Goal: Transaction & Acquisition: Purchase product/service

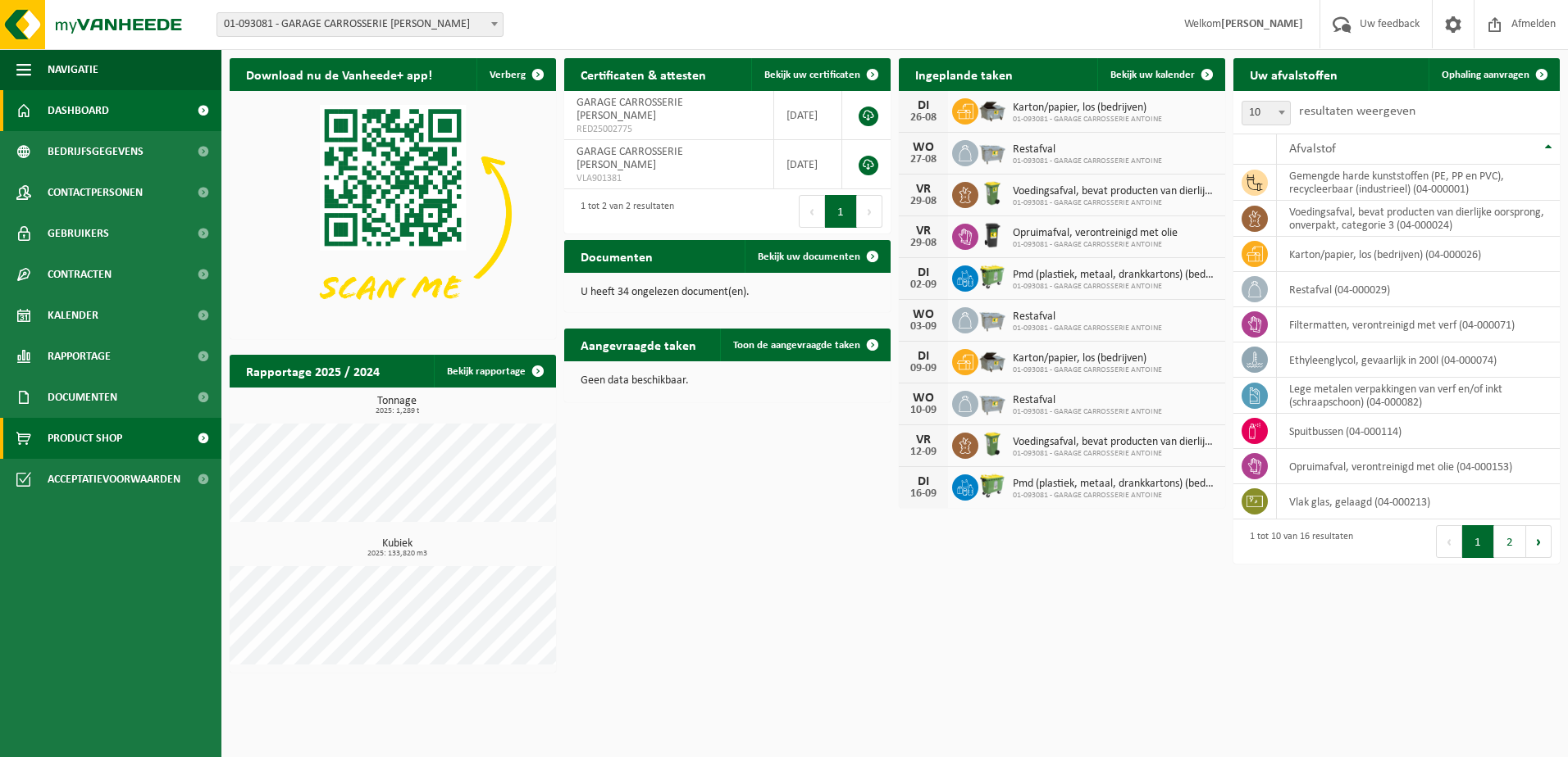
click at [93, 428] on span "Product Shop" at bounding box center [85, 439] width 75 height 41
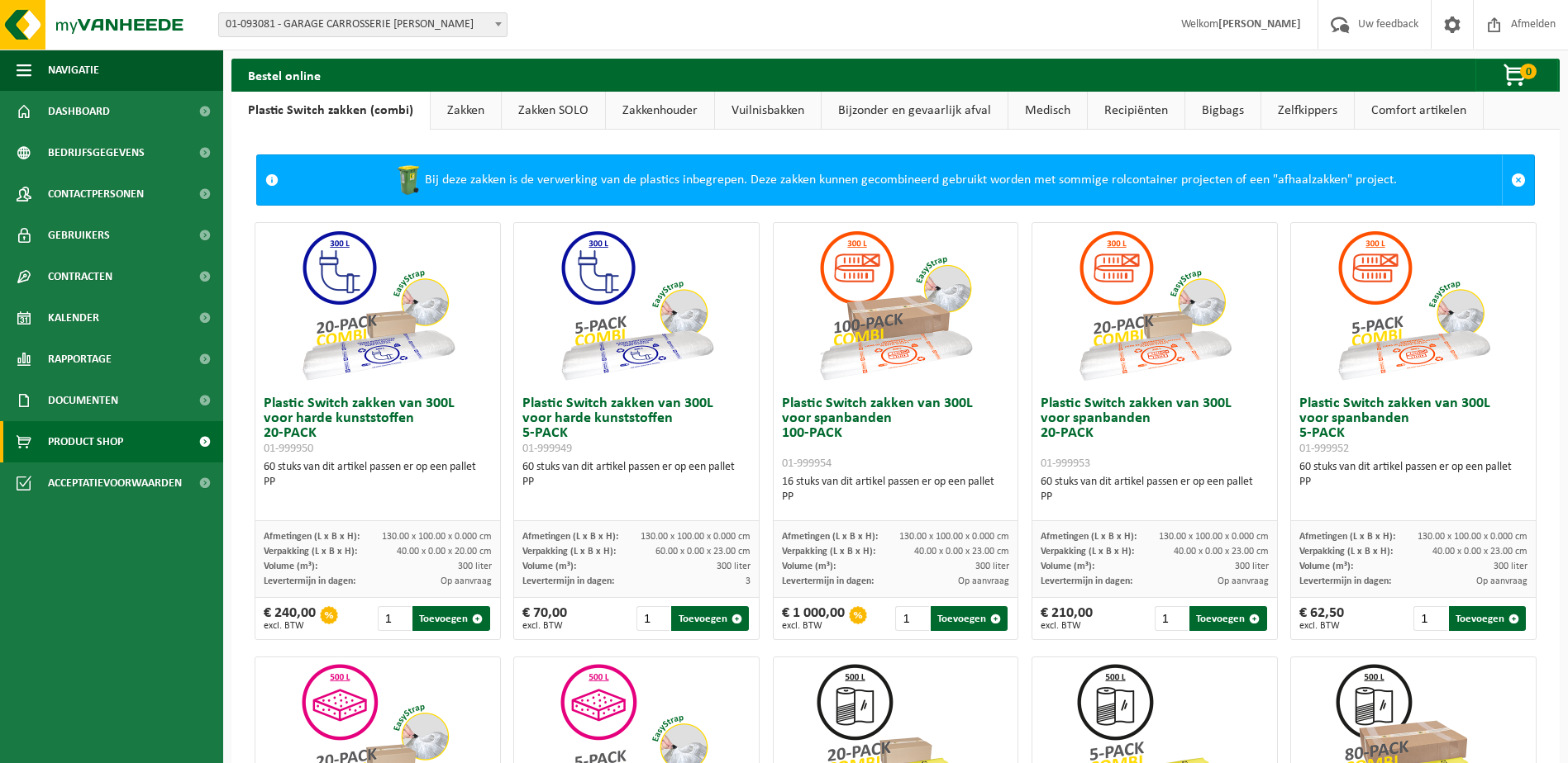
click at [763, 111] on link "Vuilnisbakken" at bounding box center [767, 110] width 105 height 38
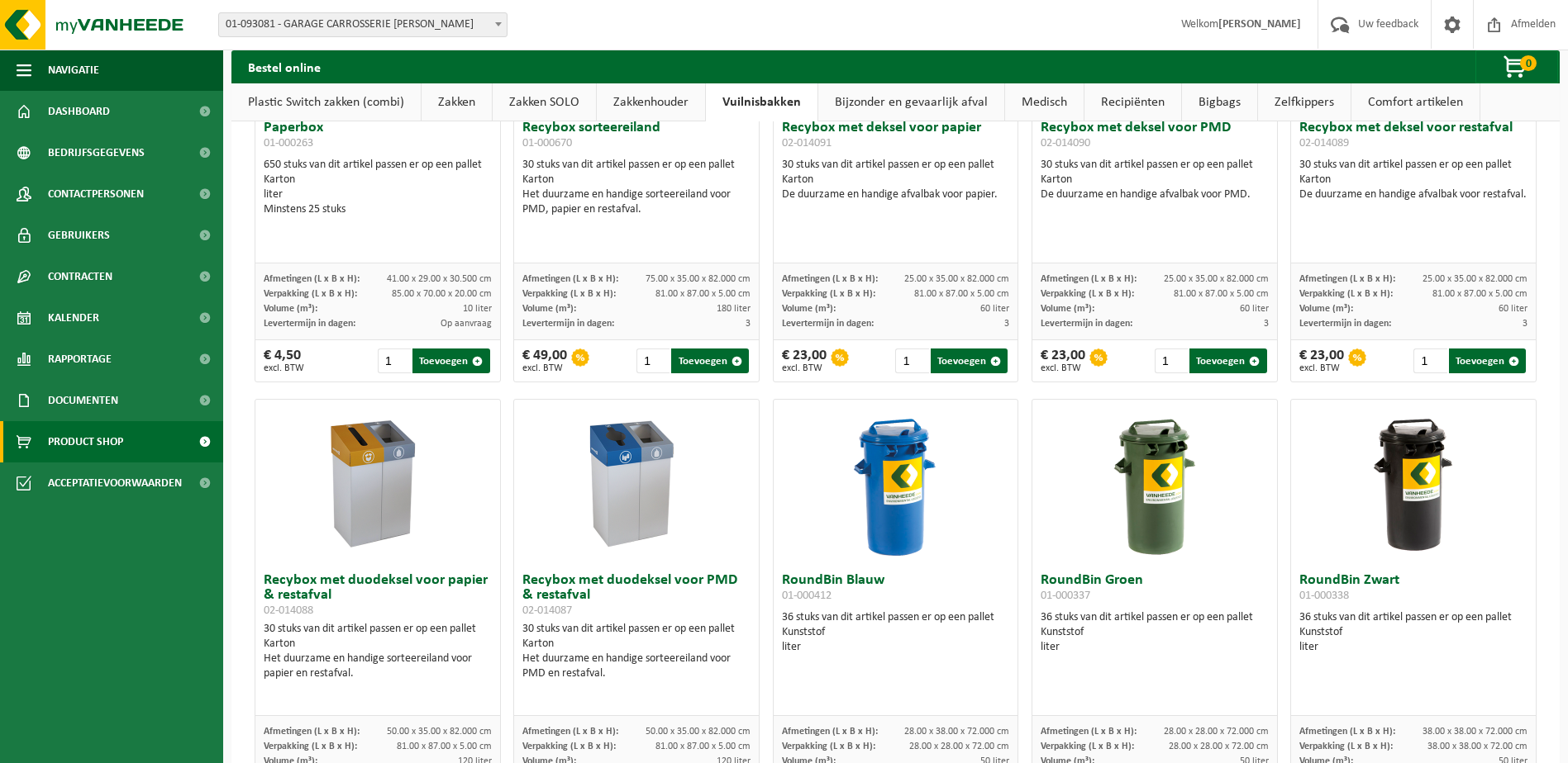
scroll to position [909, 0]
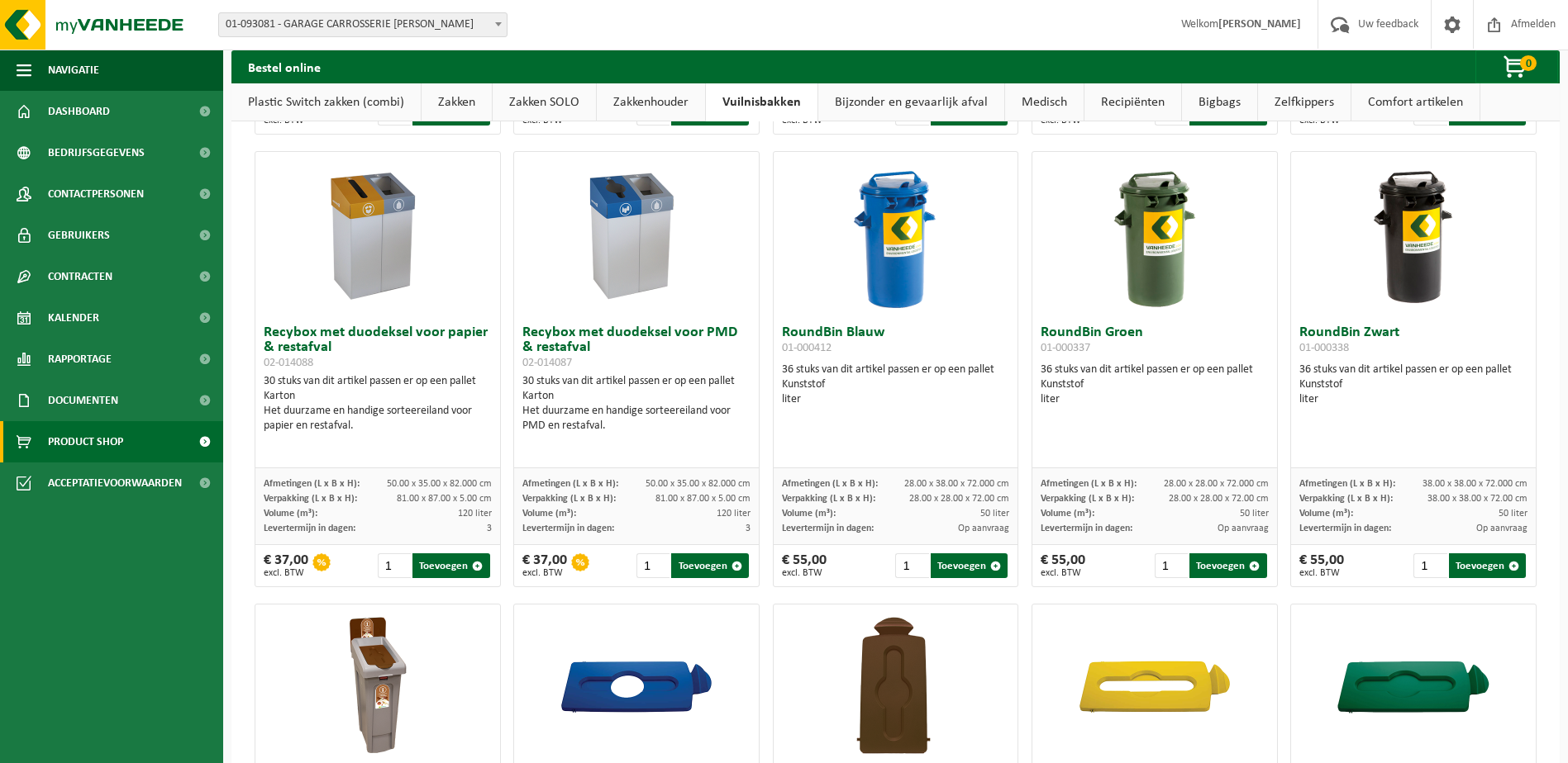
click at [857, 340] on h3 "RoundBin Blauw 01-000412" at bounding box center [896, 342] width 229 height 33
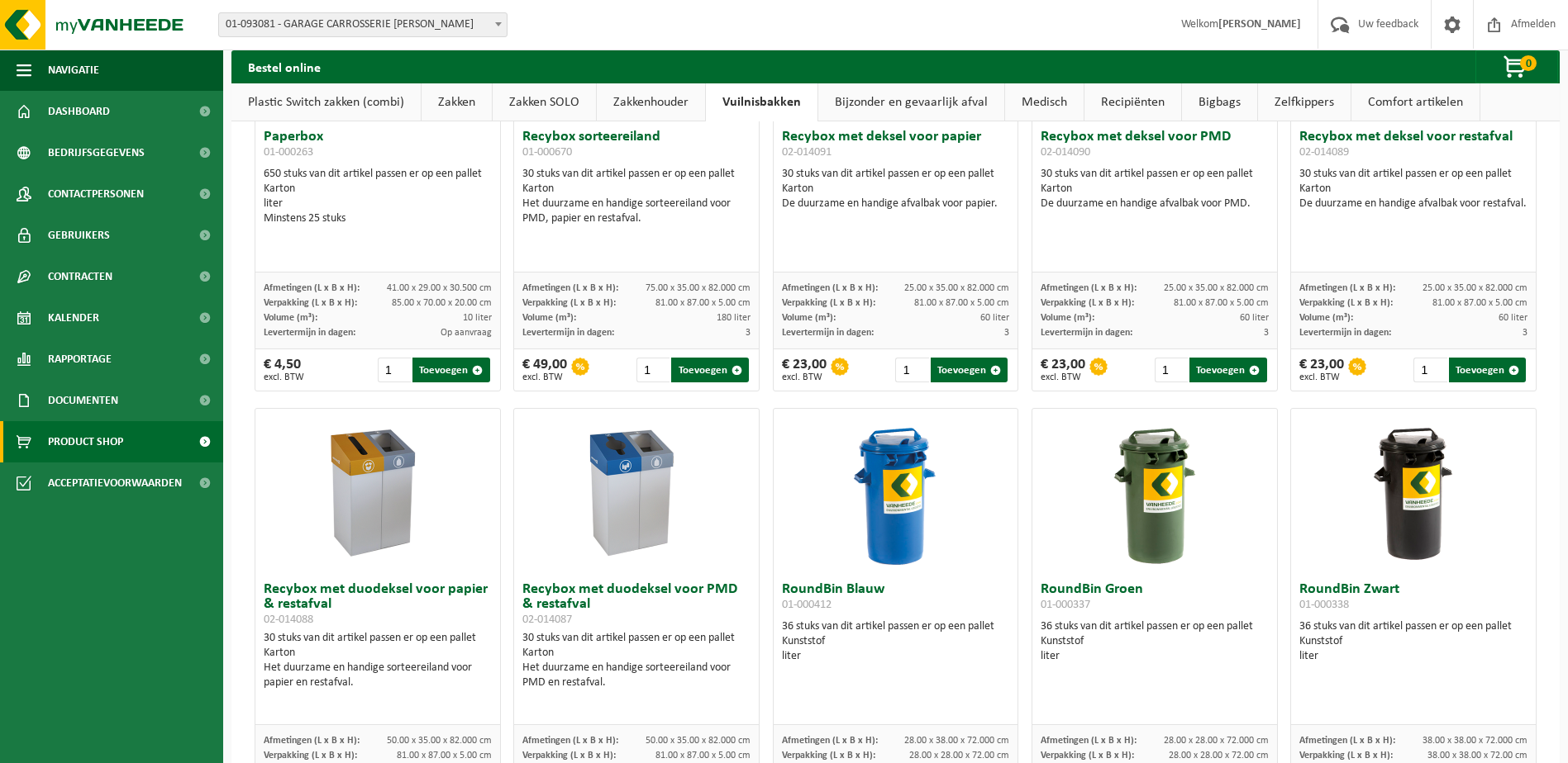
scroll to position [893, 0]
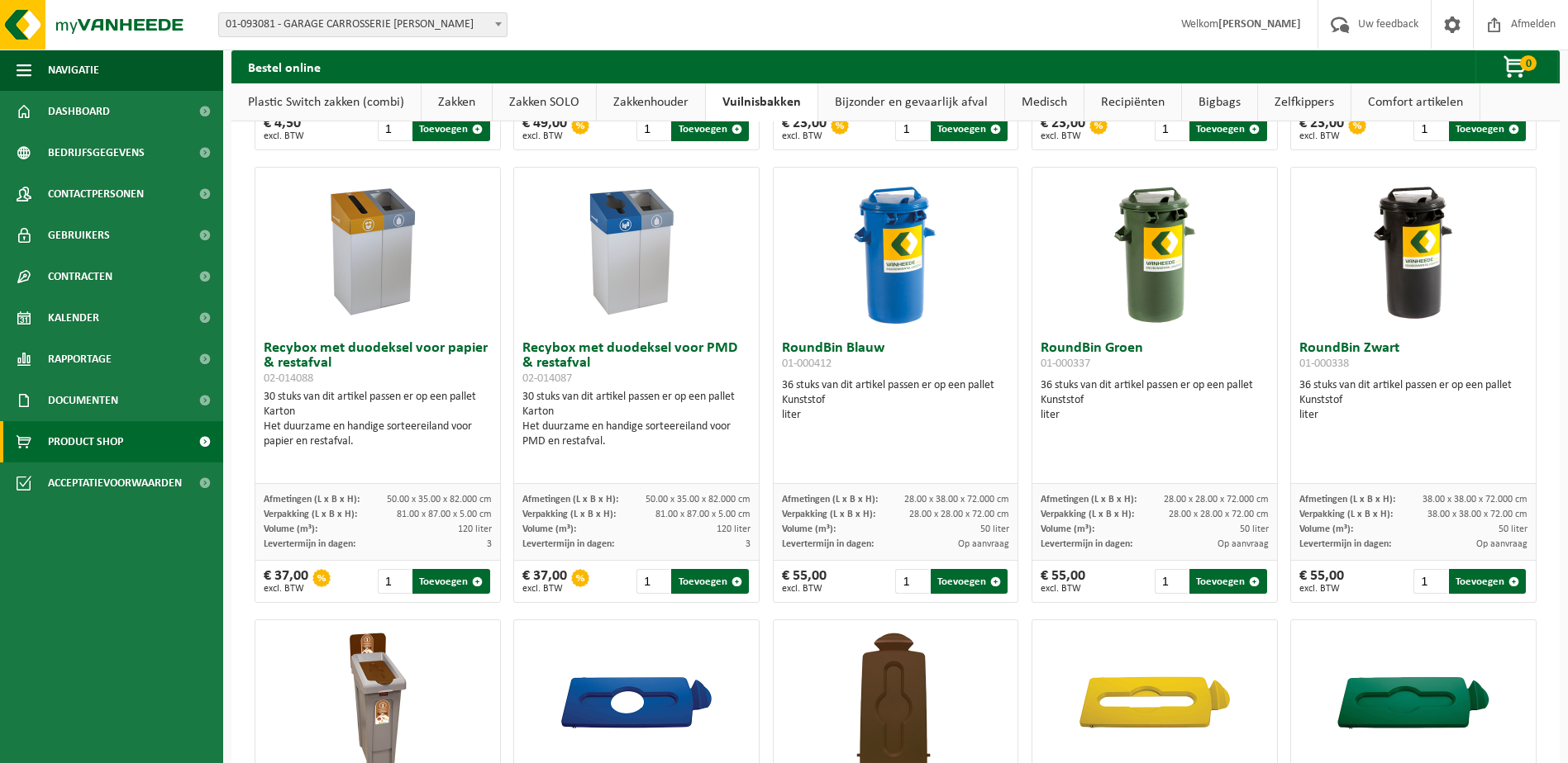
click at [845, 346] on h3 "RoundBin Blauw 01-000412" at bounding box center [896, 357] width 229 height 33
click at [1141, 341] on div "RoundBin Groen 01-000337 36 stuks van dit artikel passen er op een pallet Kunst…" at bounding box center [1155, 408] width 244 height 151
click at [822, 343] on h3 "RoundBin Blauw 01-000412" at bounding box center [896, 357] width 229 height 33
click at [876, 361] on h3 "RoundBin Blauw 01-000412" at bounding box center [896, 357] width 229 height 33
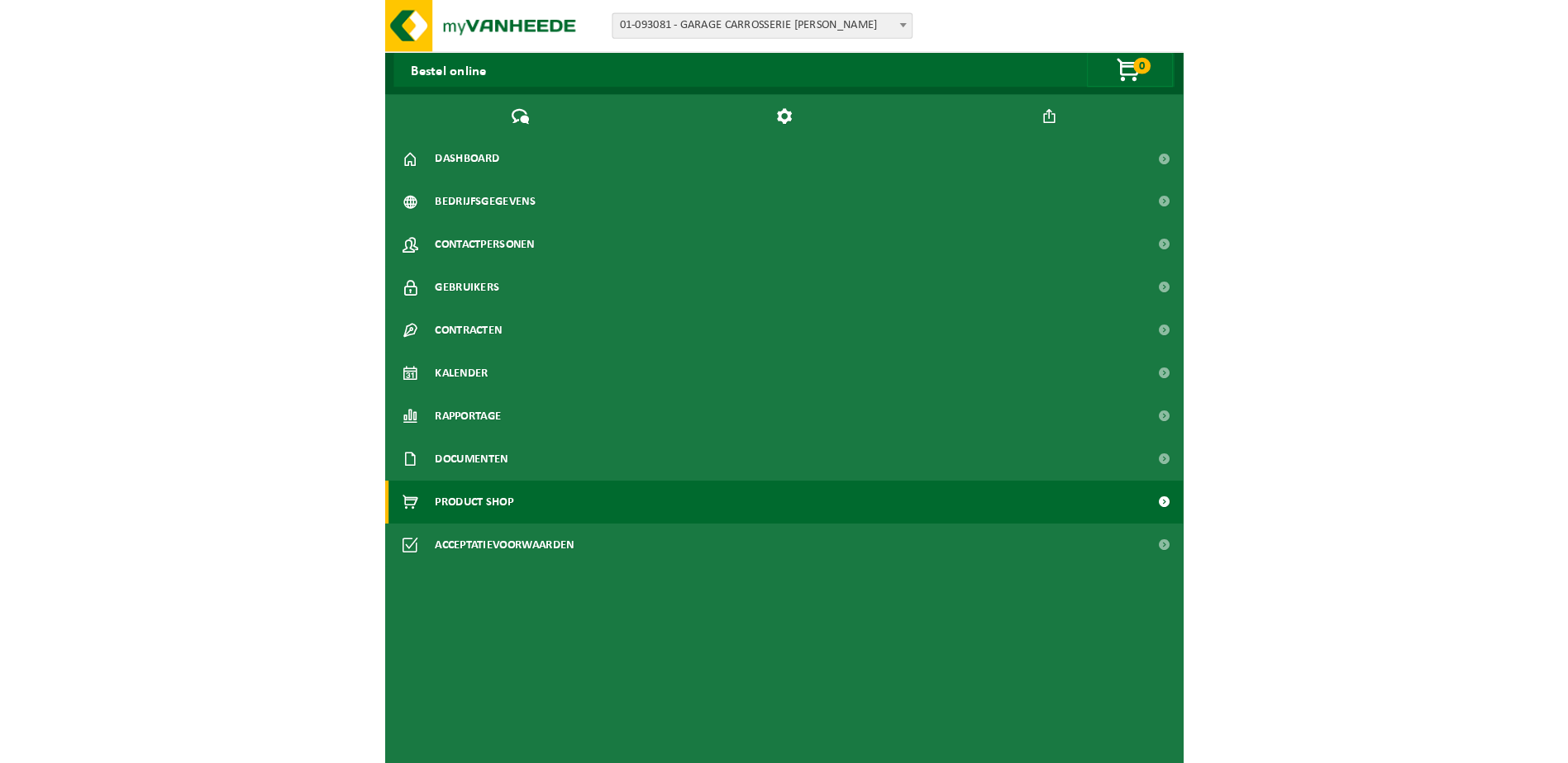
scroll to position [788, 0]
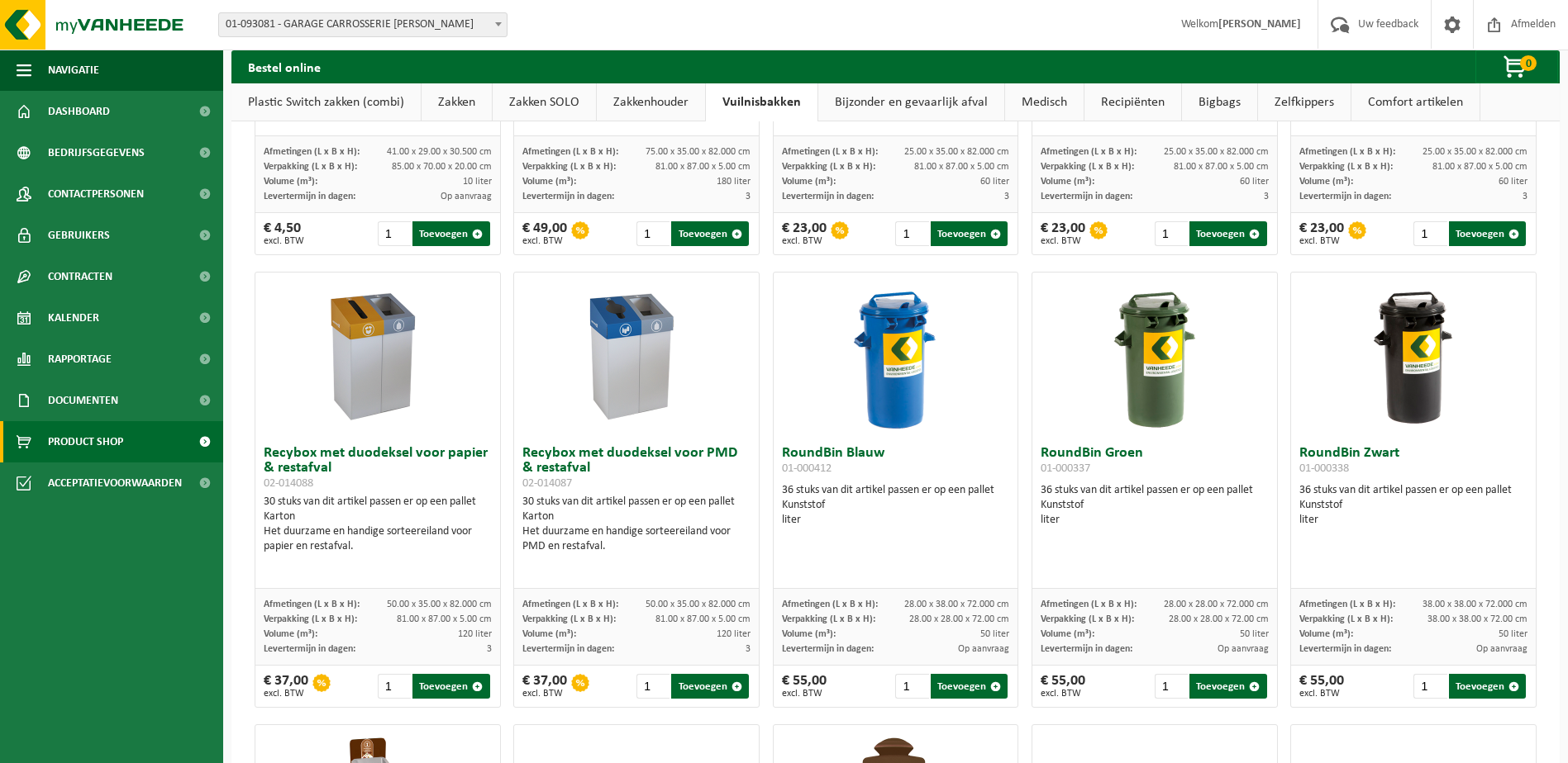
drag, startPoint x: 1238, startPoint y: 634, endPoint x: 1264, endPoint y: 634, distance: 26.0
click at [1264, 634] on div "Afmetingen (L x B x H): 28.00 x 28.00 x 72.000 cm Verpakking (L x B x H): 28.00…" at bounding box center [1155, 627] width 244 height 76
click at [911, 685] on input "2" at bounding box center [911, 687] width 33 height 25
type input "3"
click at [911, 685] on input "3" at bounding box center [911, 687] width 33 height 25
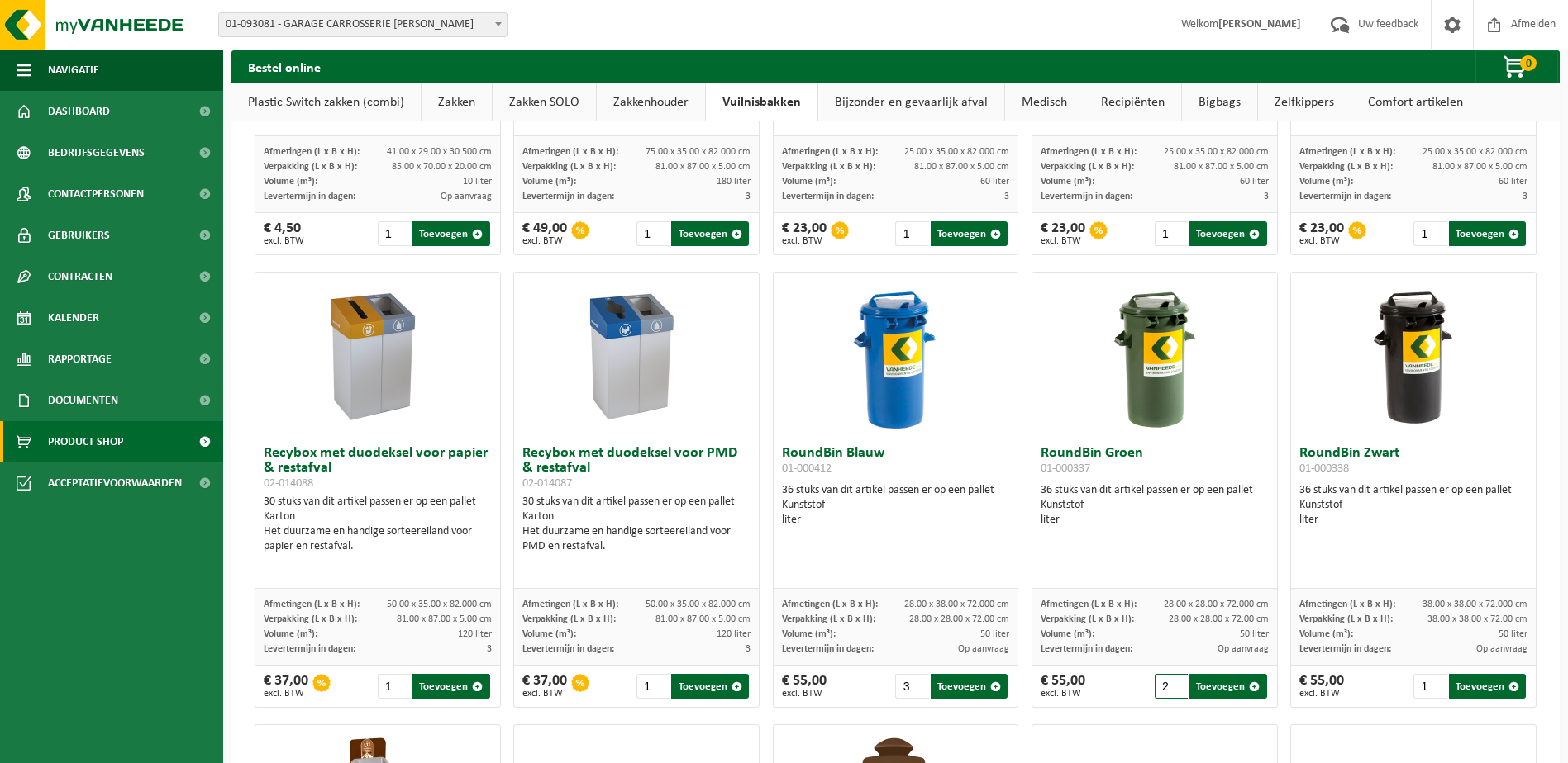
click at [1168, 682] on input "2" at bounding box center [1171, 687] width 33 height 25
click at [1168, 682] on input "3" at bounding box center [1171, 687] width 33 height 25
click at [1168, 682] on input "4" at bounding box center [1171, 687] width 33 height 25
type input "3"
click at [1167, 691] on input "3" at bounding box center [1171, 687] width 33 height 25
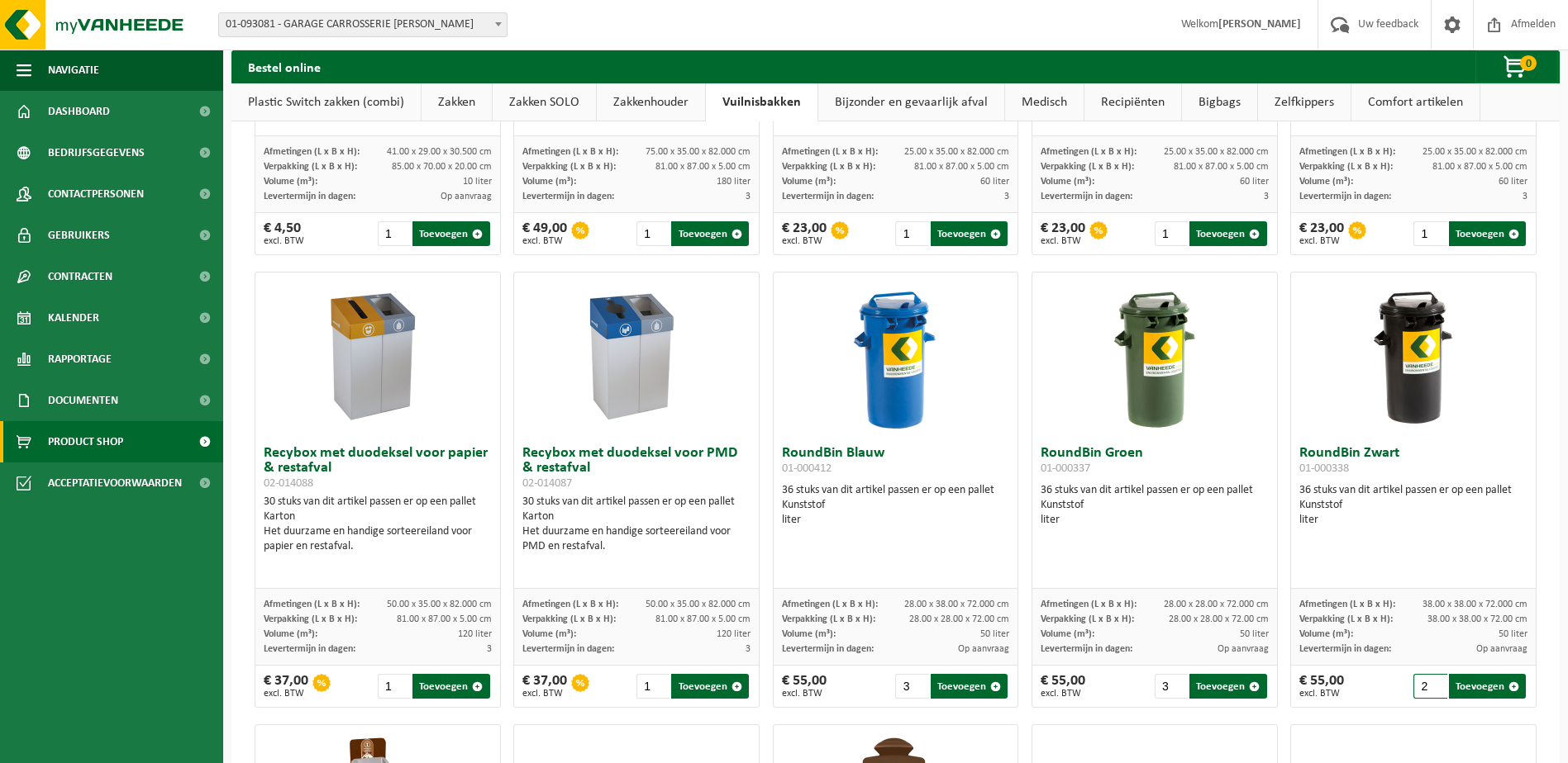
click at [1427, 684] on input "2" at bounding box center [1429, 687] width 33 height 25
type input "3"
click at [1427, 684] on input "3" at bounding box center [1429, 687] width 33 height 25
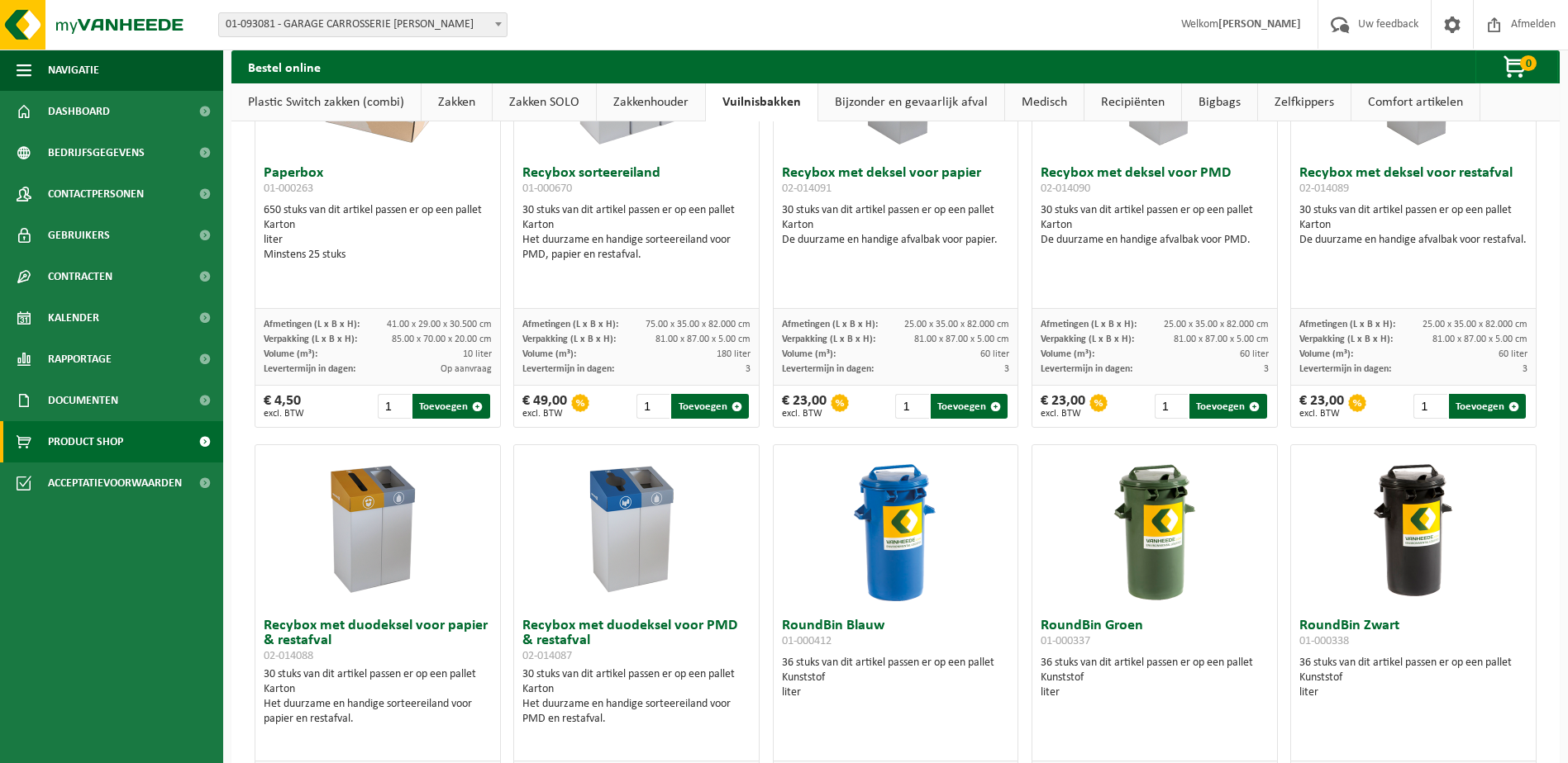
scroll to position [0, 0]
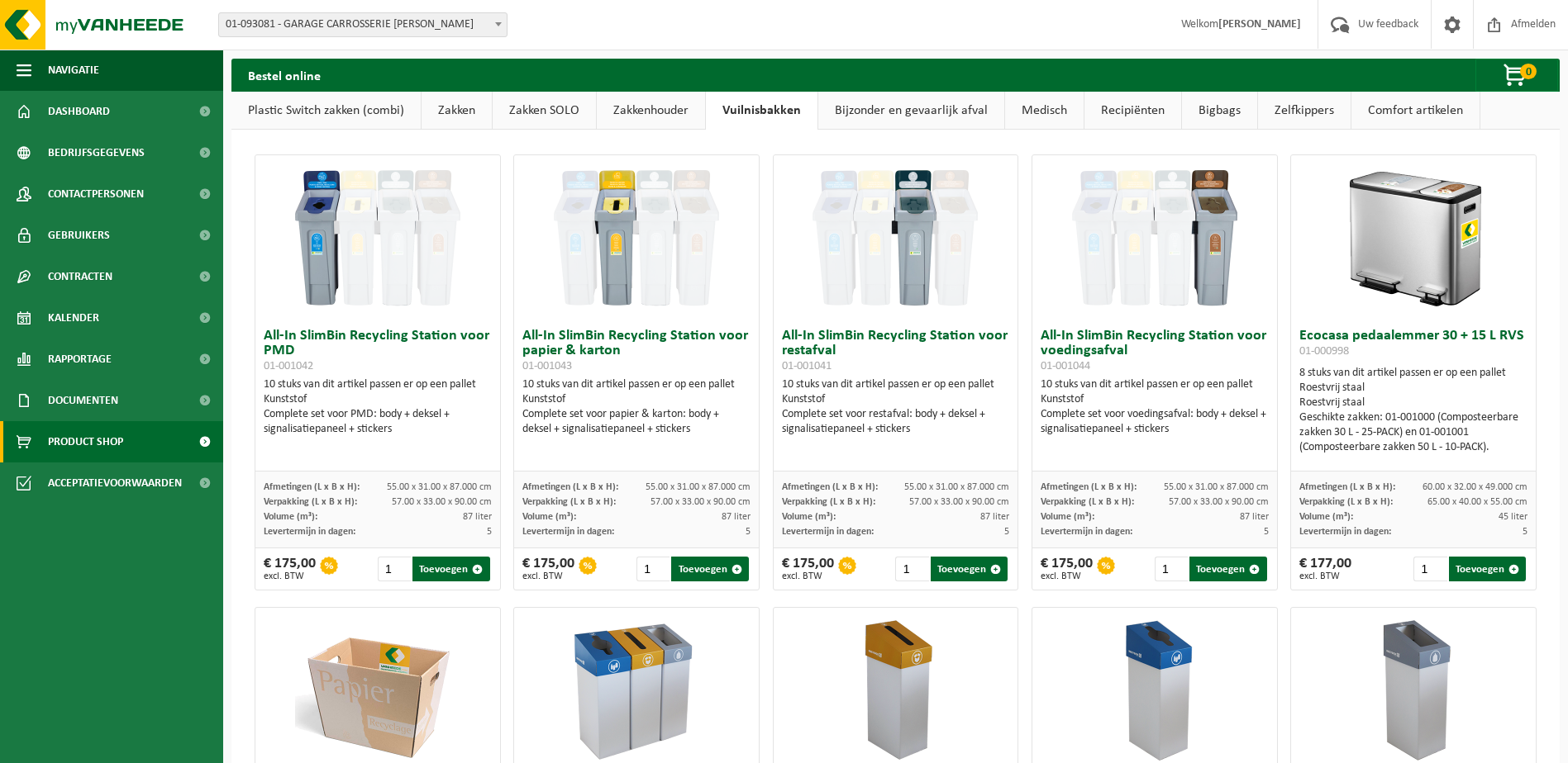
click at [666, 113] on link "Zakkenhouder" at bounding box center [650, 110] width 108 height 38
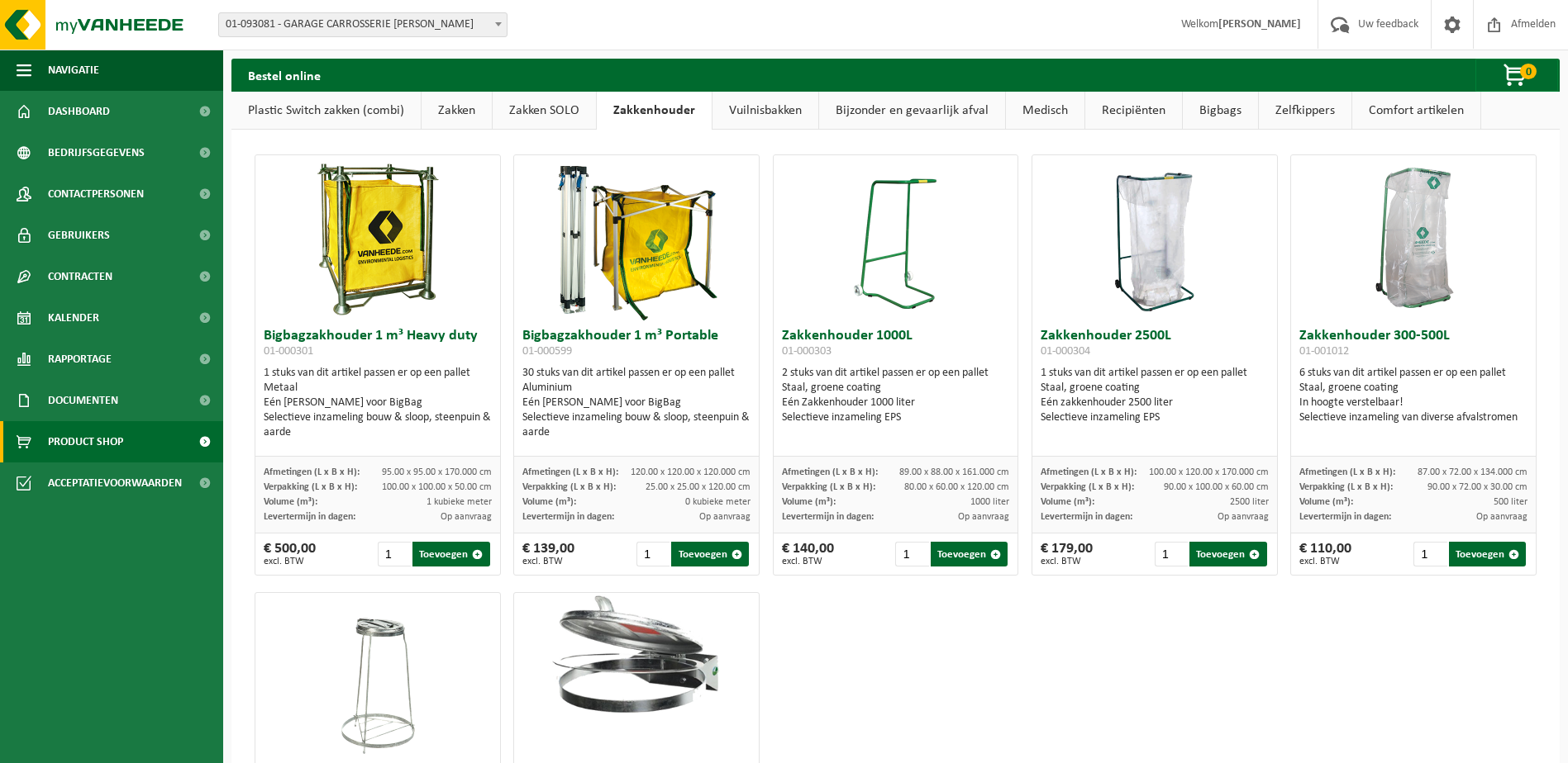
click at [1231, 107] on link "Bigbags" at bounding box center [1220, 110] width 76 height 38
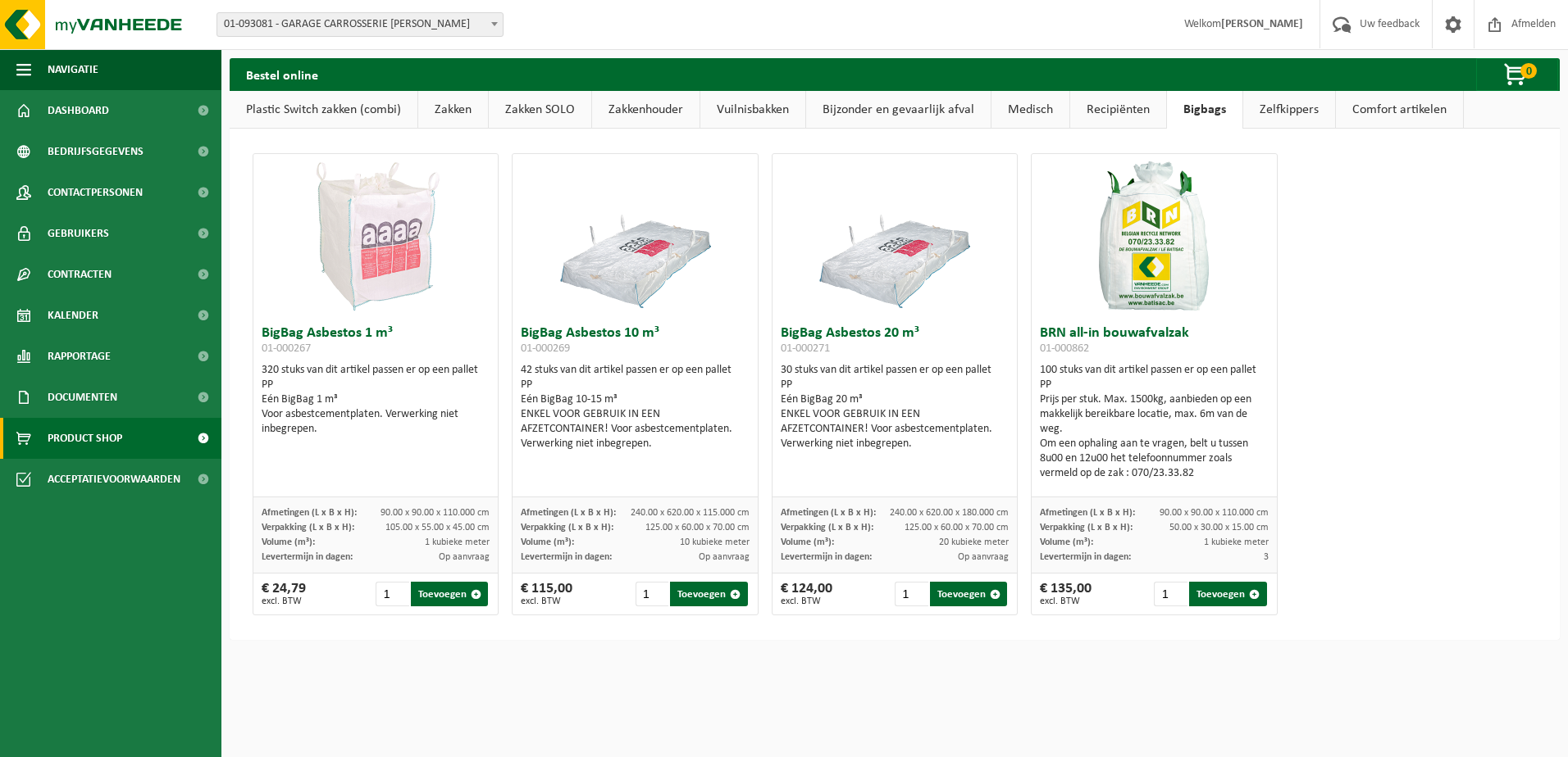
click at [1133, 109] on link "Recipiënten" at bounding box center [1117, 109] width 96 height 37
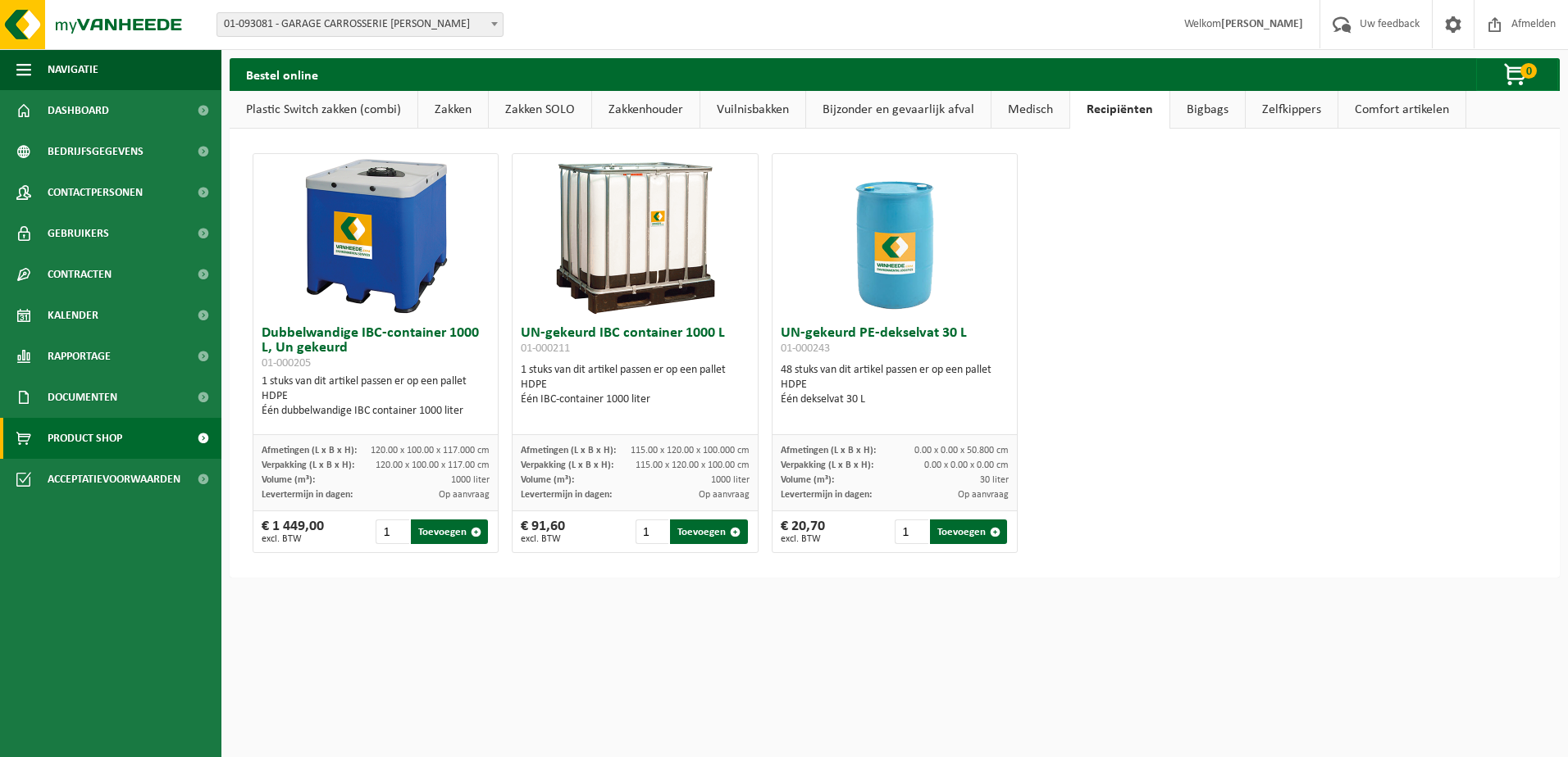
click at [1045, 108] on link "Medisch" at bounding box center [1030, 109] width 78 height 37
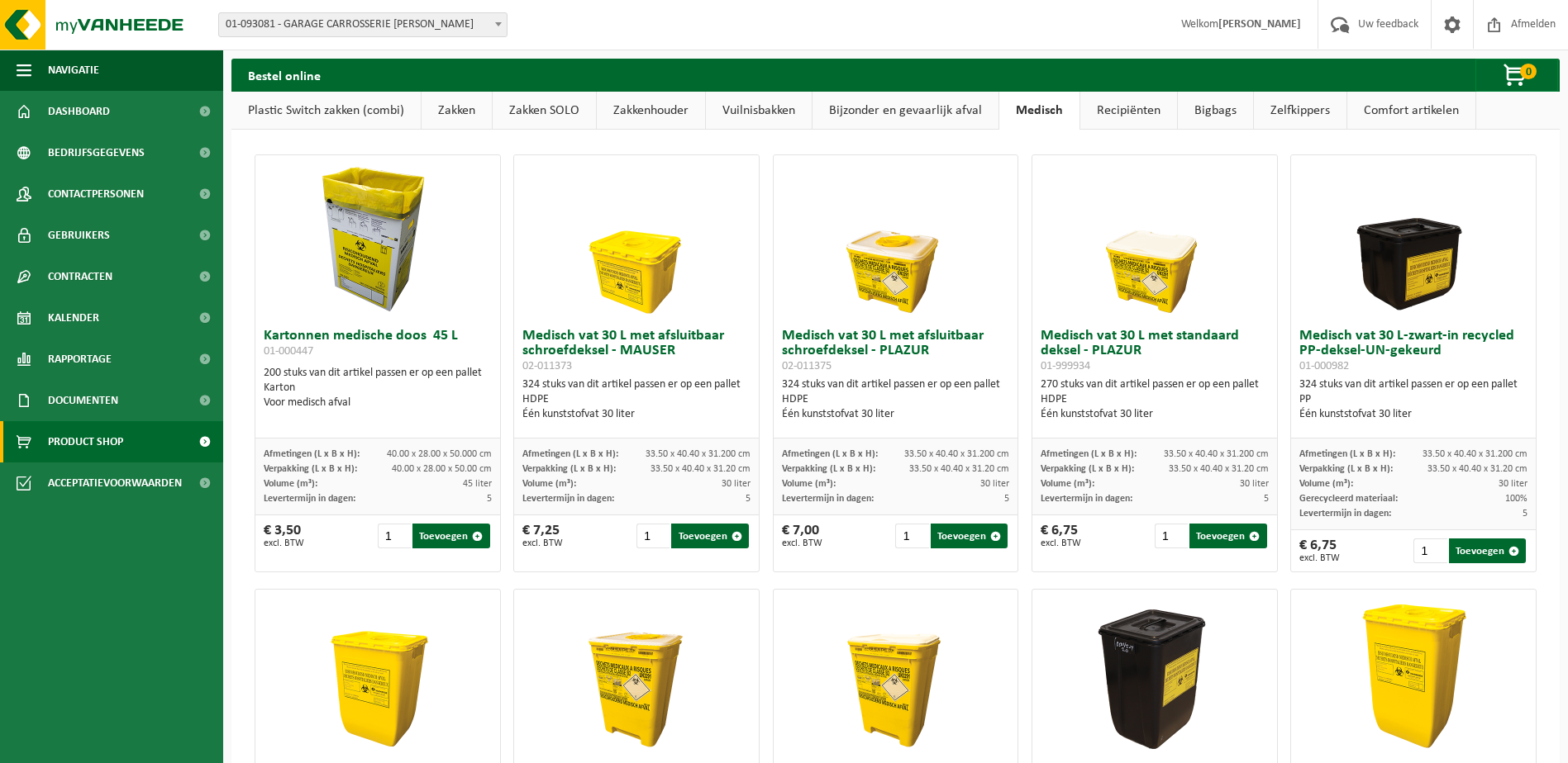
click at [934, 112] on link "Bijzonder en gevaarlijk afval" at bounding box center [905, 110] width 186 height 38
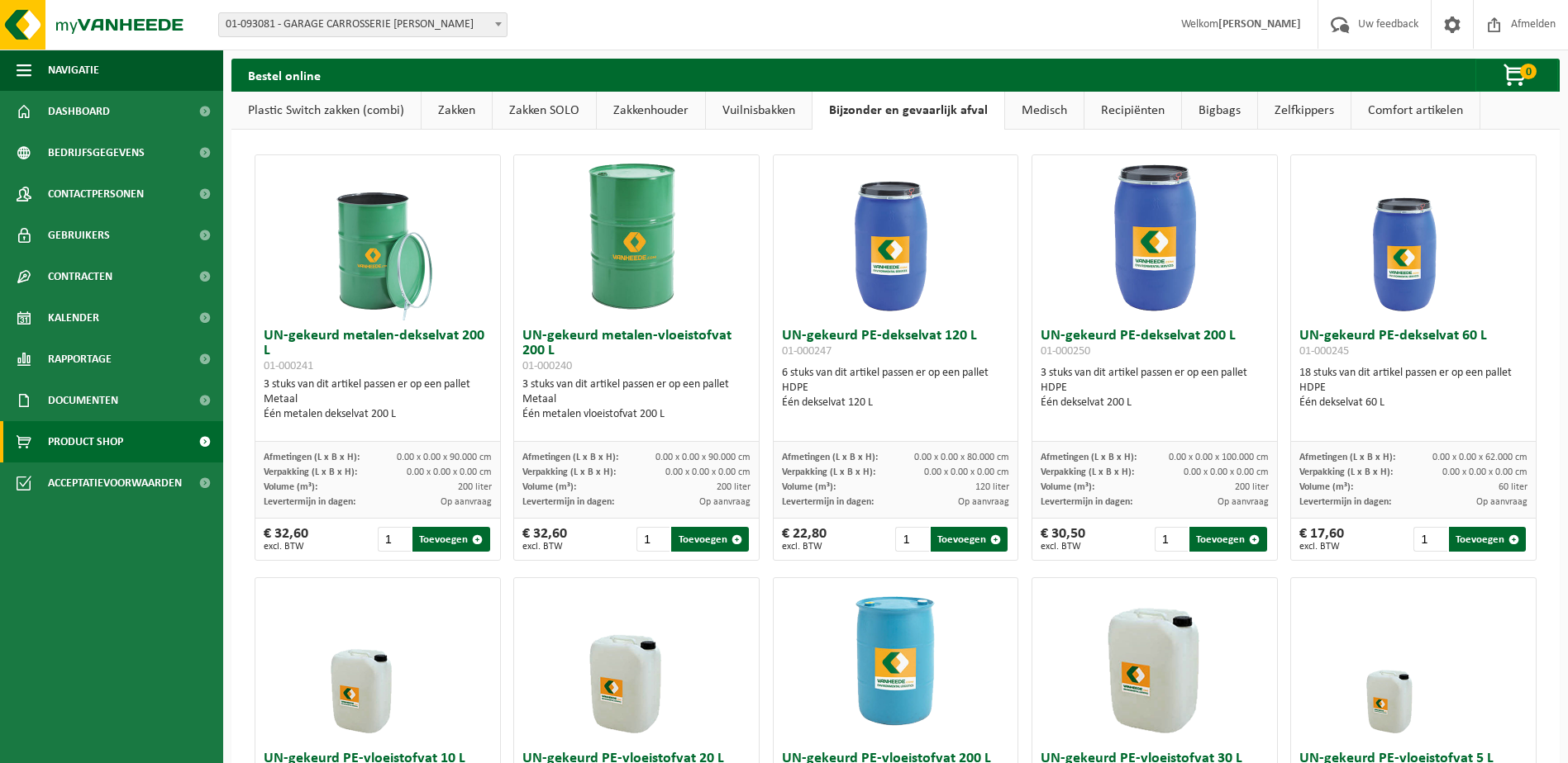
click at [1266, 114] on link "Zelfkippers" at bounding box center [1304, 110] width 92 height 38
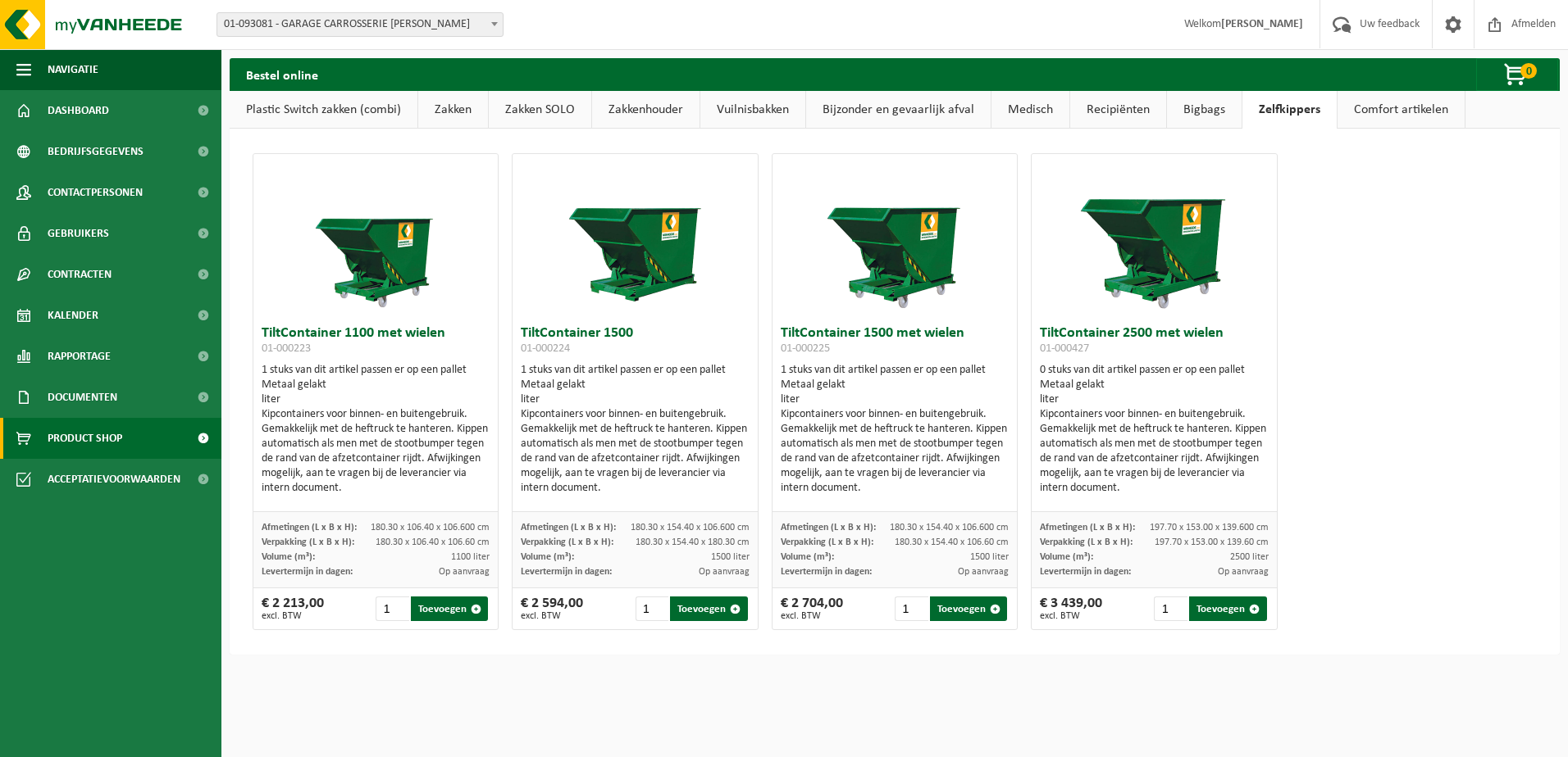
click at [380, 101] on link "Plastic Switch zakken (combi)" at bounding box center [323, 109] width 187 height 37
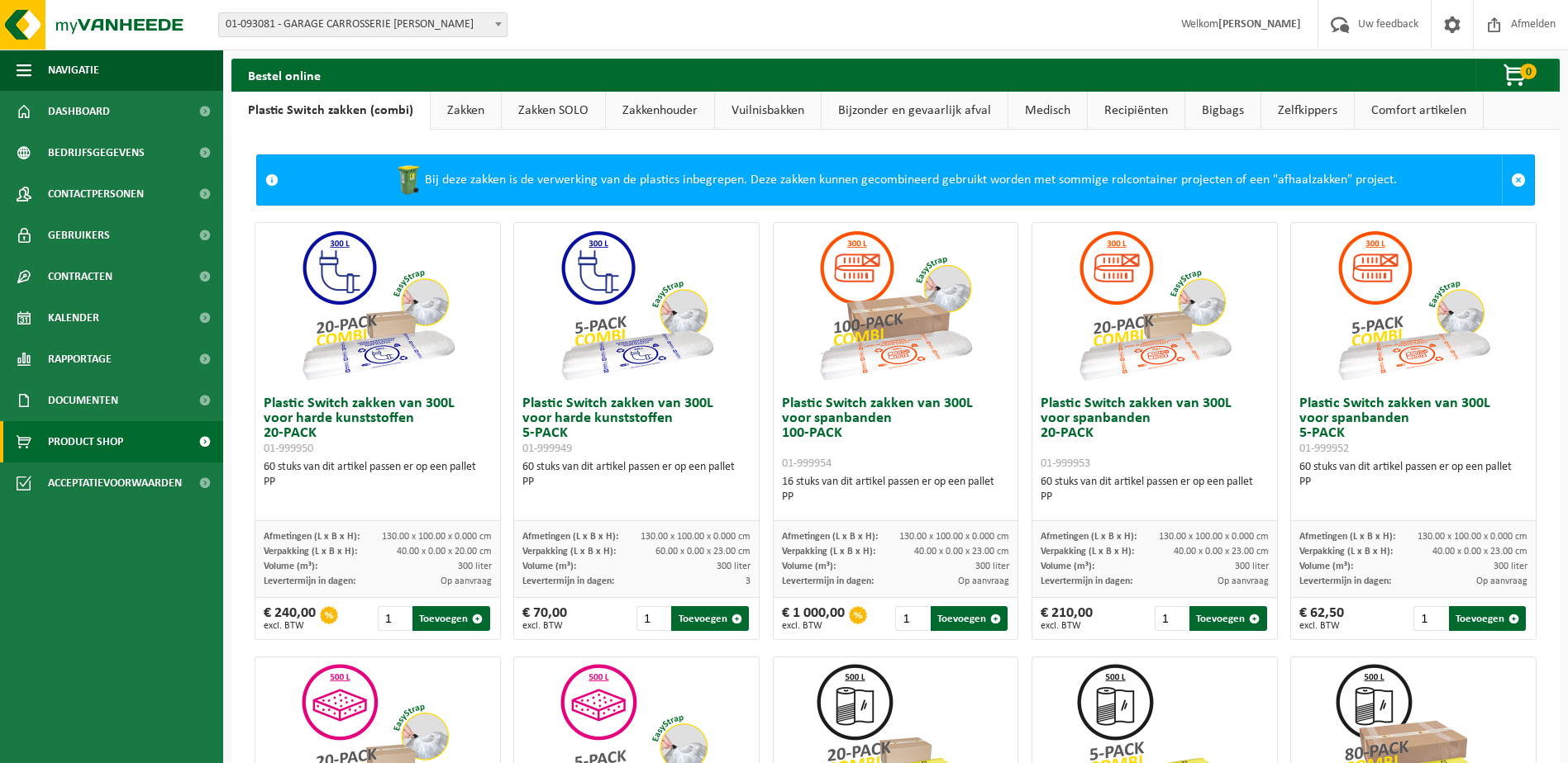
click at [461, 110] on link "Zakken" at bounding box center [465, 110] width 71 height 38
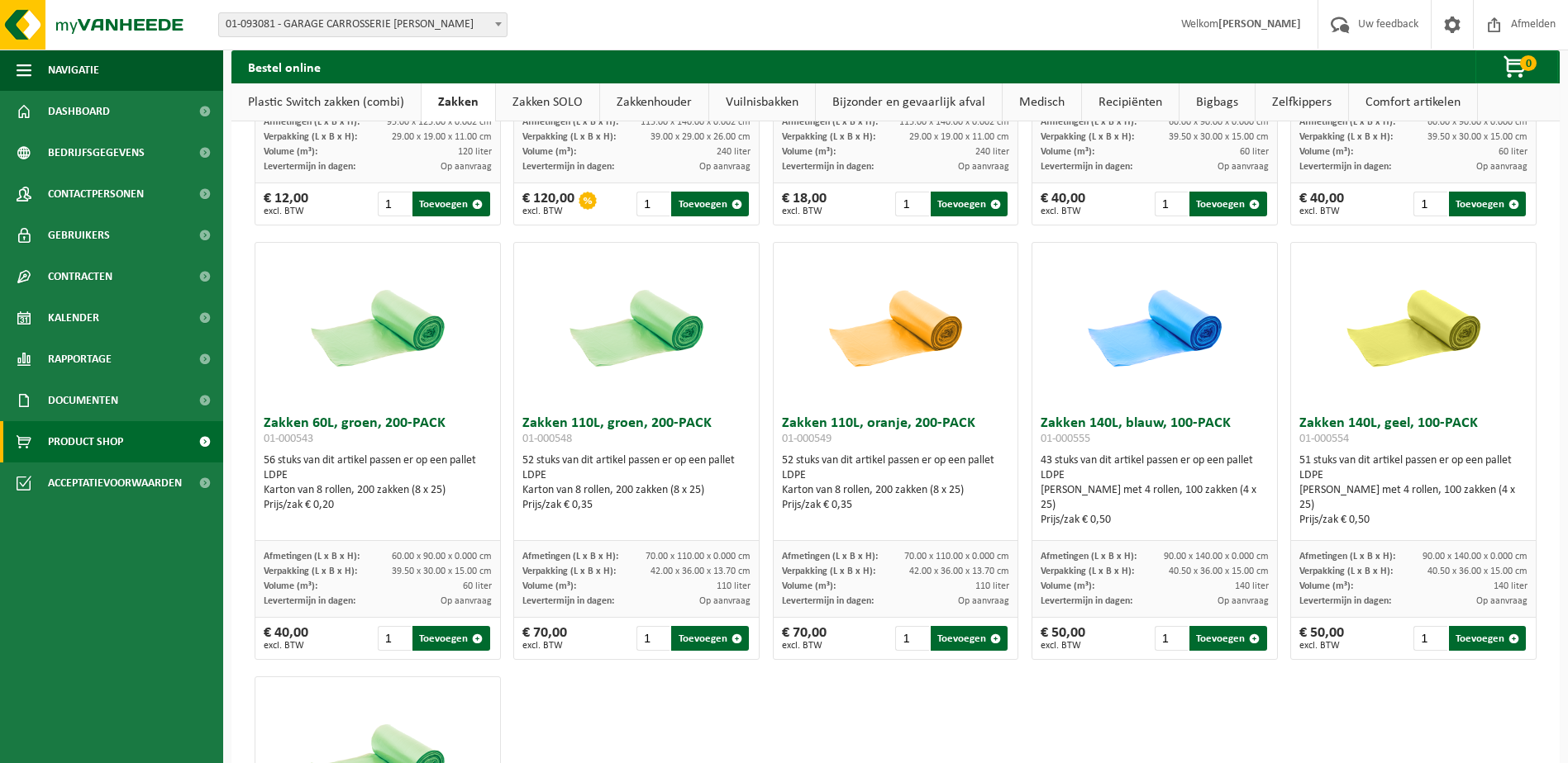
scroll to position [1671, 0]
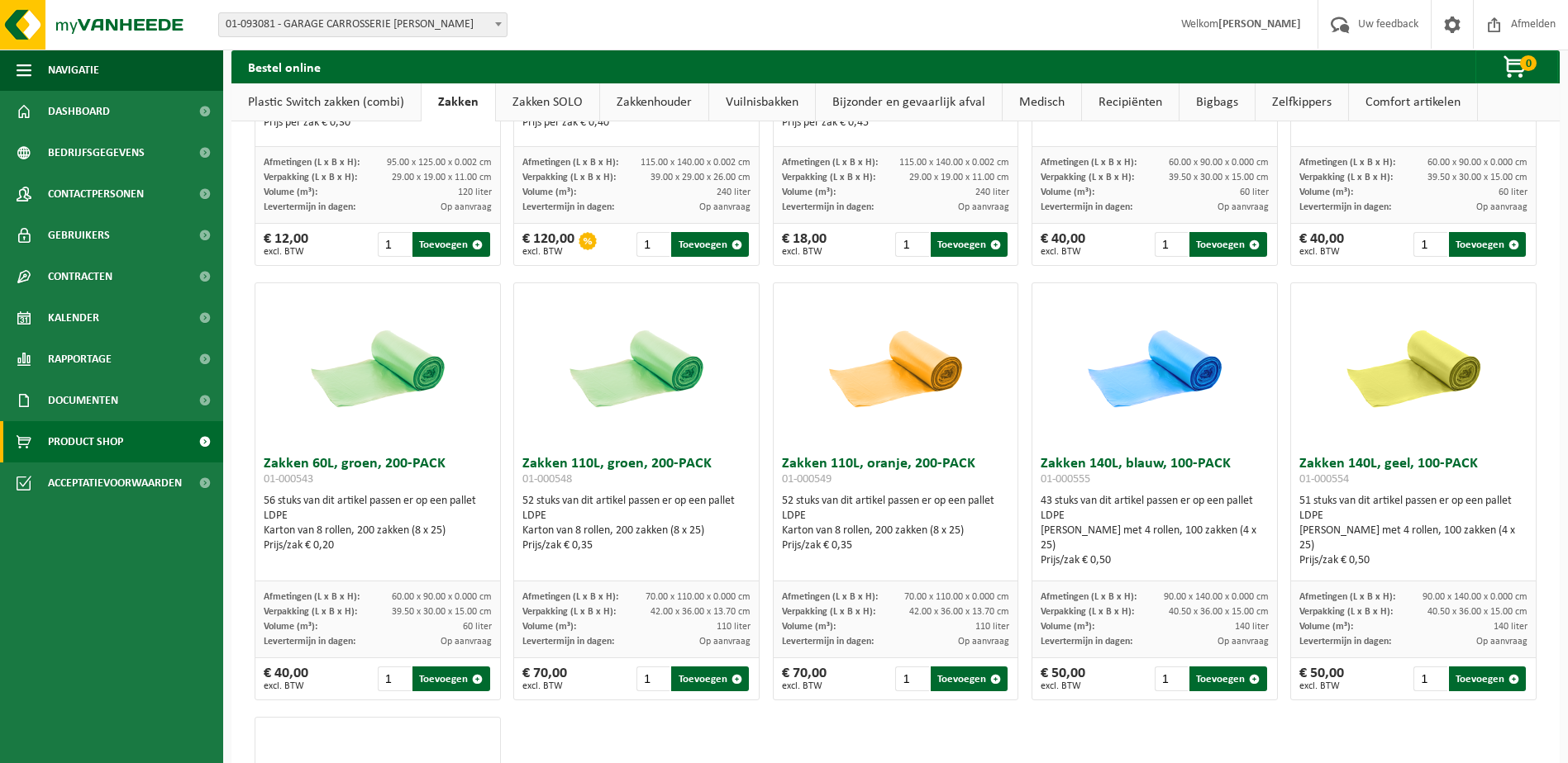
click at [768, 105] on link "Vuilnisbakken" at bounding box center [762, 102] width 105 height 38
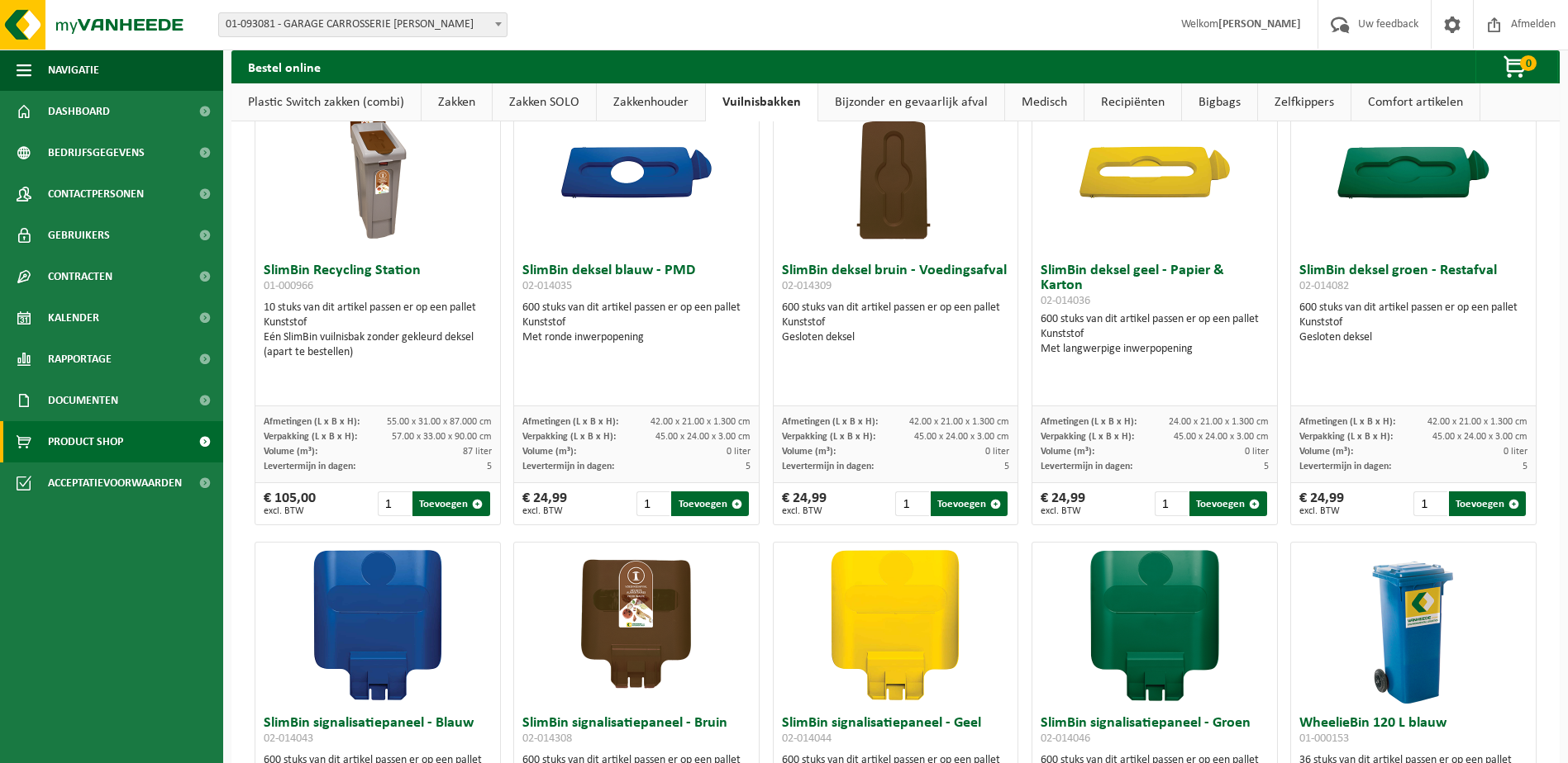
scroll to position [928, 0]
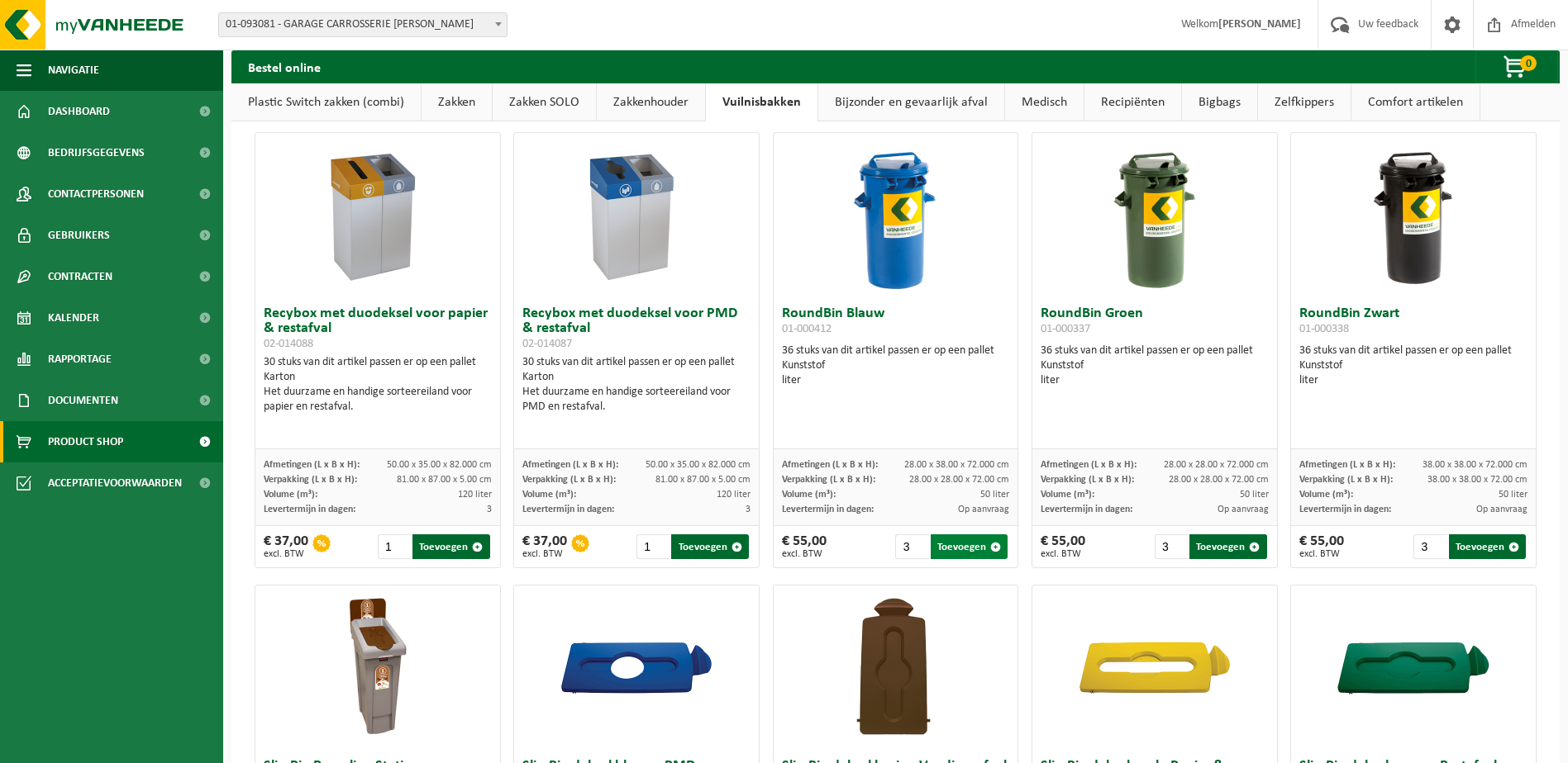
click at [961, 546] on button "Toevoegen" at bounding box center [968, 546] width 77 height 25
type input "1"
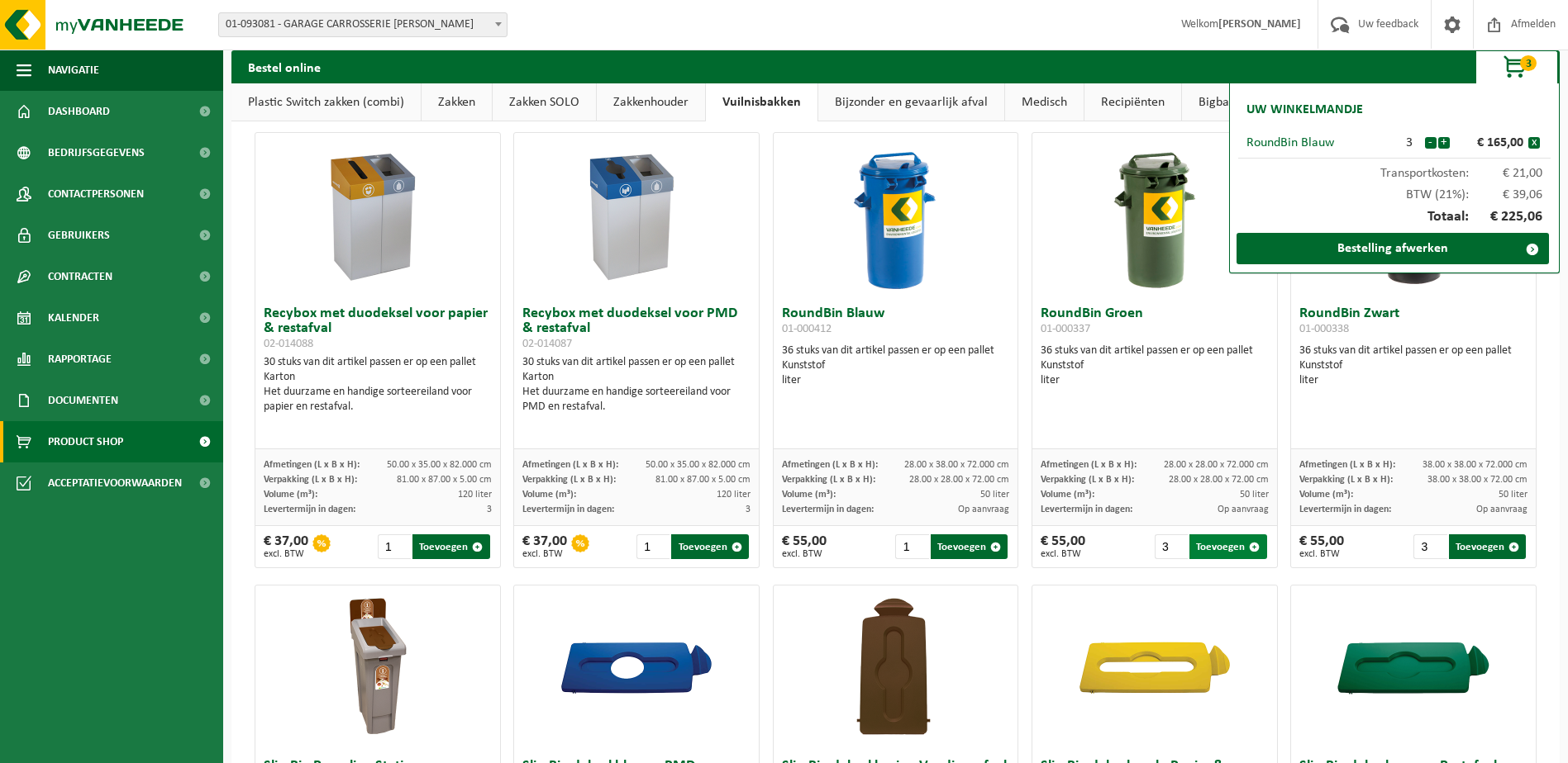
click at [1220, 541] on button "Toevoegen" at bounding box center [1227, 546] width 77 height 25
type input "1"
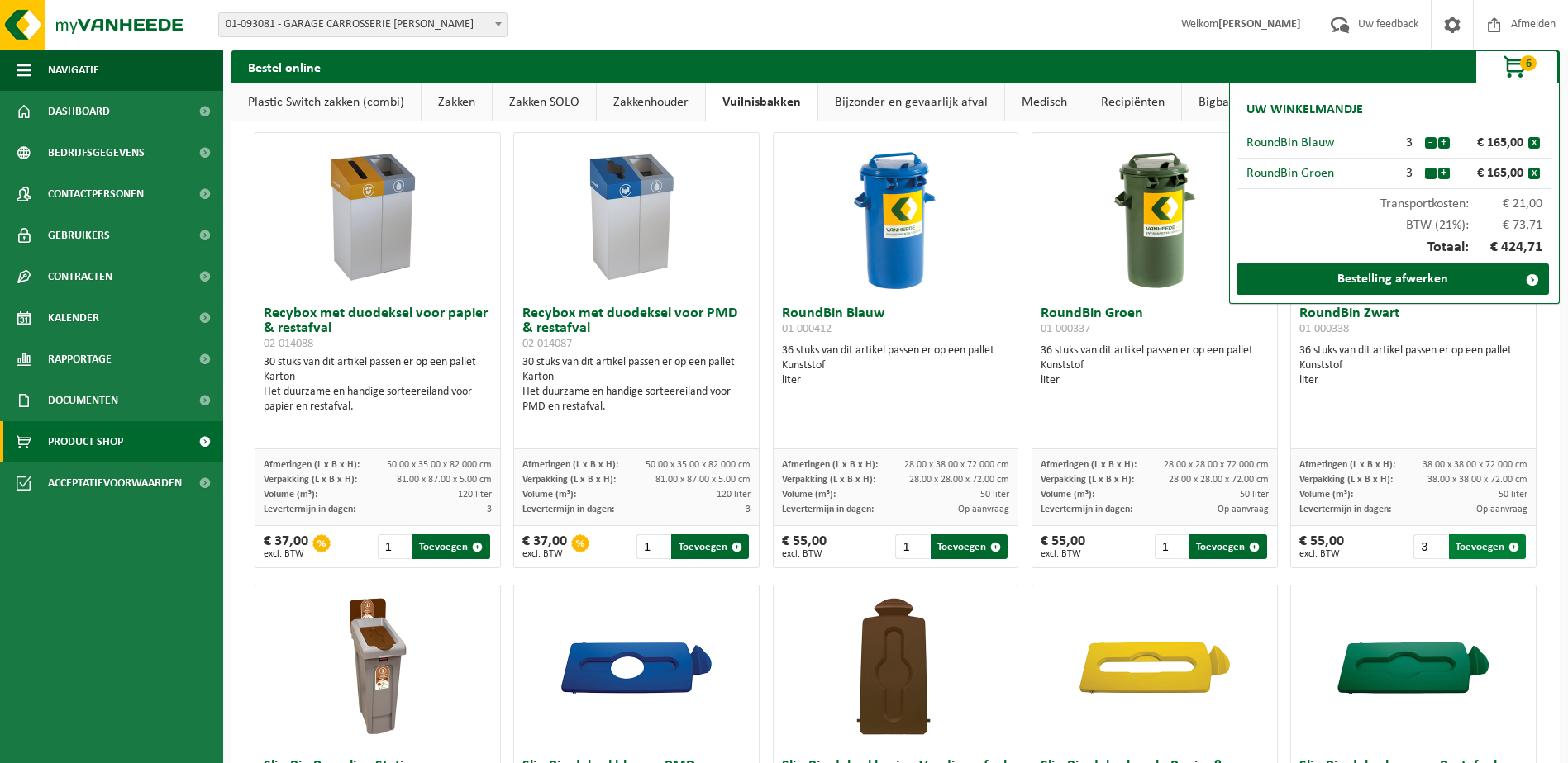
click at [1475, 547] on button "Toevoegen" at bounding box center [1487, 546] width 77 height 25
type input "1"
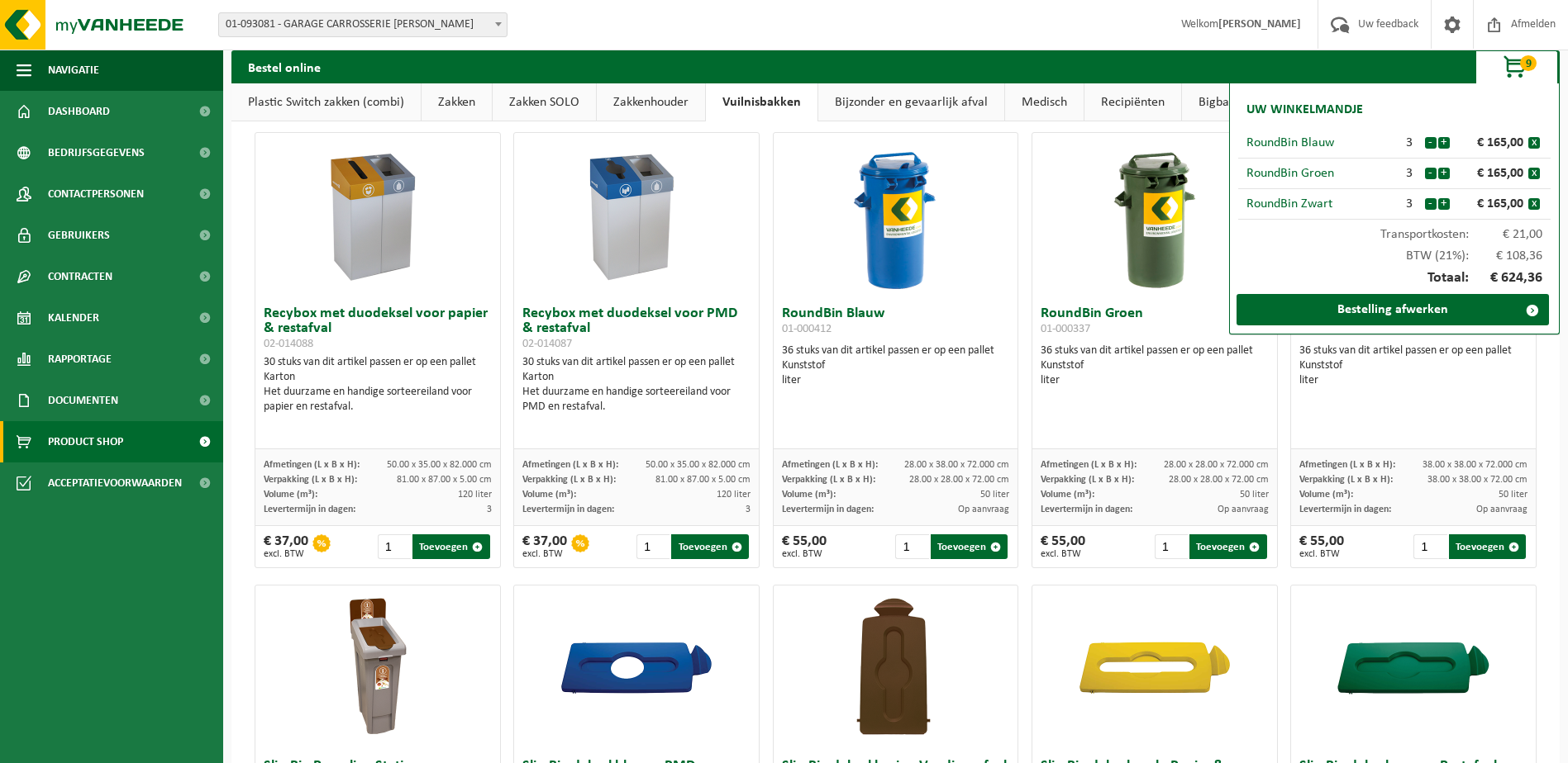
click at [656, 105] on link "Zakkenhouder" at bounding box center [650, 102] width 108 height 38
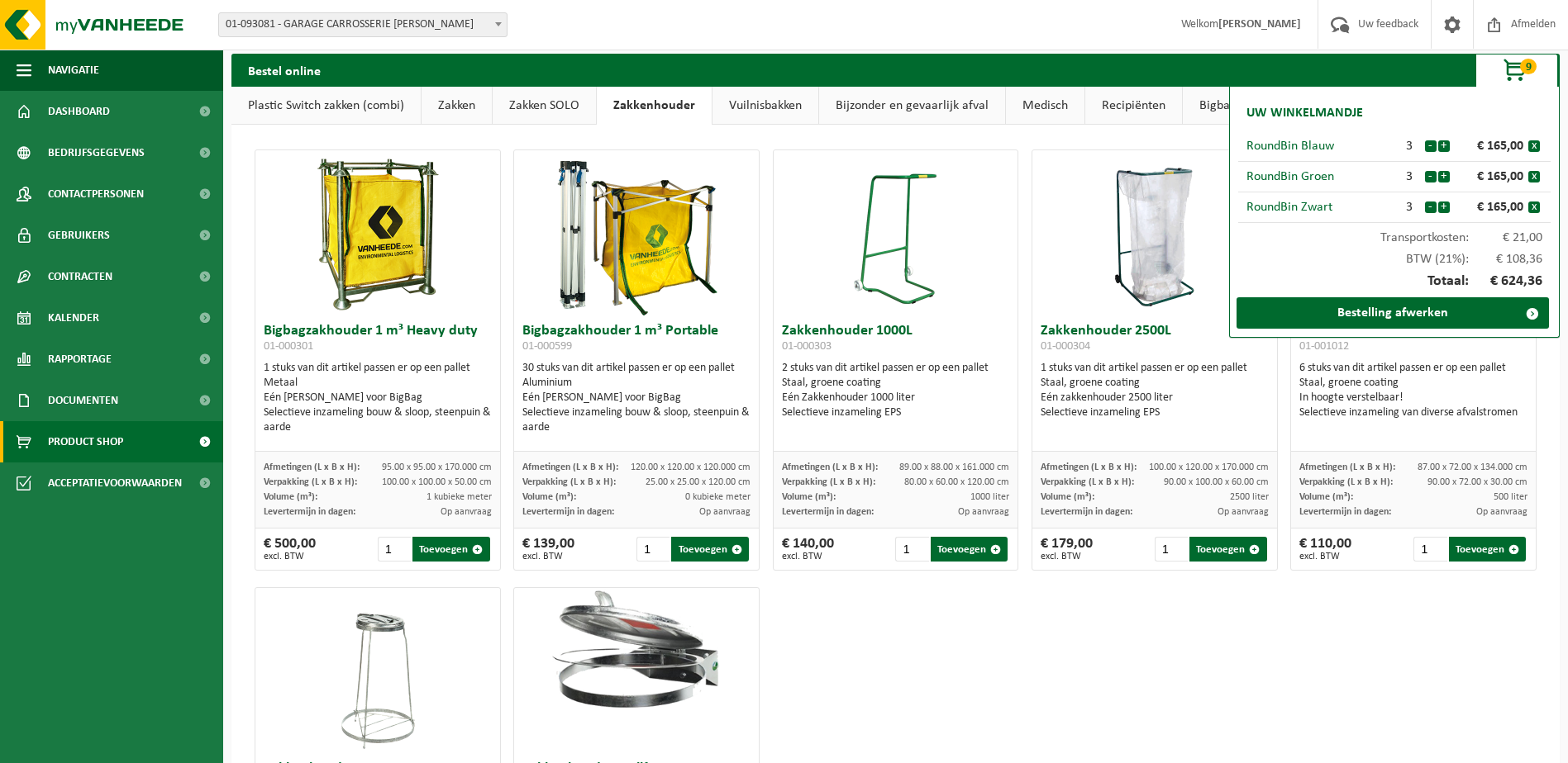
scroll to position [0, 0]
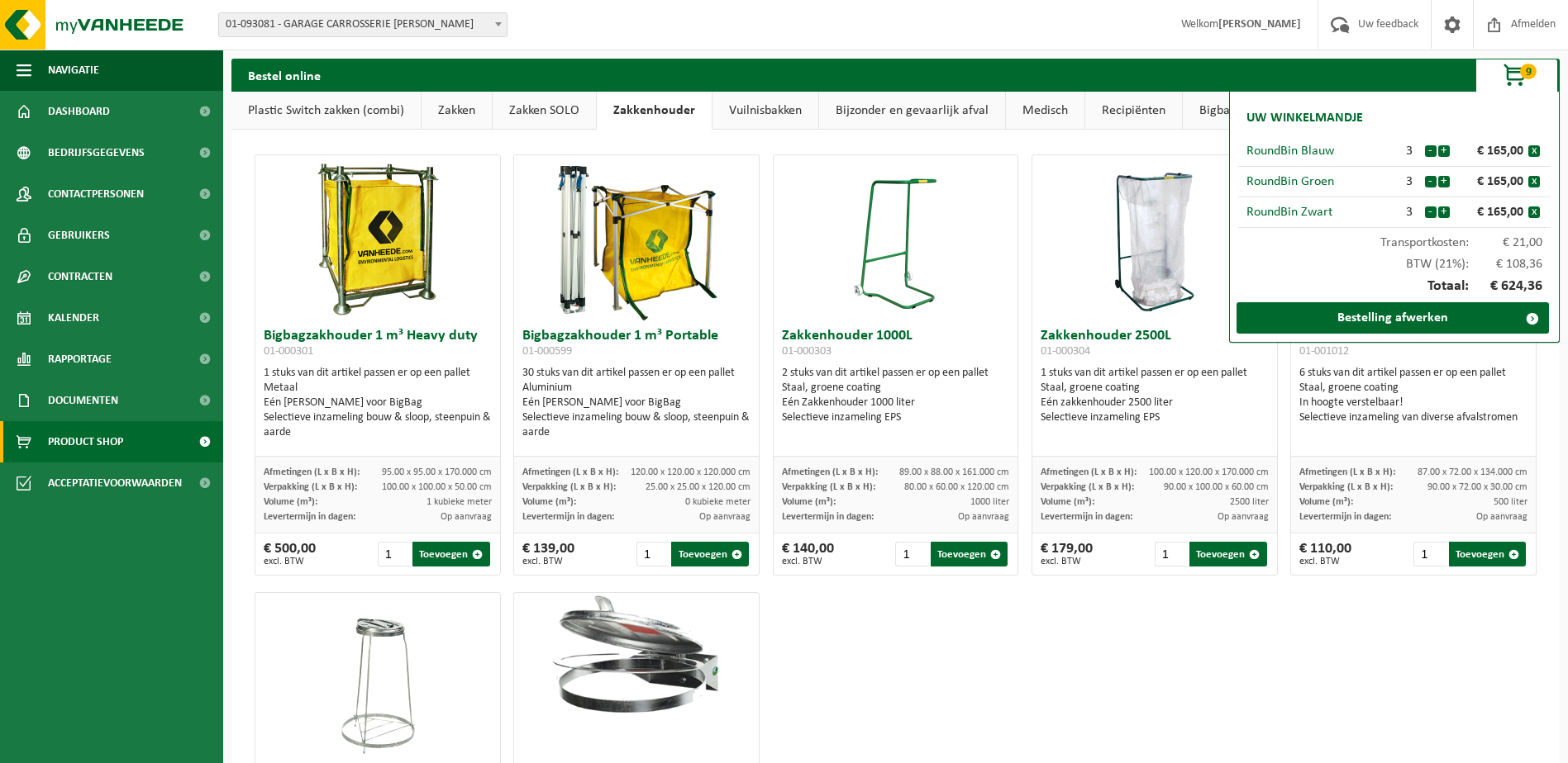
click at [524, 103] on link "Zakken SOLO" at bounding box center [545, 110] width 103 height 38
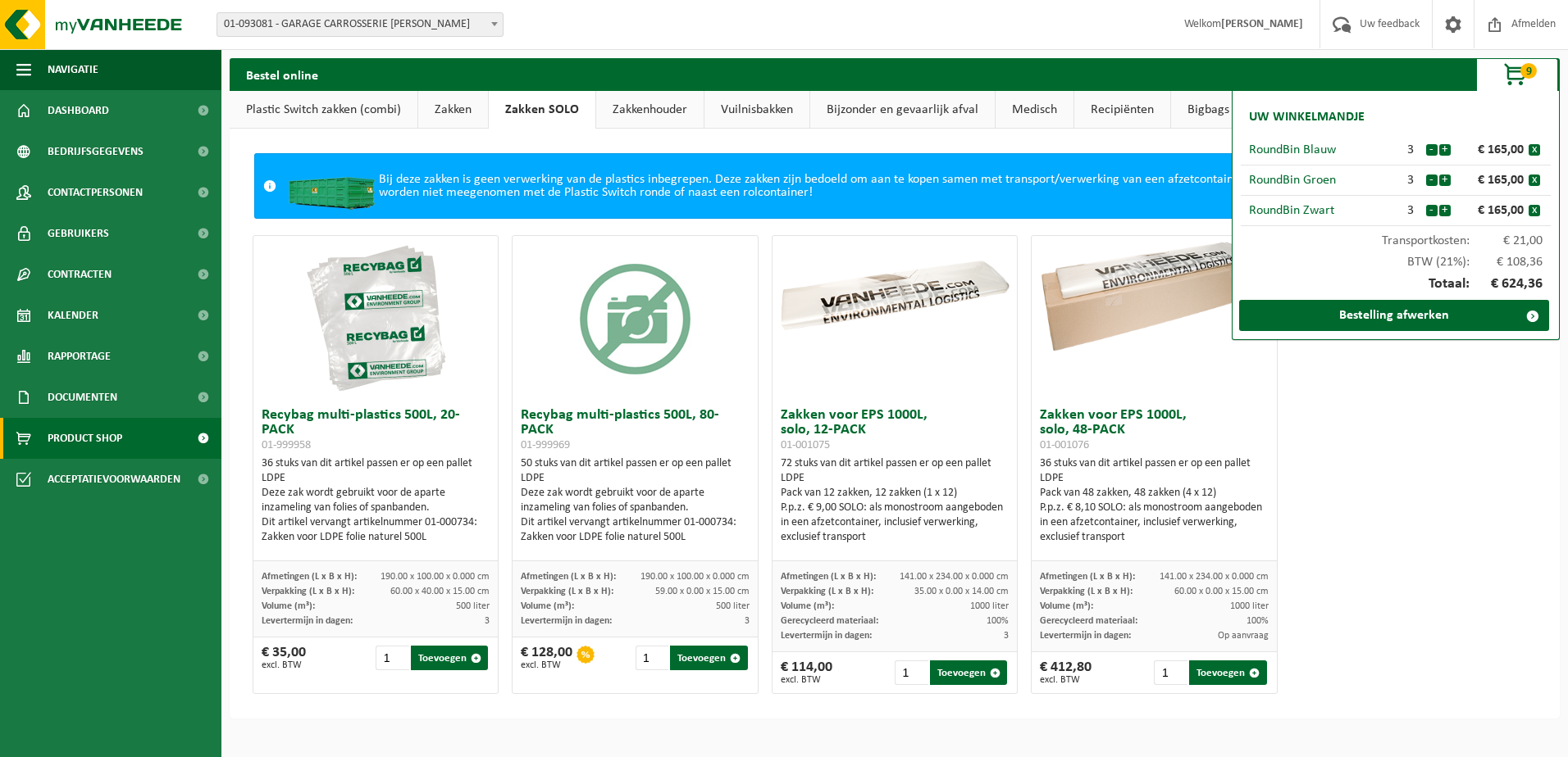
click at [457, 101] on link "Zakken" at bounding box center [453, 109] width 70 height 37
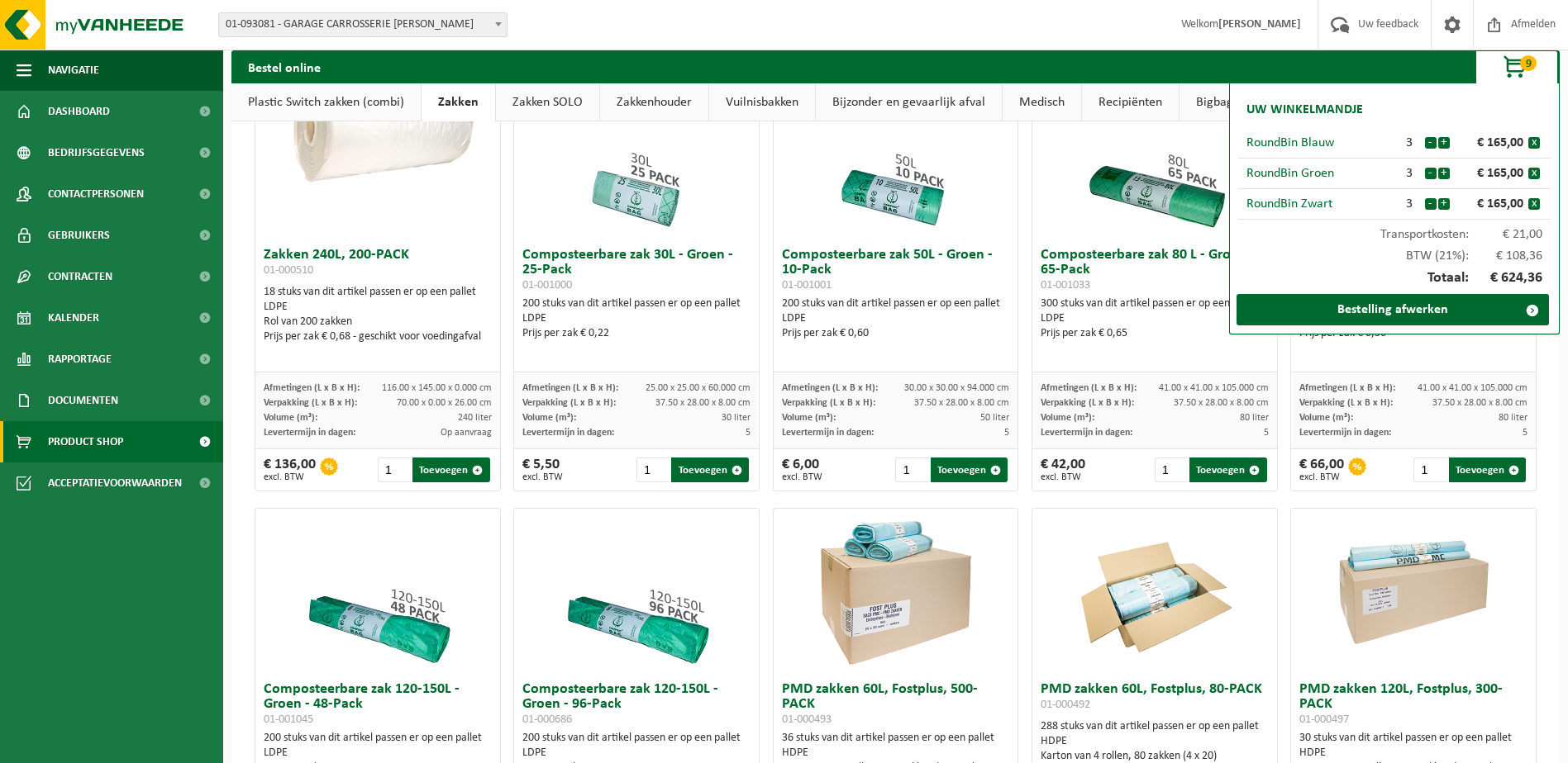
scroll to position [578, 0]
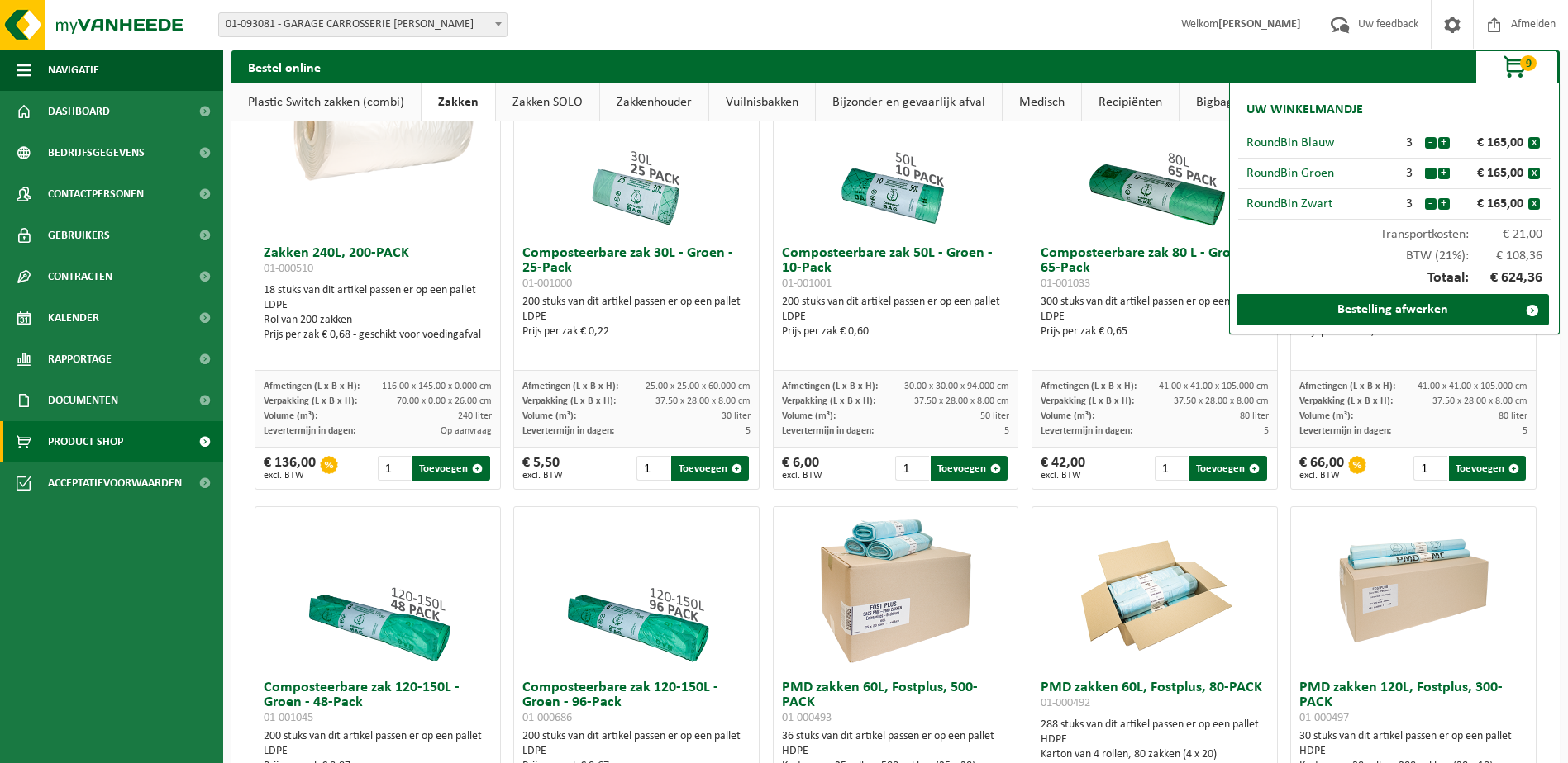
click at [966, 22] on div "Vestiging: 01-093081 - GARAGE CARROSSERIE [PERSON_NAME] 01-093081 - GARAGE CARR…" at bounding box center [784, 25] width 1568 height 51
click at [670, 94] on link "Zakkenhouder" at bounding box center [654, 102] width 108 height 38
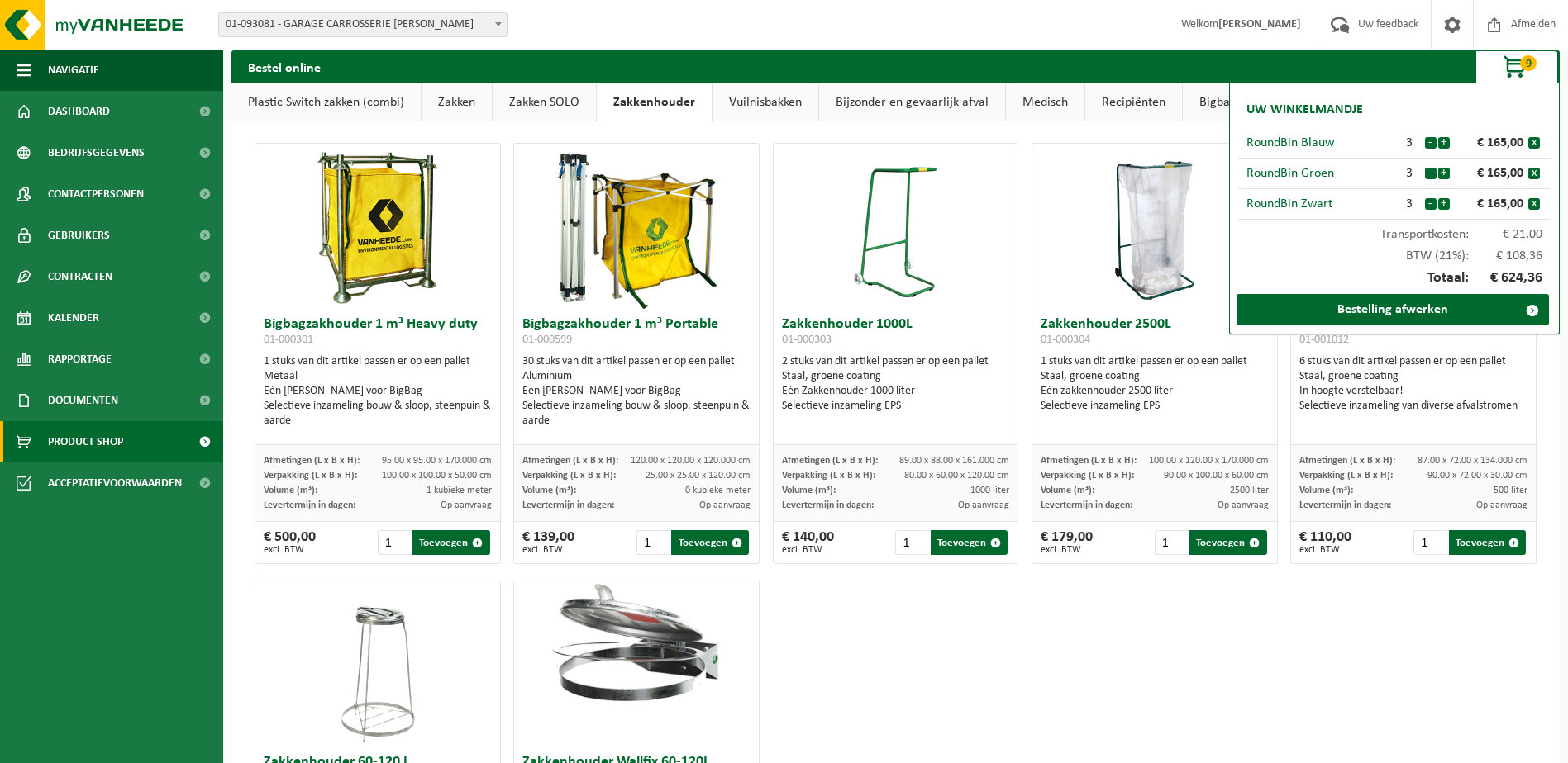
scroll to position [0, 0]
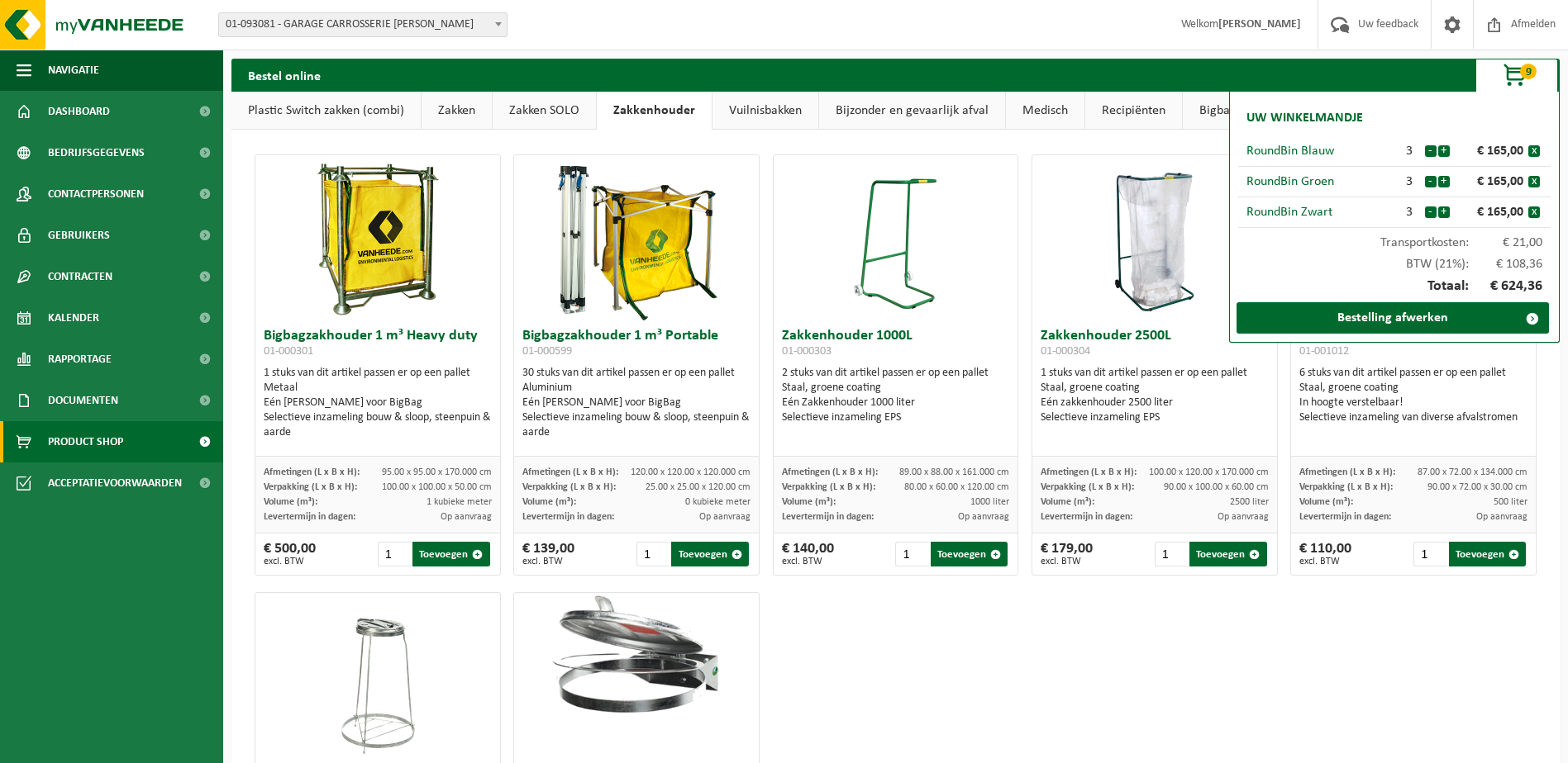
click at [1507, 74] on span "button" at bounding box center [1515, 76] width 82 height 33
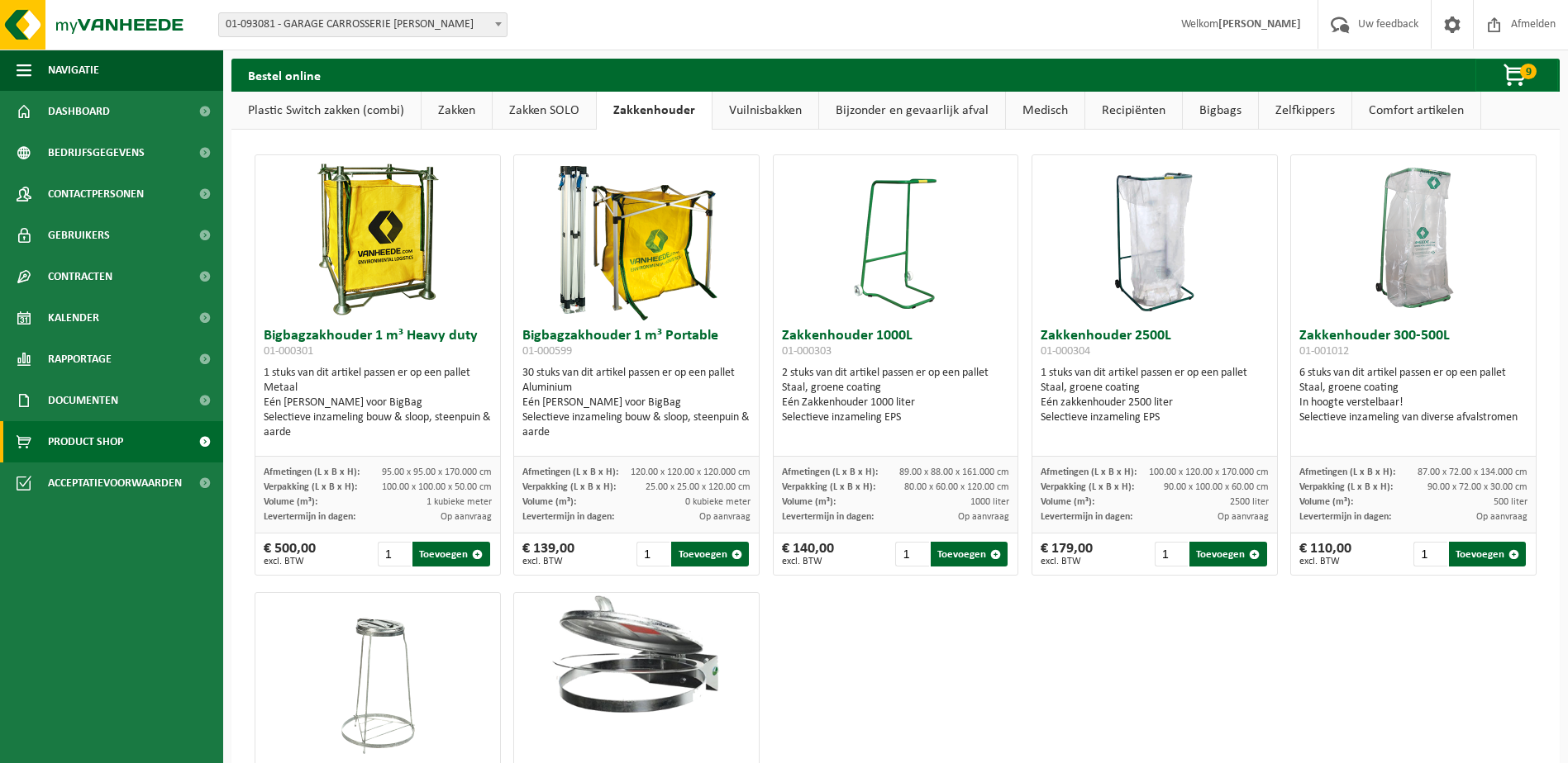
click at [1218, 638] on div "Bigbagzakhouder 1 m³ Heavy duty 01-000301 1 stuks van dit artikel passen er op …" at bounding box center [894, 584] width 1295 height 876
click at [1425, 547] on input "2" at bounding box center [1429, 554] width 33 height 25
click at [1425, 547] on input "3" at bounding box center [1429, 554] width 33 height 25
click at [1413, 555] on input "3" at bounding box center [1429, 554] width 33 height 25
click at [1471, 562] on button "Toevoegen" at bounding box center [1487, 554] width 77 height 25
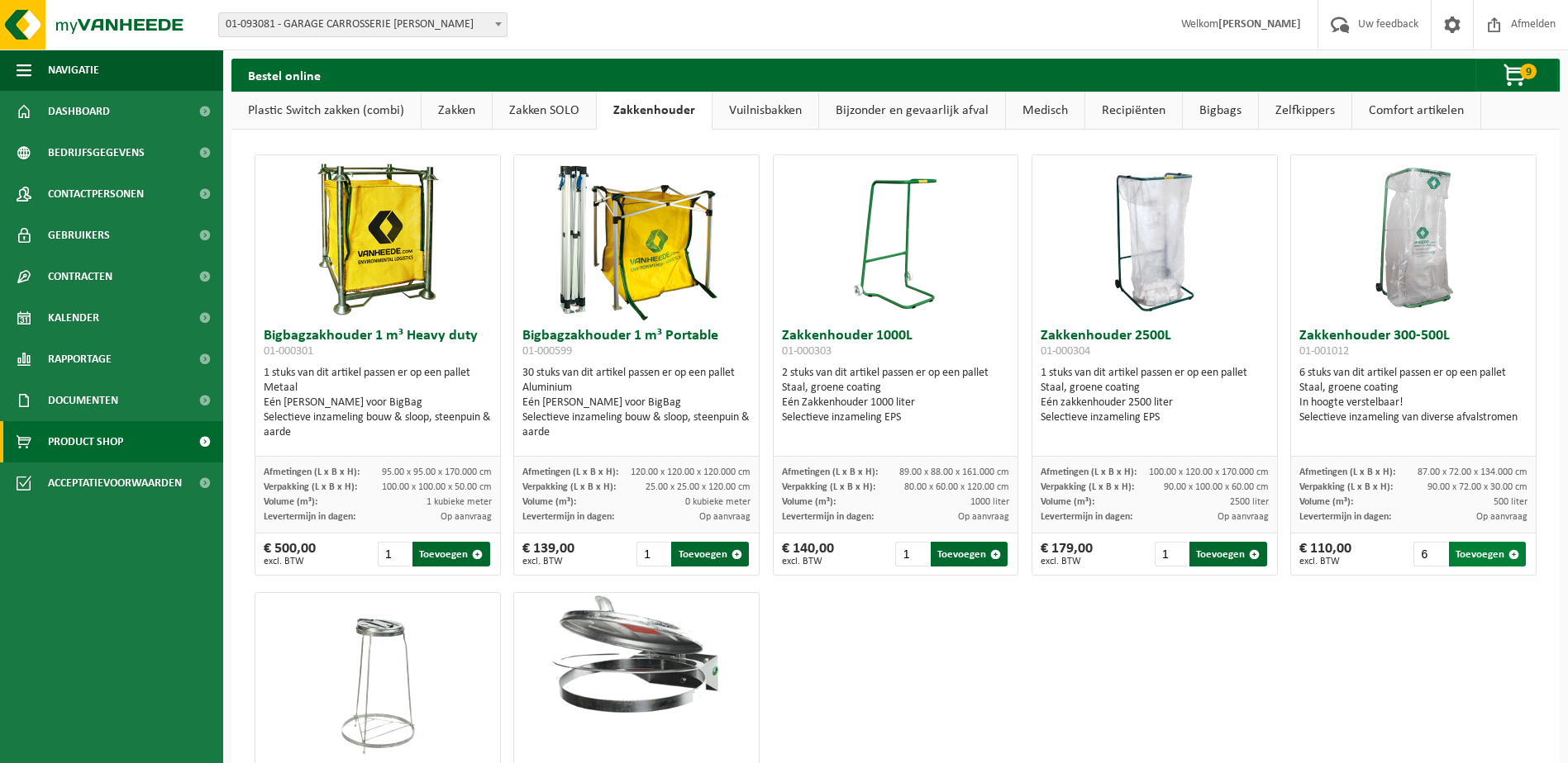
type input "1"
click at [1524, 84] on span "button" at bounding box center [1515, 76] width 82 height 33
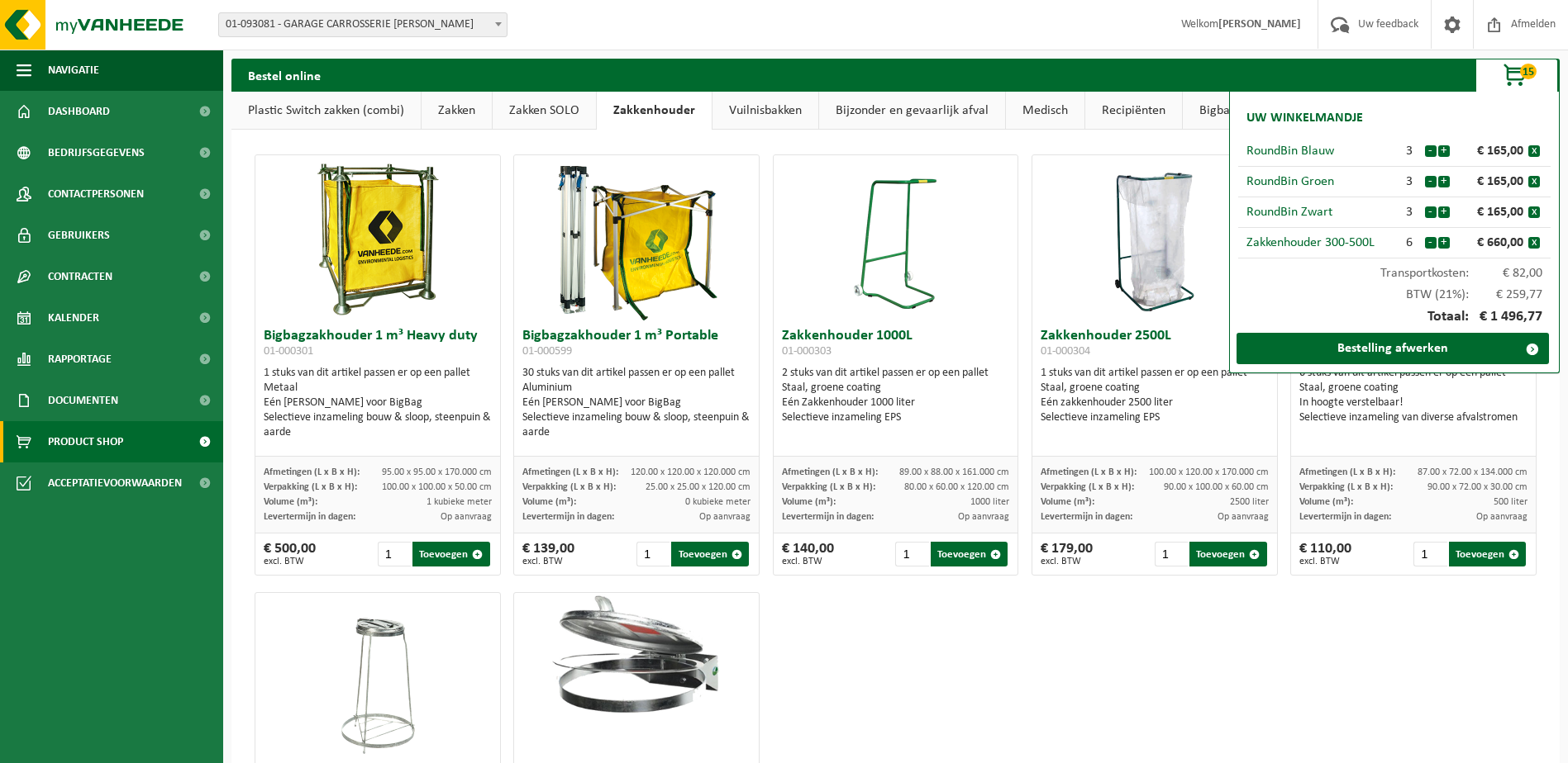
click at [543, 109] on link "Zakken SOLO" at bounding box center [545, 110] width 103 height 38
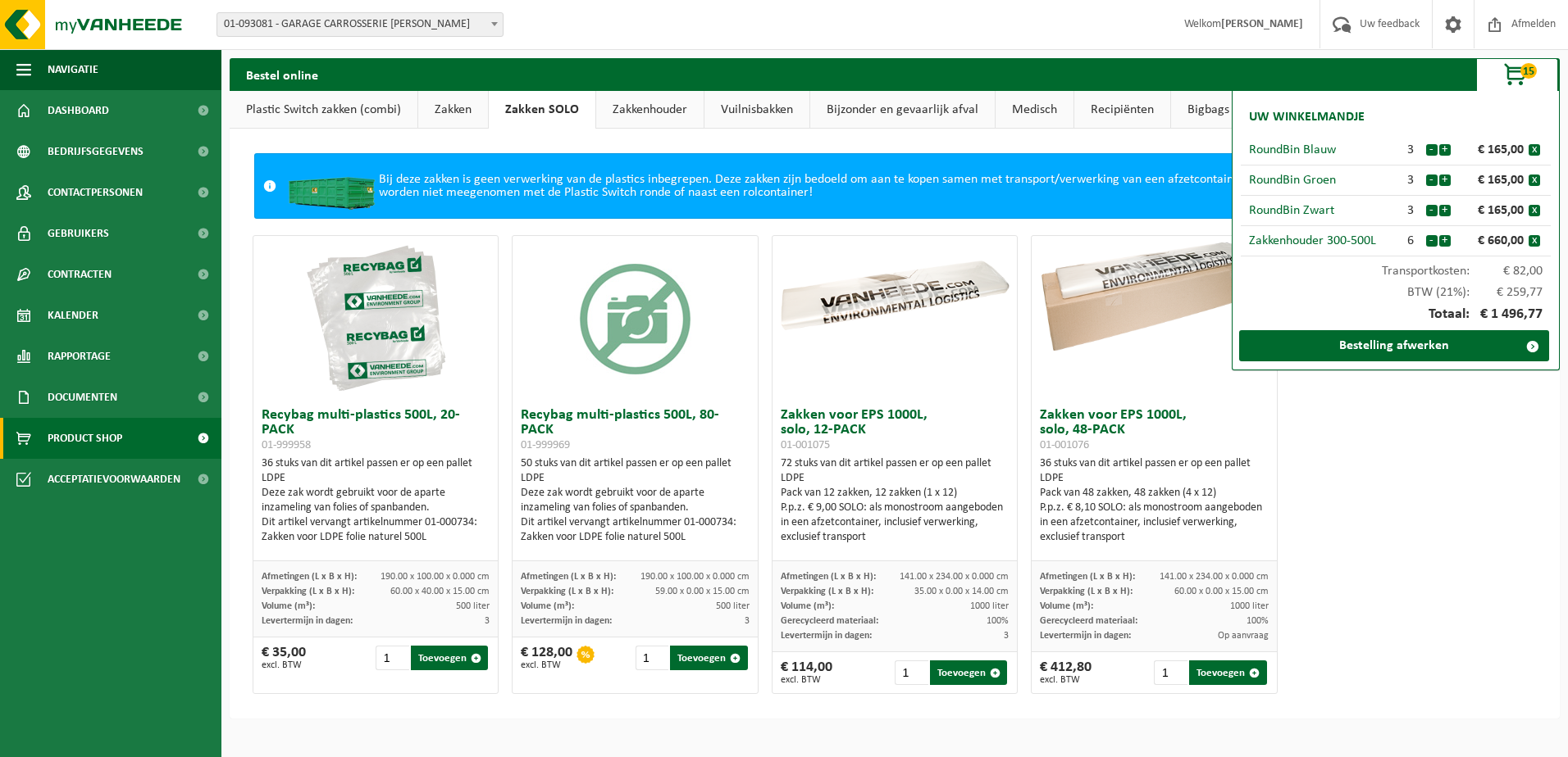
click at [470, 103] on link "Zakken" at bounding box center [453, 109] width 70 height 37
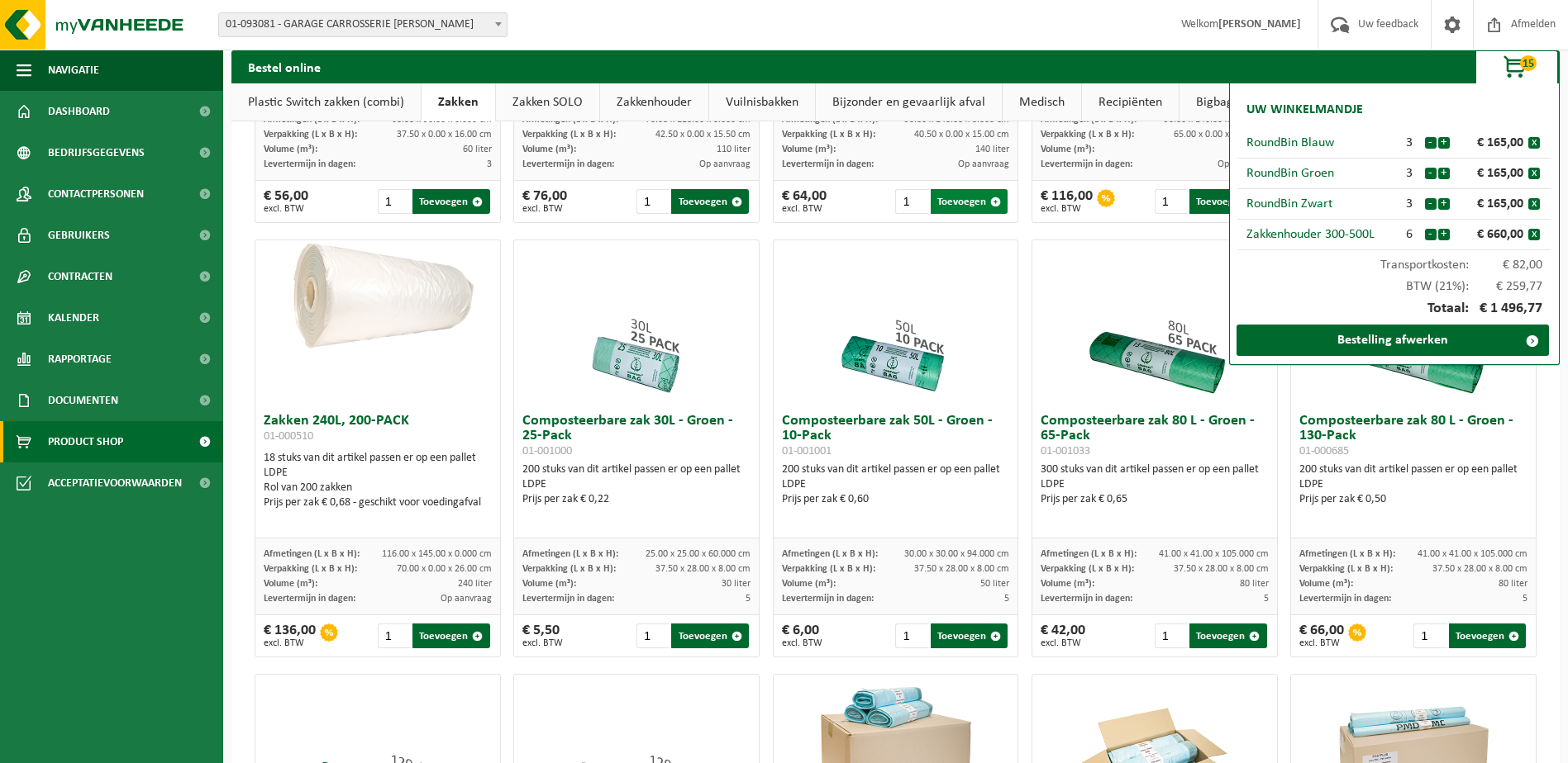
scroll to position [413, 0]
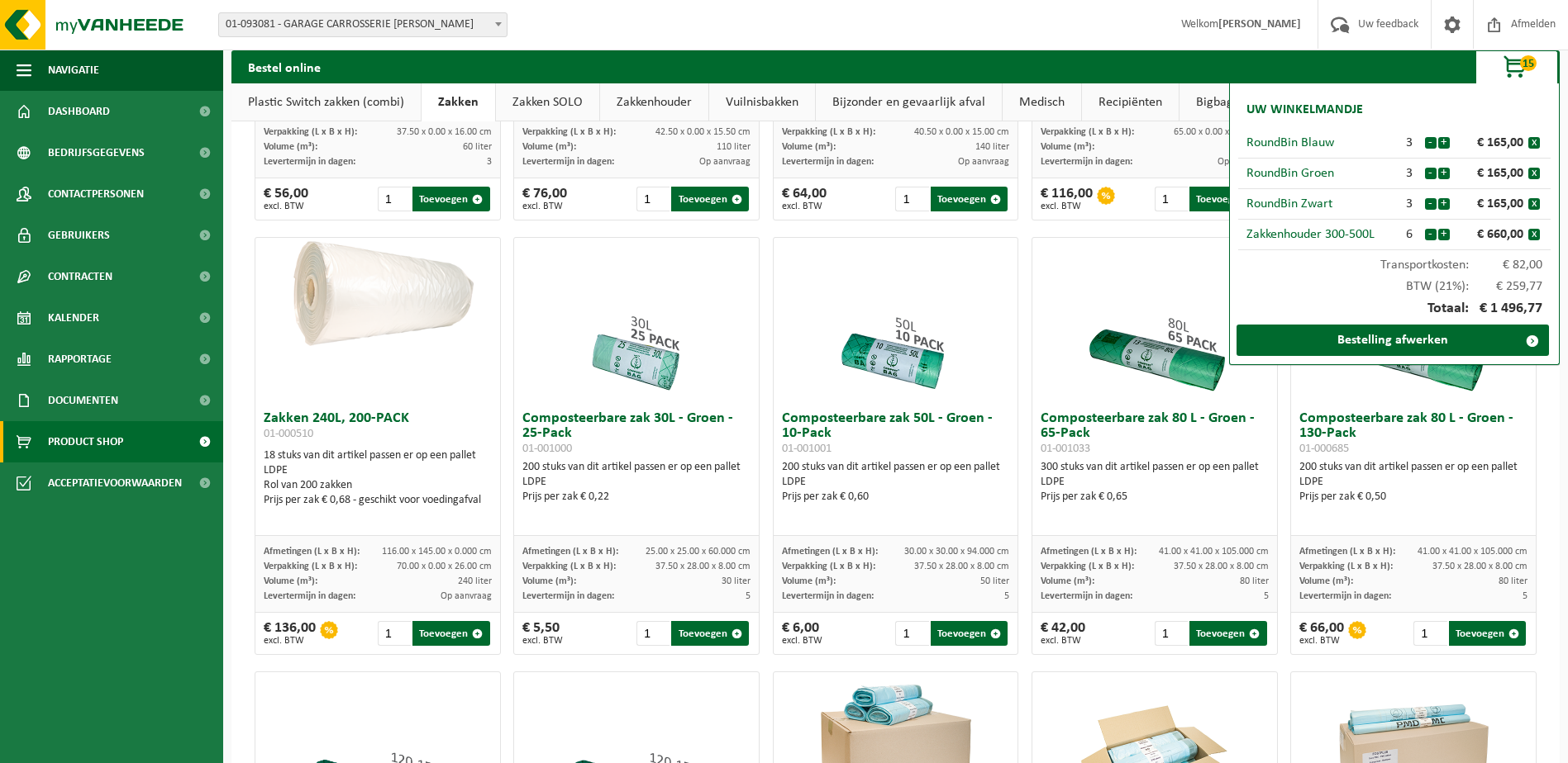
click at [1514, 72] on span "button" at bounding box center [1515, 68] width 82 height 33
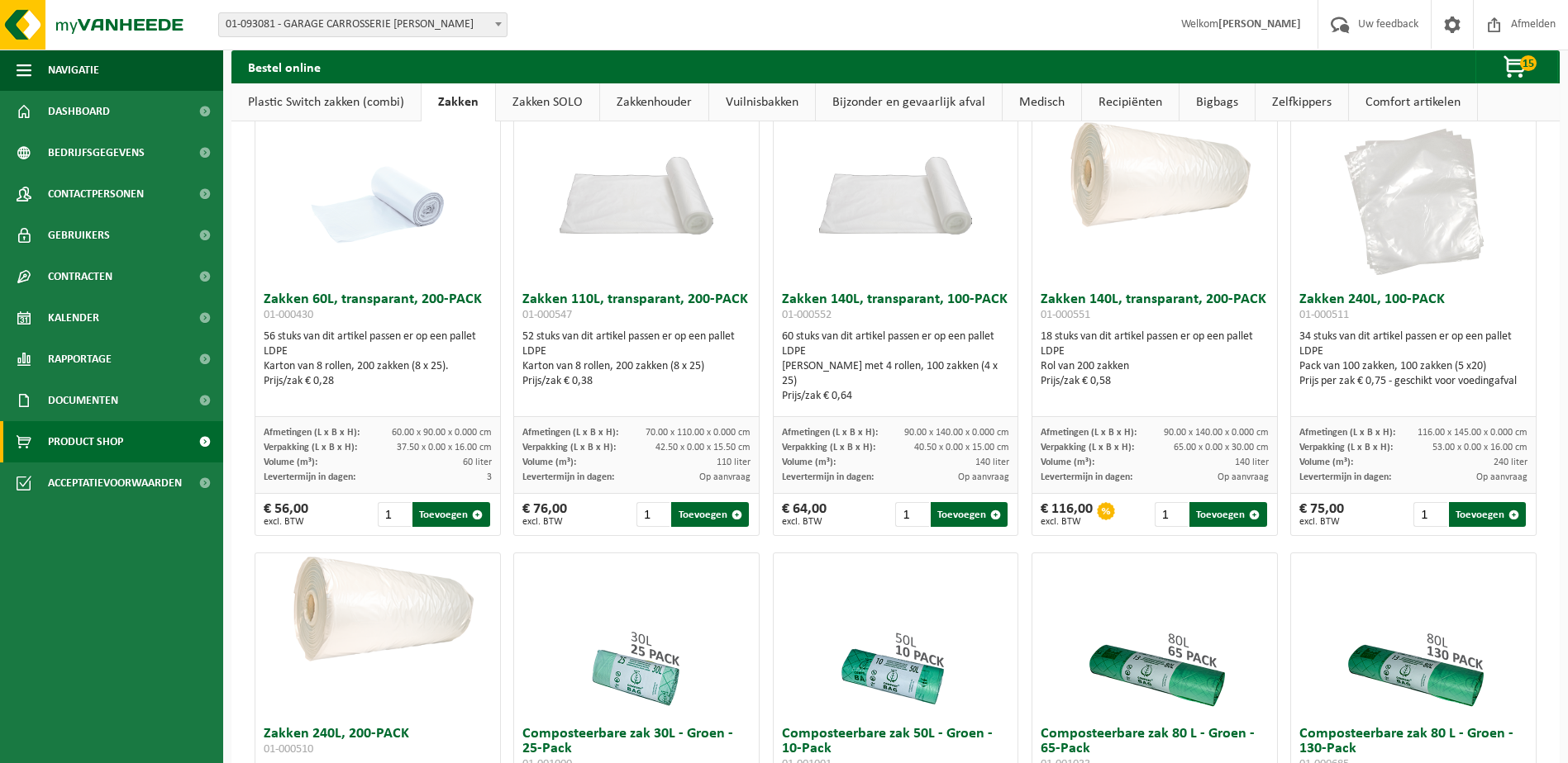
scroll to position [0, 0]
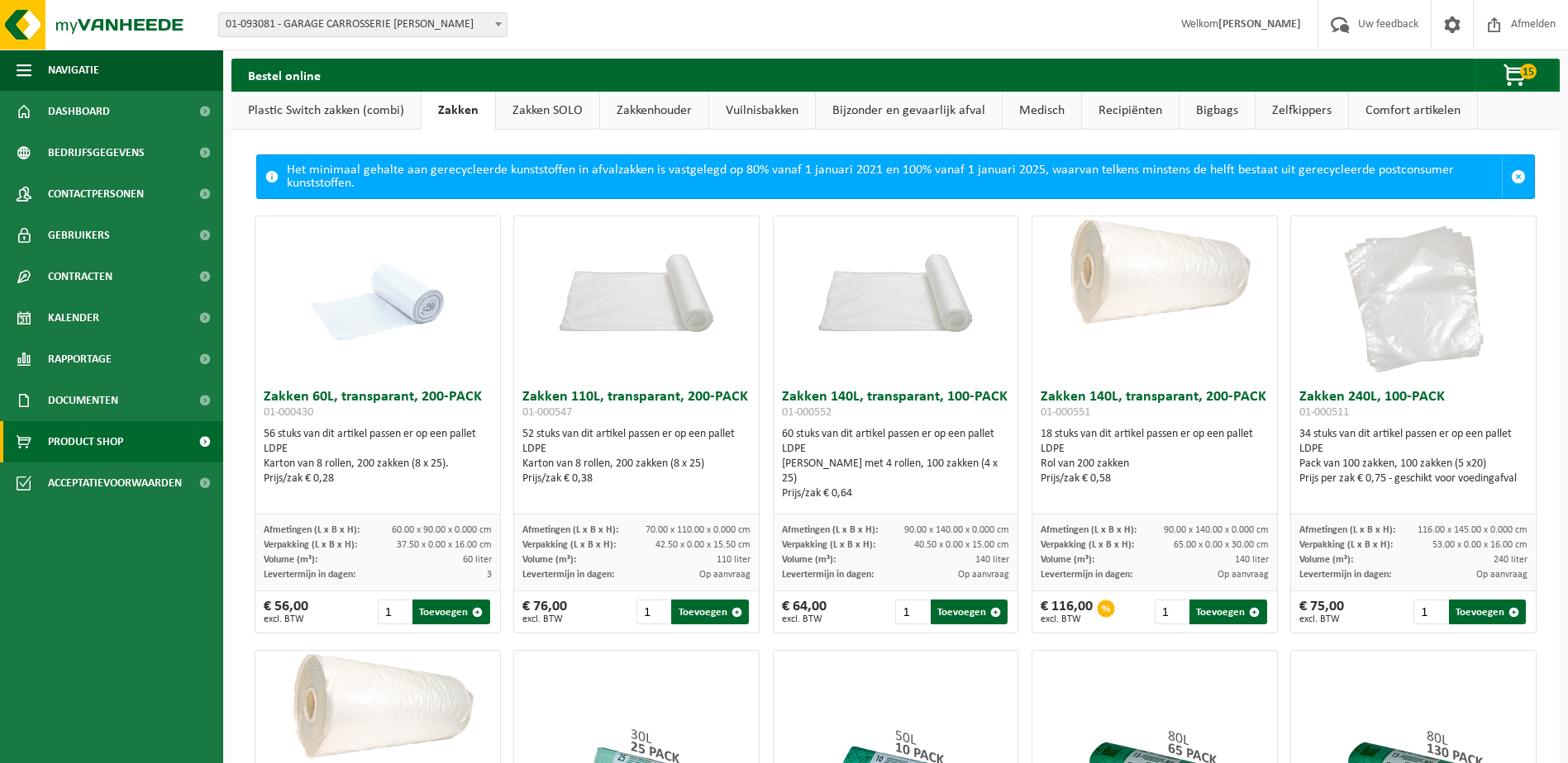
click at [297, 94] on link "Plastic Switch zakken (combi)" at bounding box center [326, 110] width 189 height 38
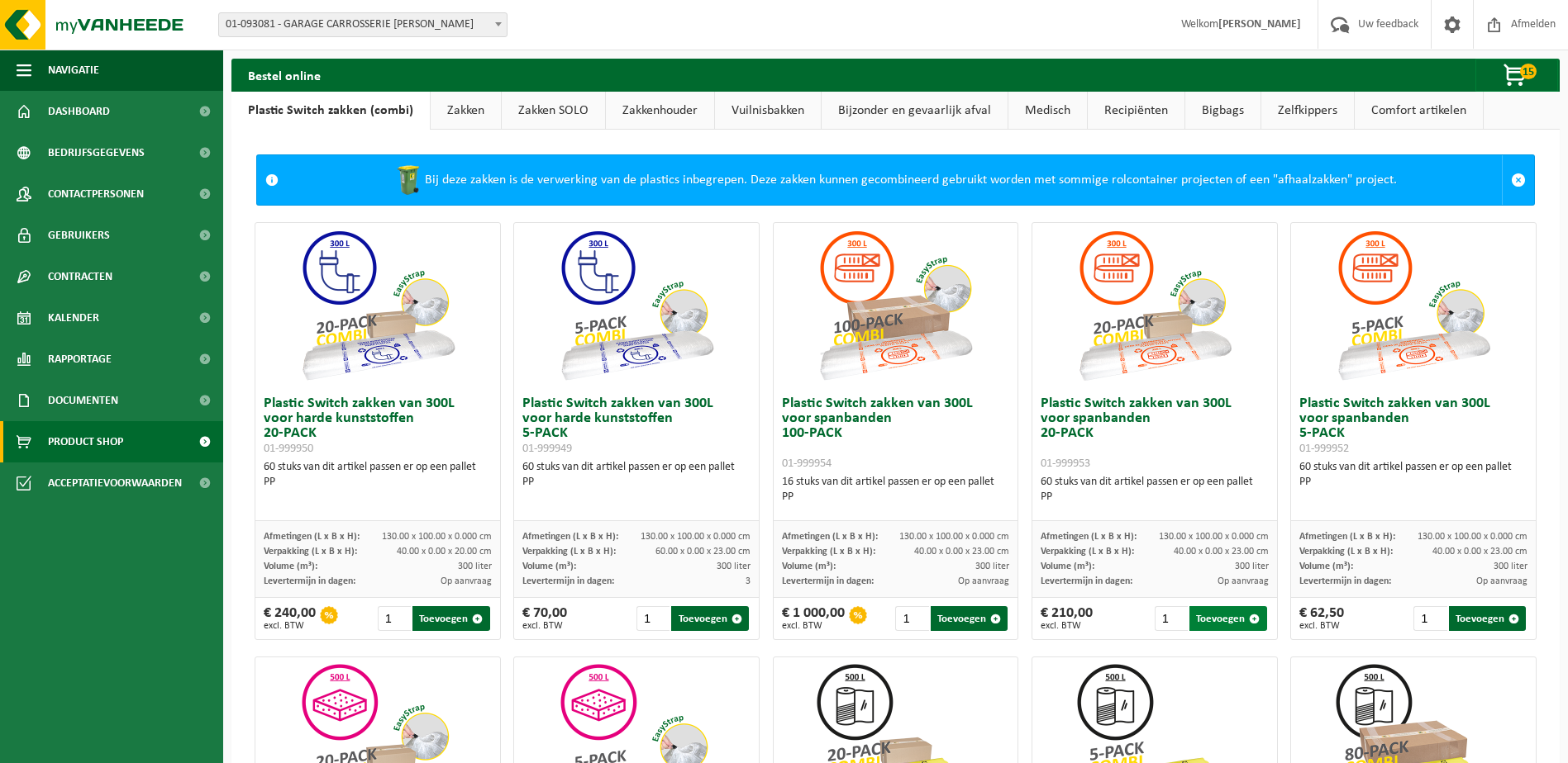
click at [1208, 621] on button "Toevoegen" at bounding box center [1227, 618] width 77 height 25
click at [449, 97] on link "Zakken" at bounding box center [465, 110] width 71 height 38
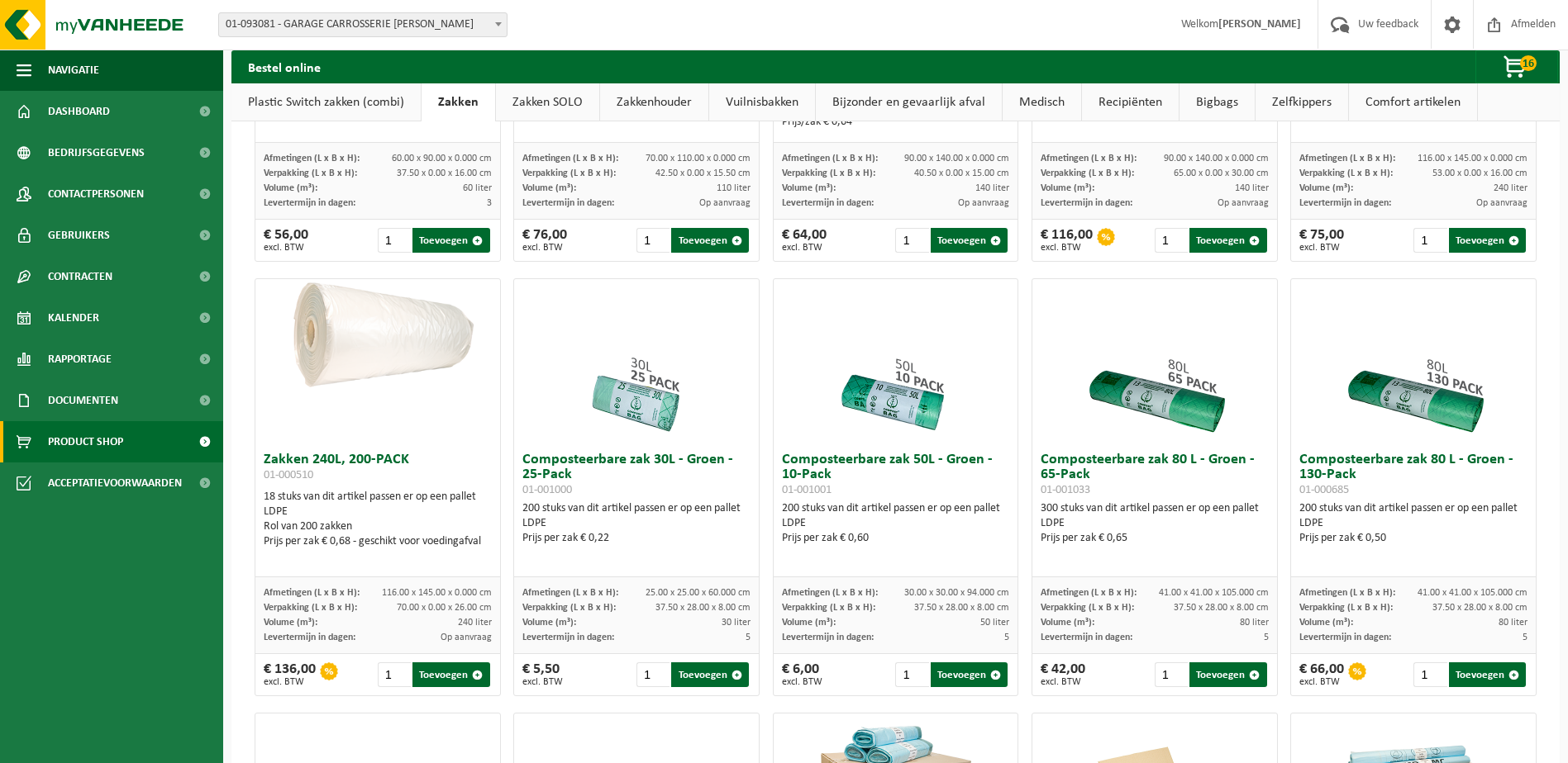
scroll to position [413, 0]
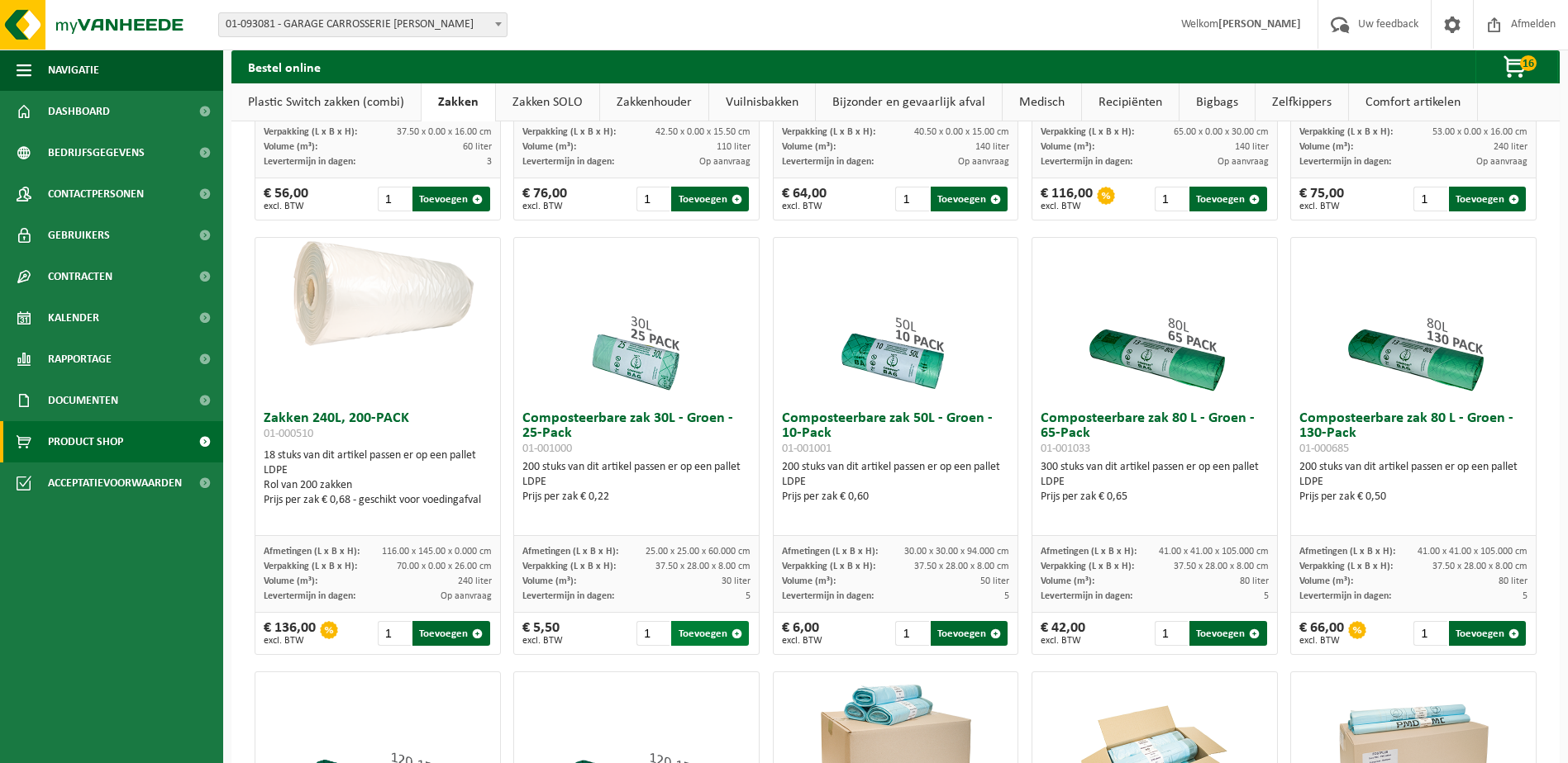
click at [685, 633] on button "Toevoegen" at bounding box center [708, 633] width 77 height 25
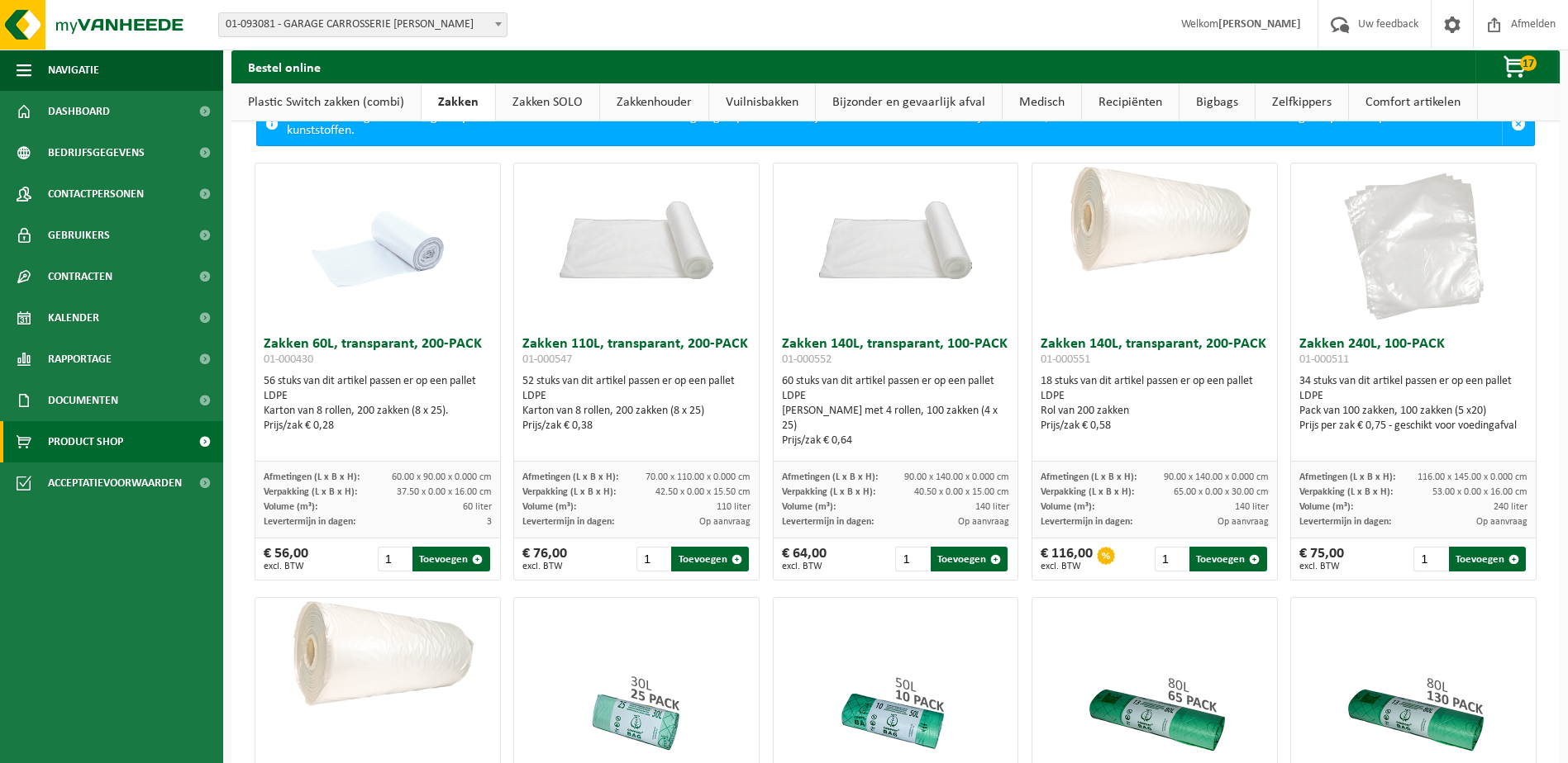
scroll to position [0, 0]
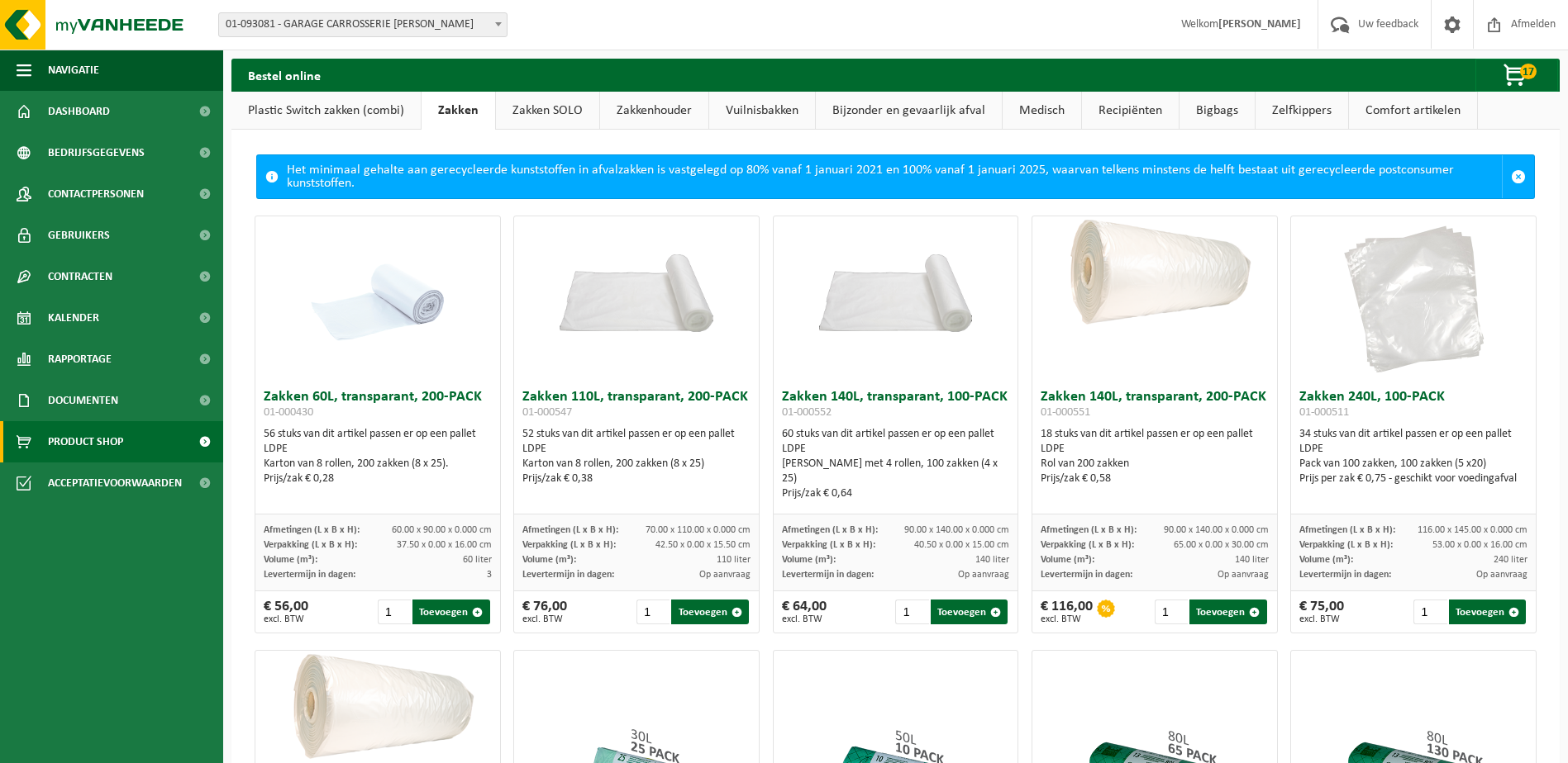
click at [381, 100] on link "Plastic Switch zakken (combi)" at bounding box center [326, 110] width 189 height 38
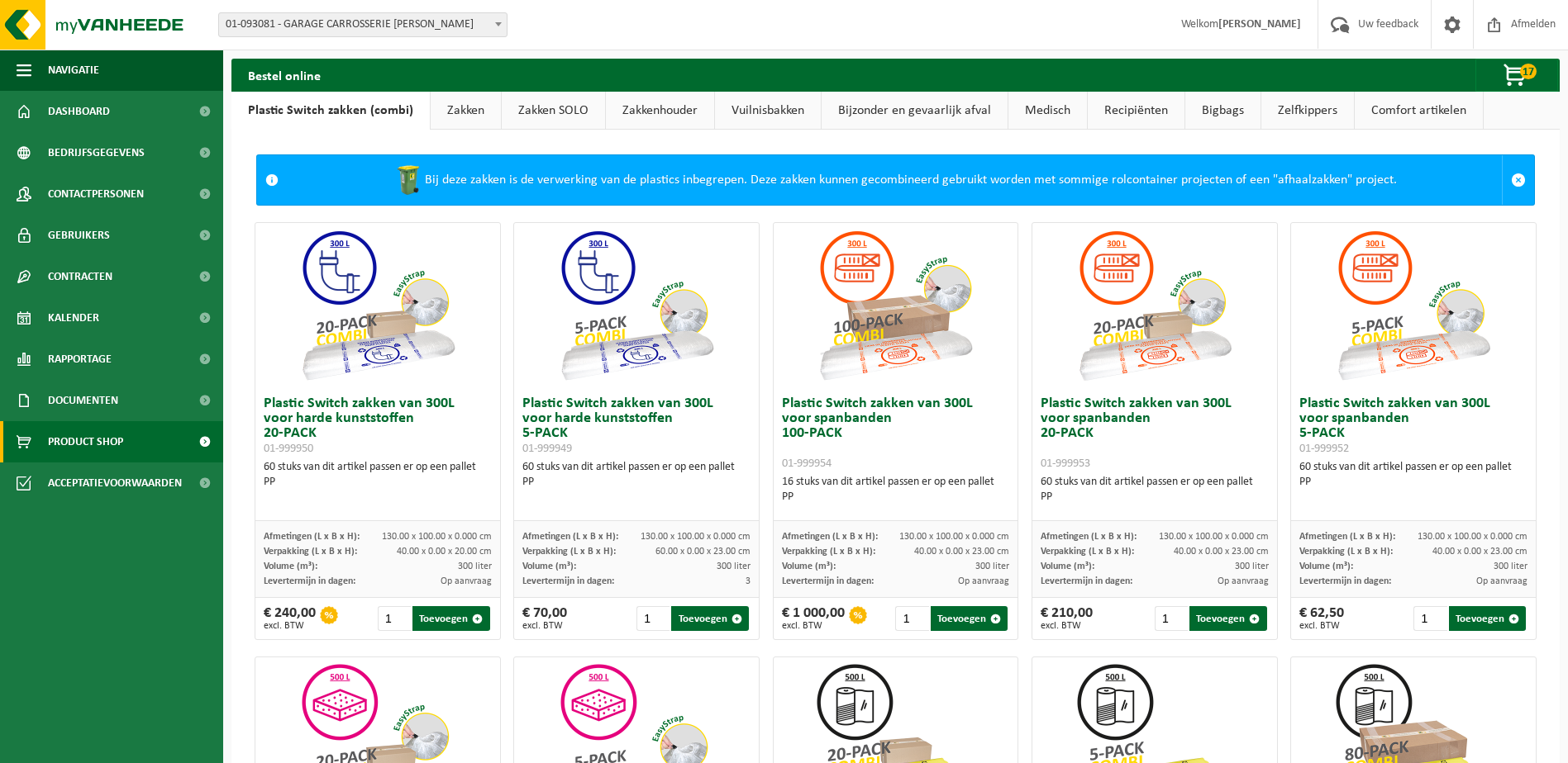
click at [469, 114] on link "Zakken" at bounding box center [465, 110] width 71 height 38
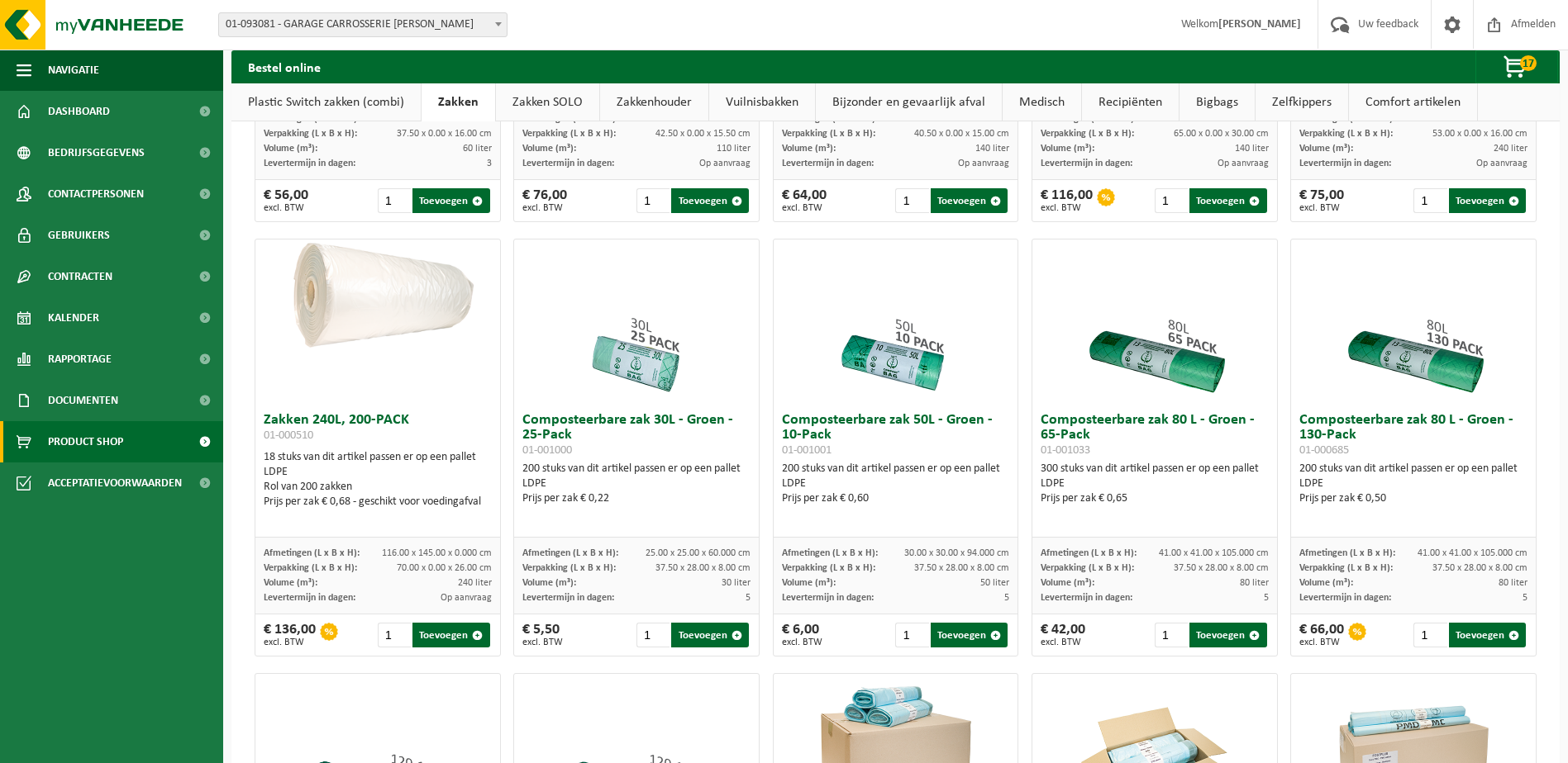
scroll to position [413, 0]
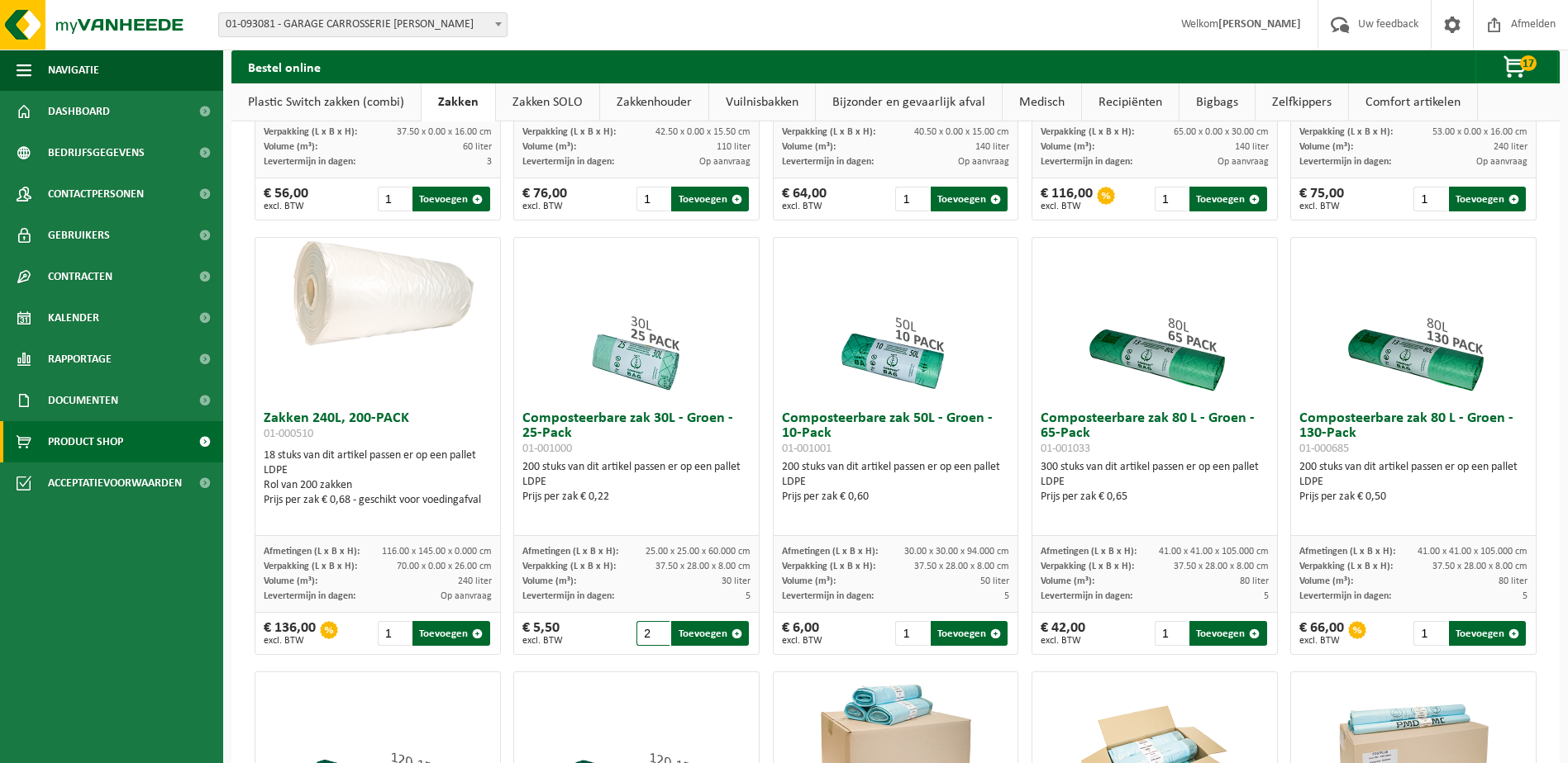
click at [656, 628] on input "2" at bounding box center [652, 633] width 33 height 25
click at [731, 635] on span "button" at bounding box center [736, 634] width 11 height 11
type input "1"
click at [1519, 61] on span "19" at bounding box center [1527, 64] width 17 height 16
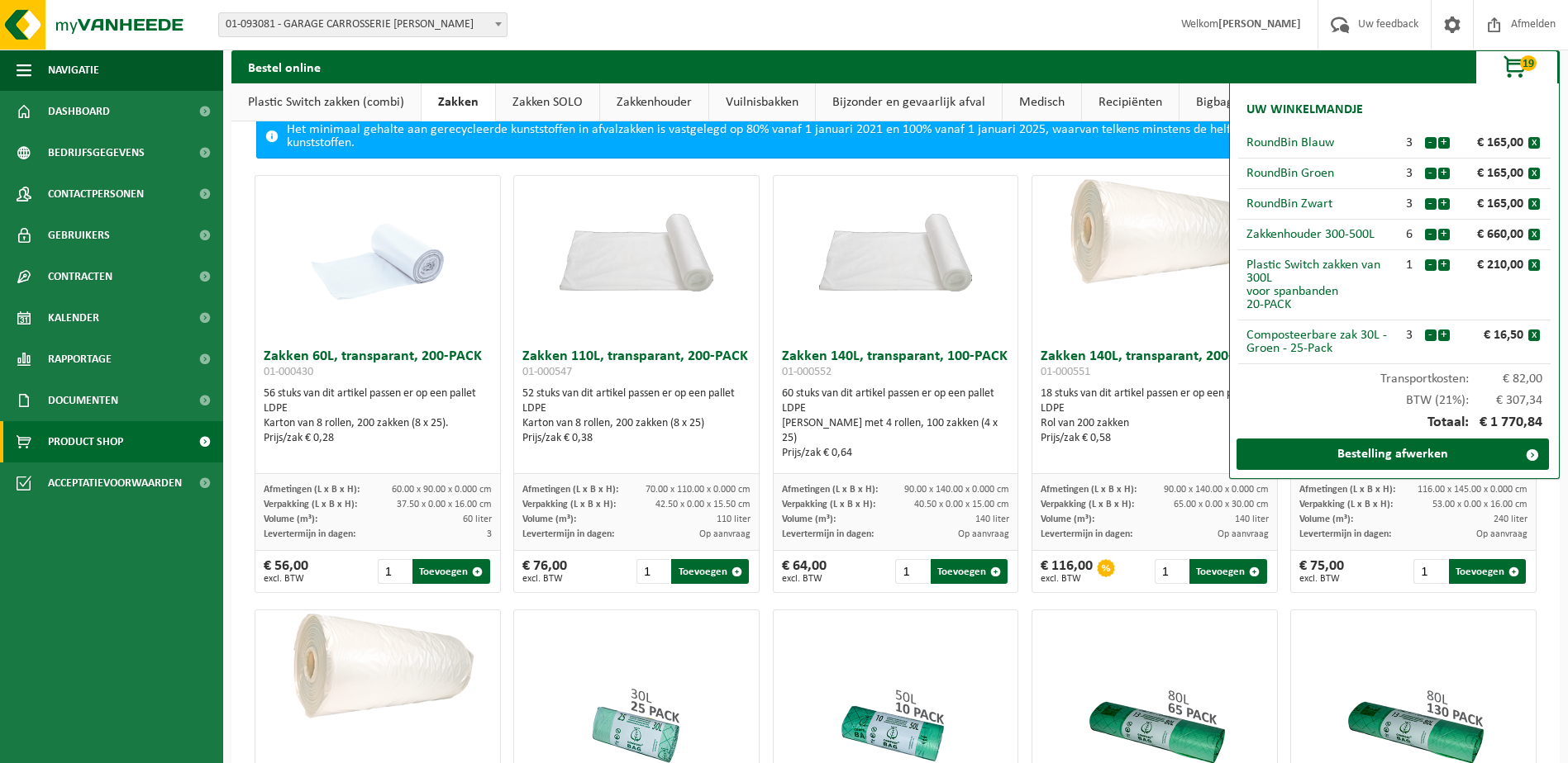
scroll to position [0, 0]
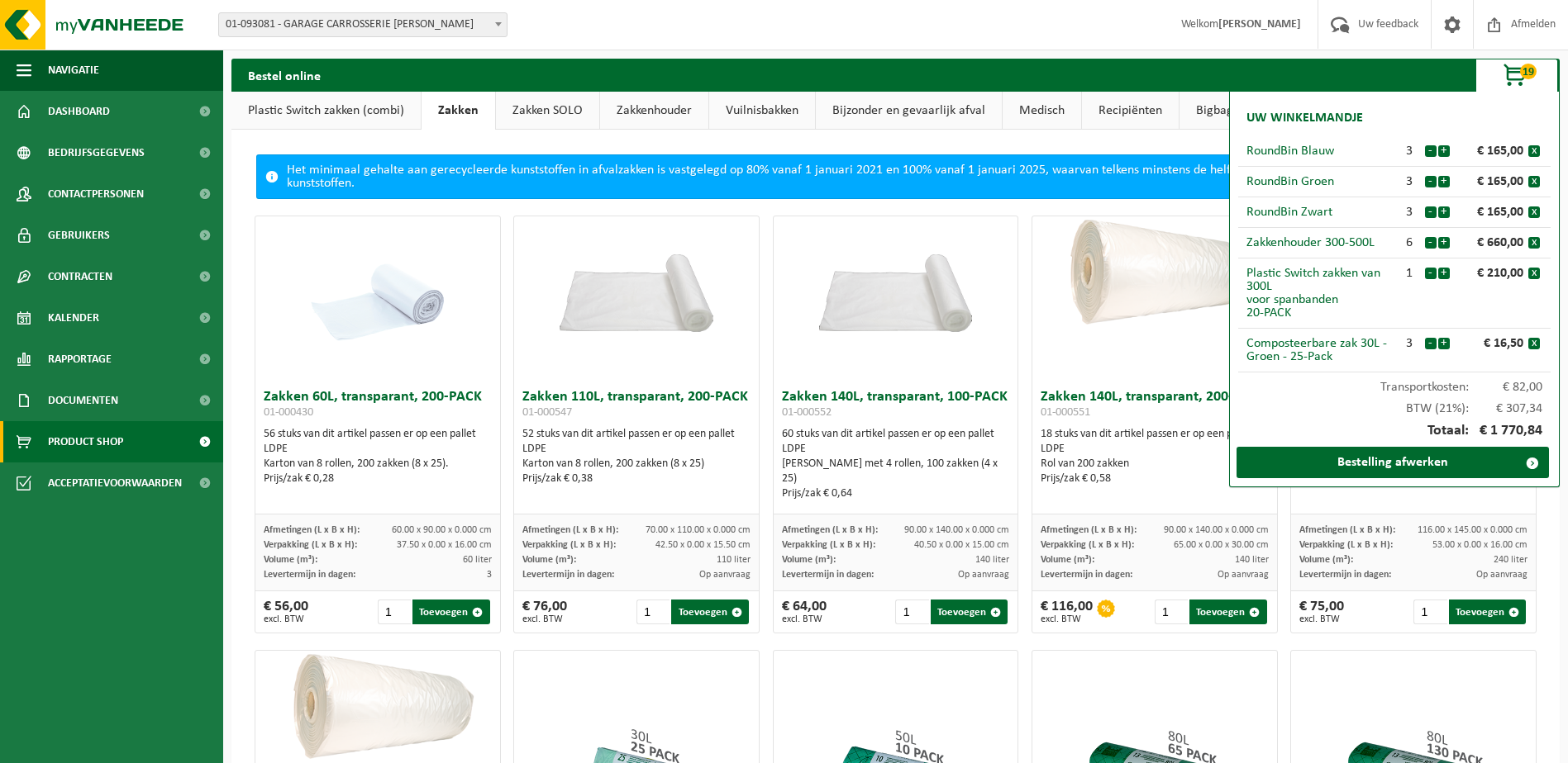
click at [330, 101] on link "Plastic Switch zakken (combi)" at bounding box center [326, 110] width 189 height 38
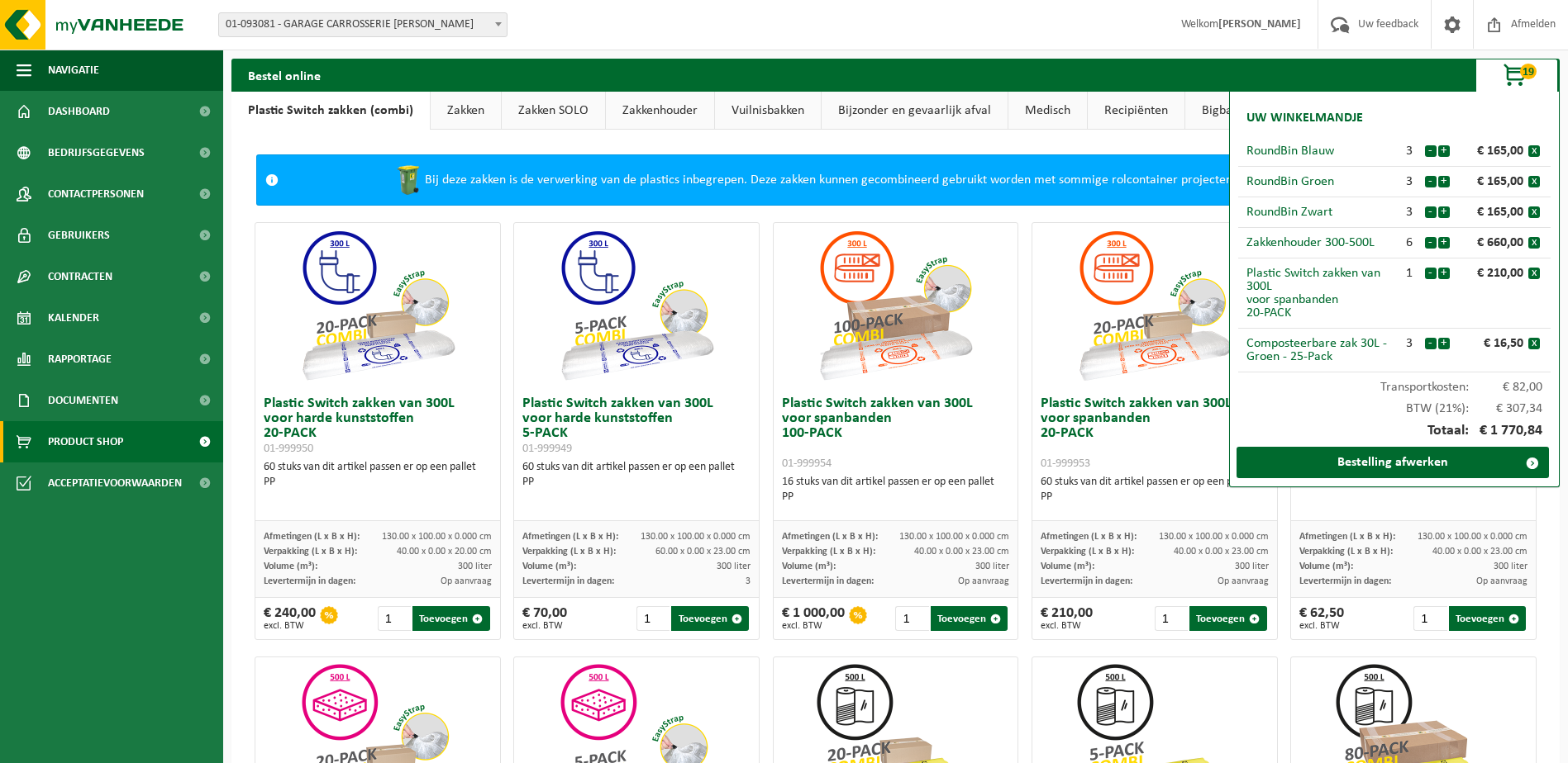
click at [1530, 89] on span "button" at bounding box center [1515, 76] width 82 height 33
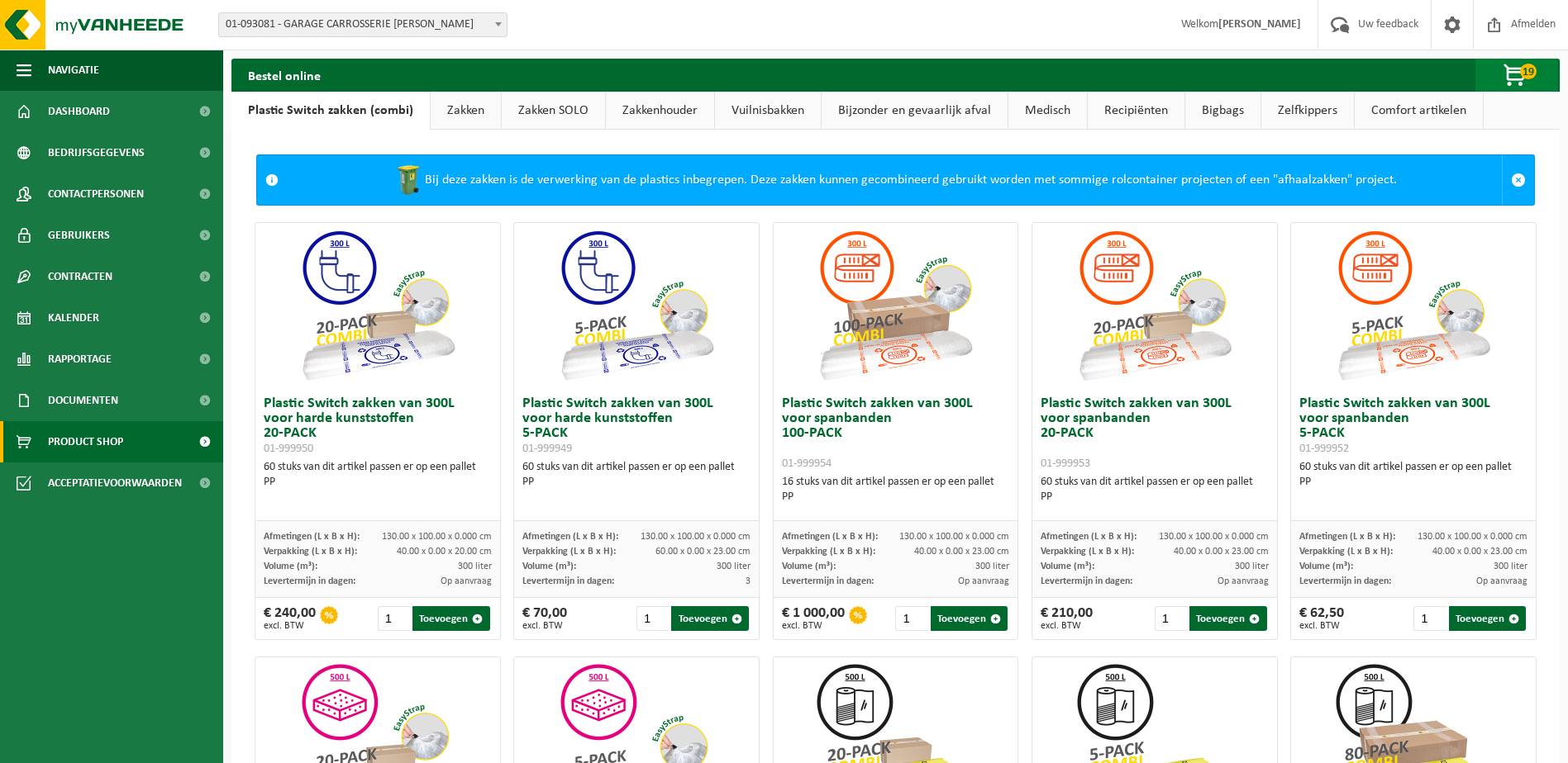
click at [1530, 88] on span "button" at bounding box center [1515, 76] width 82 height 33
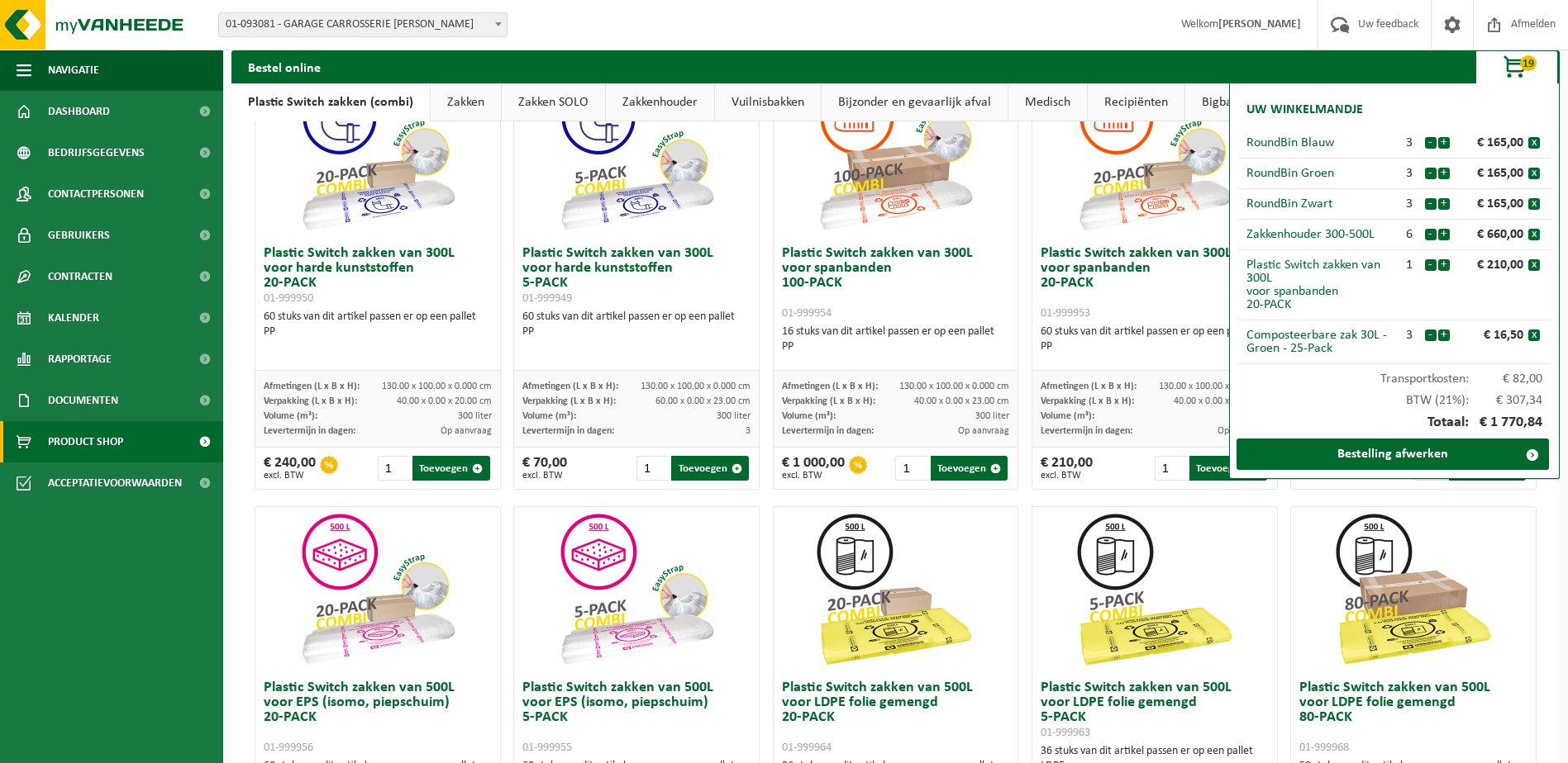
scroll to position [331, 0]
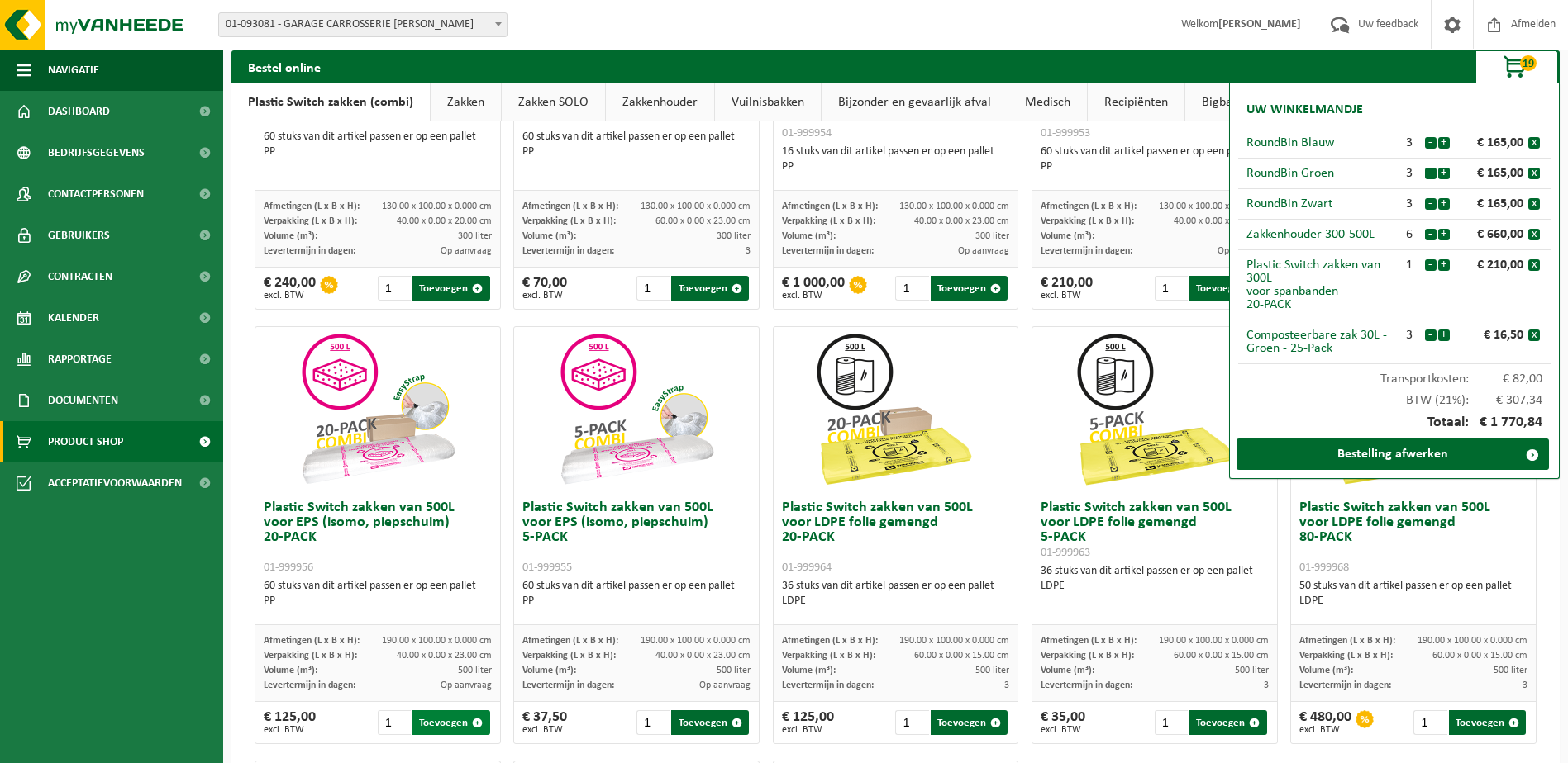
click at [429, 734] on button "Toevoegen" at bounding box center [450, 722] width 77 height 25
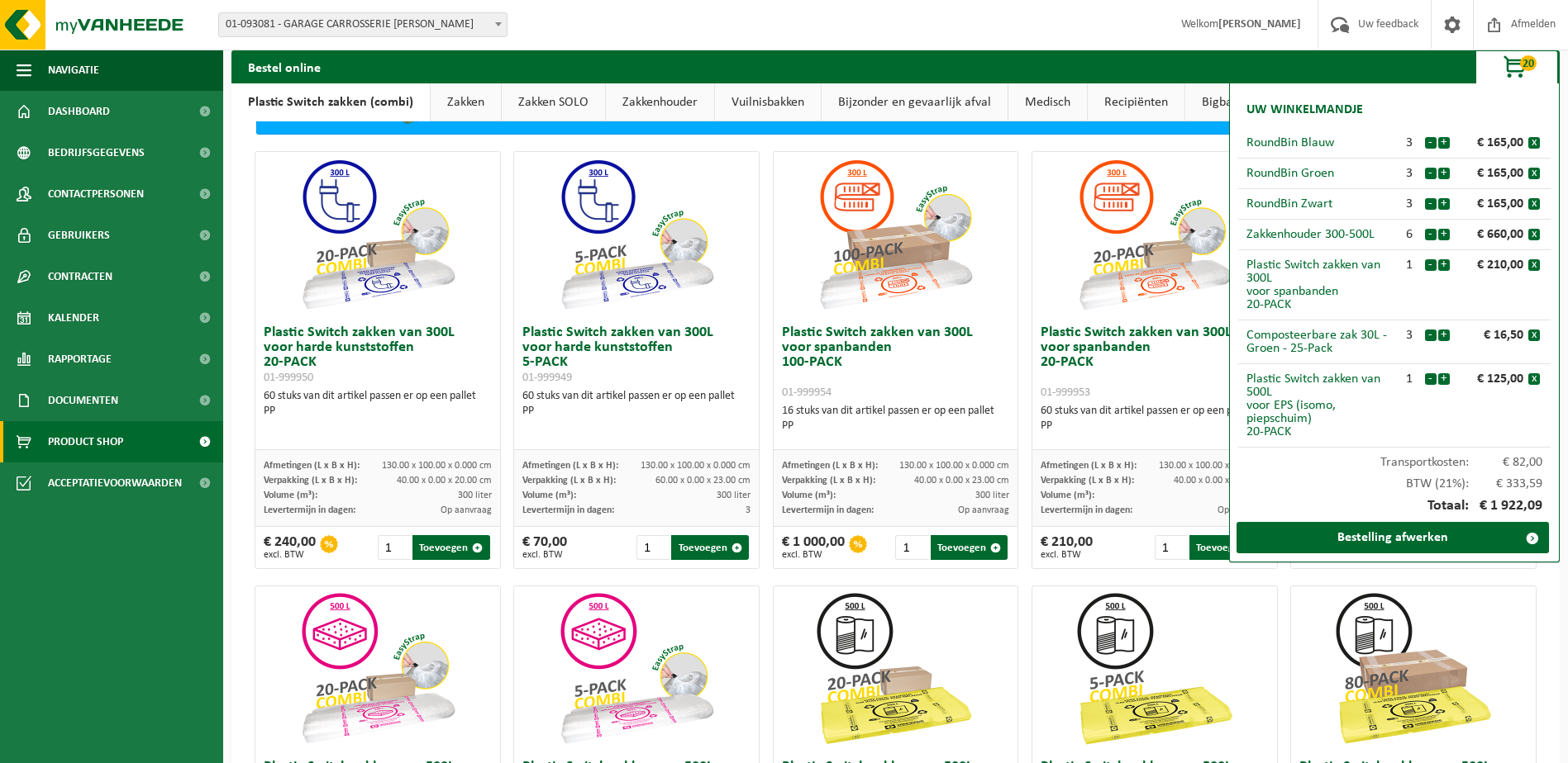
scroll to position [0, 0]
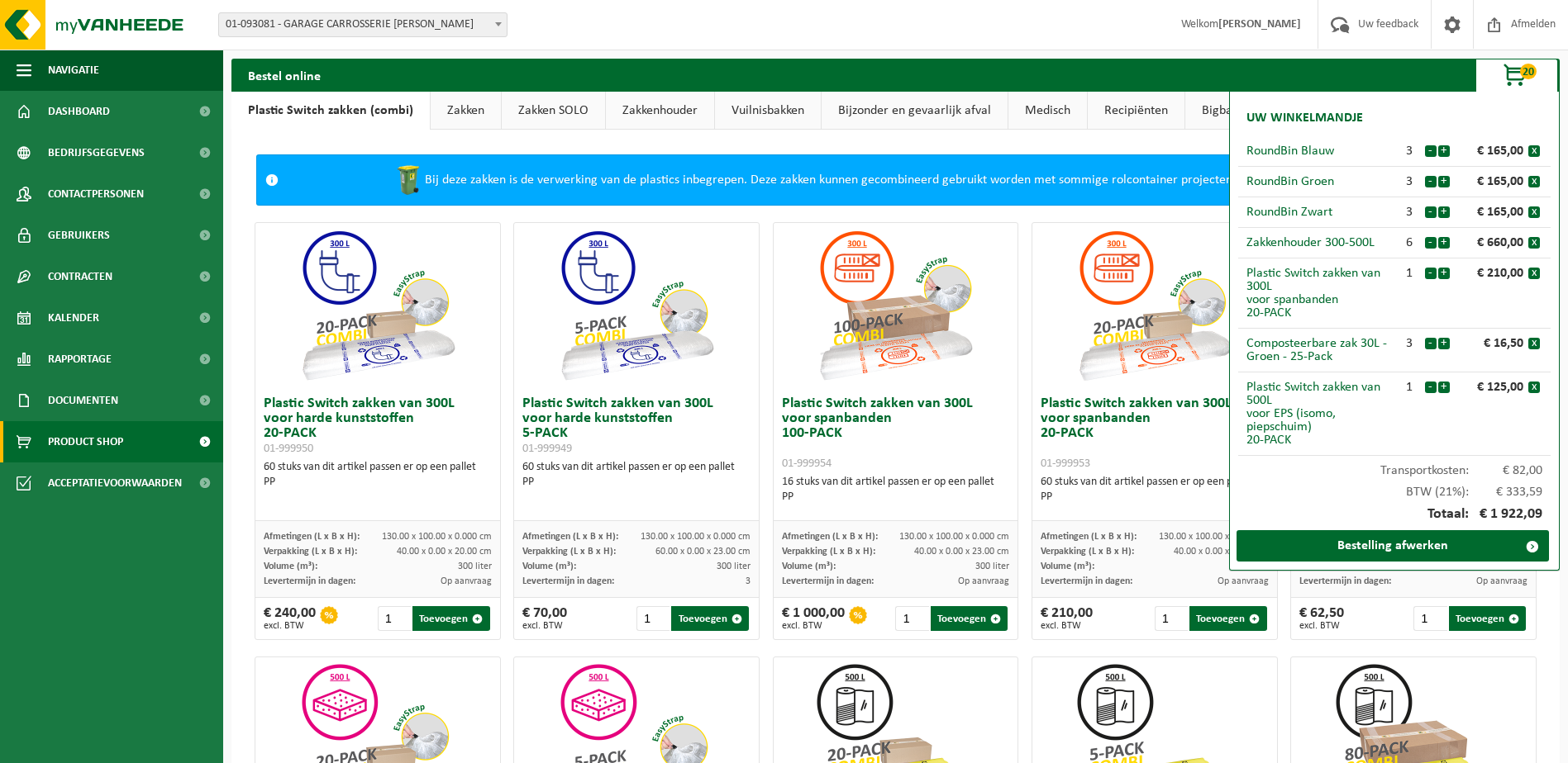
click at [1522, 85] on span "button" at bounding box center [1515, 76] width 82 height 33
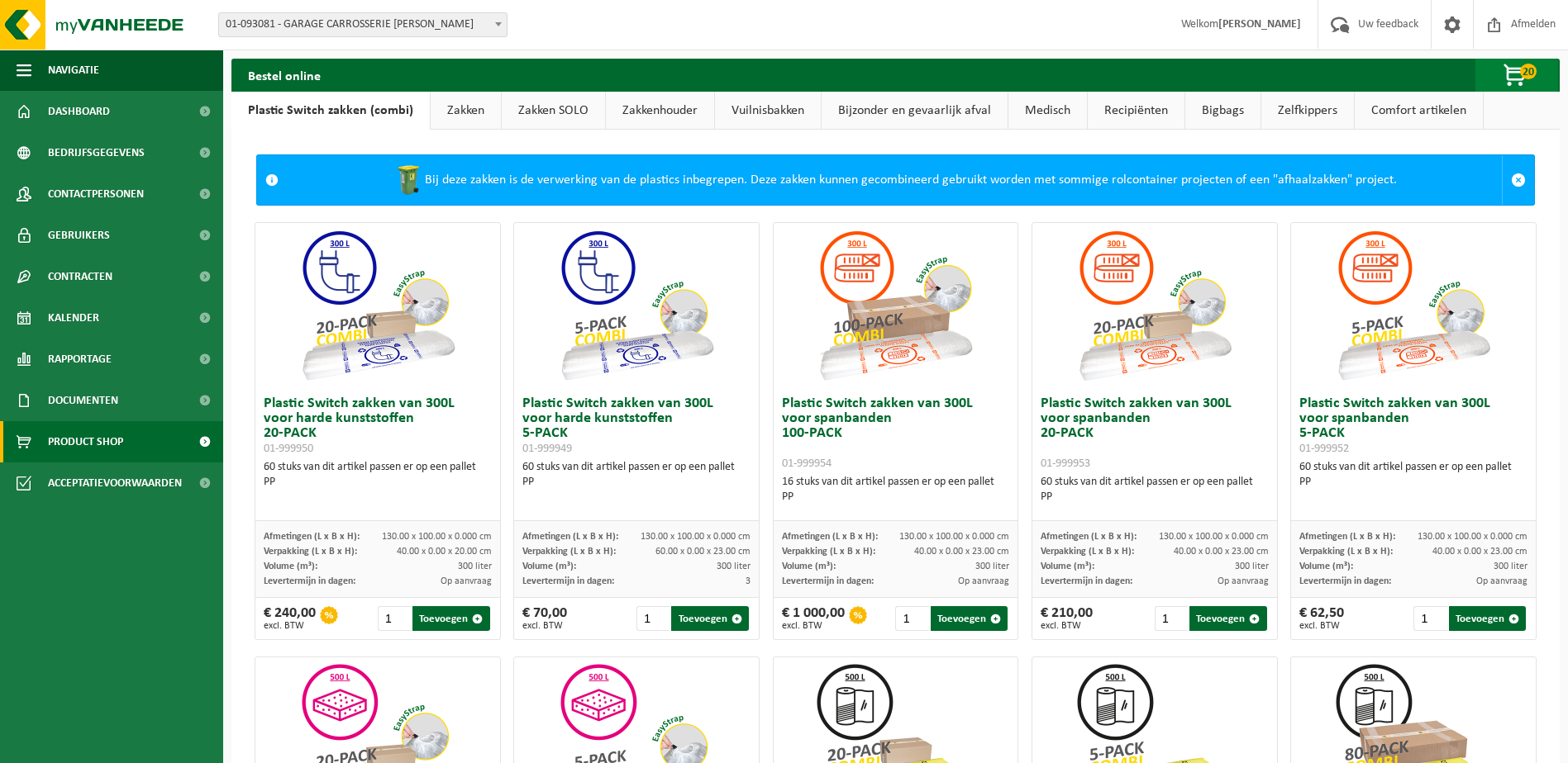
click at [1522, 86] on span "button" at bounding box center [1515, 76] width 82 height 33
